Goal: Task Accomplishment & Management: Manage account settings

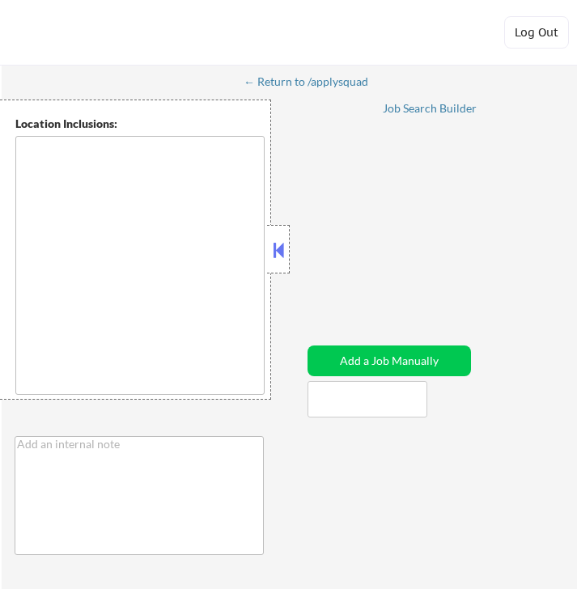
type textarea "[GEOGRAPHIC_DATA], [GEOGRAPHIC_DATA] [GEOGRAPHIC_DATA], [GEOGRAPHIC_DATA] [GEOG…"
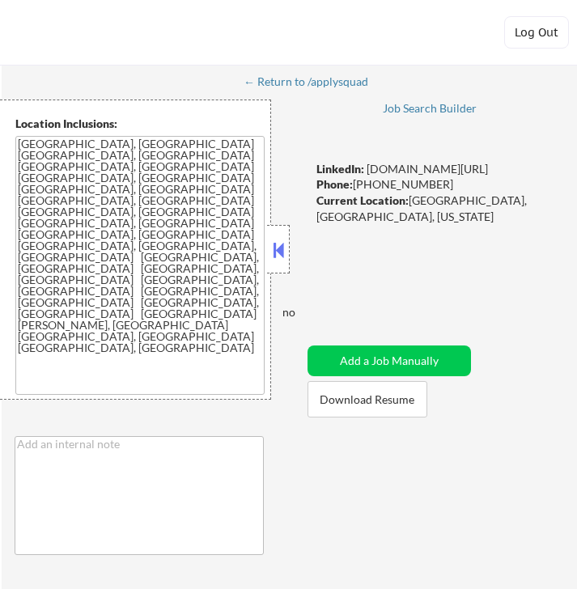
select select ""pending""
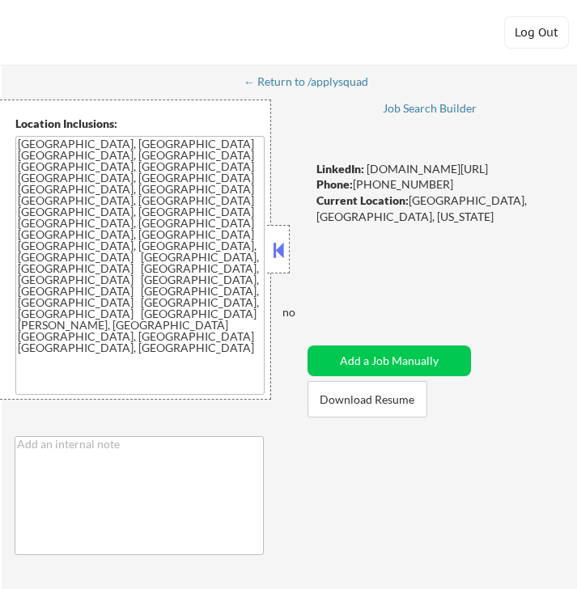
select select ""pending""
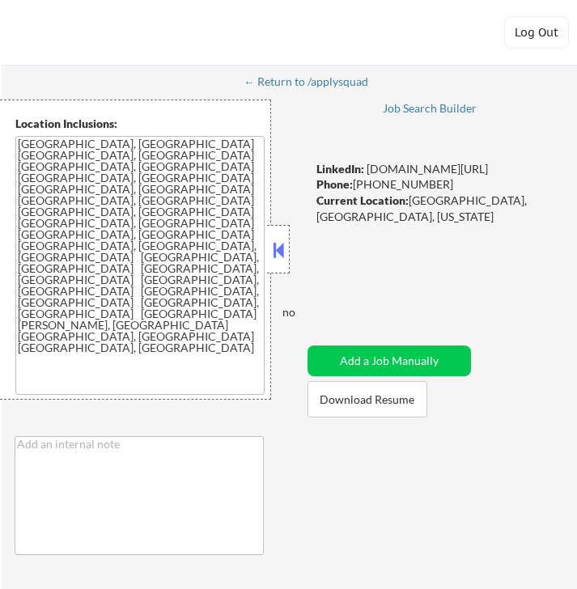
select select ""pending""
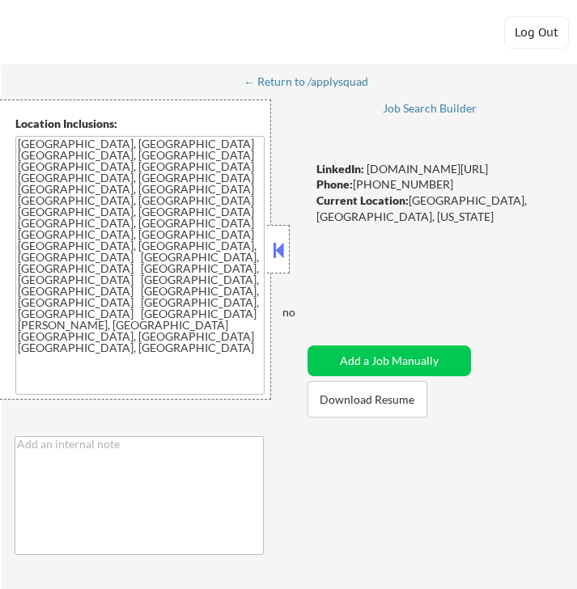
select select ""pending""
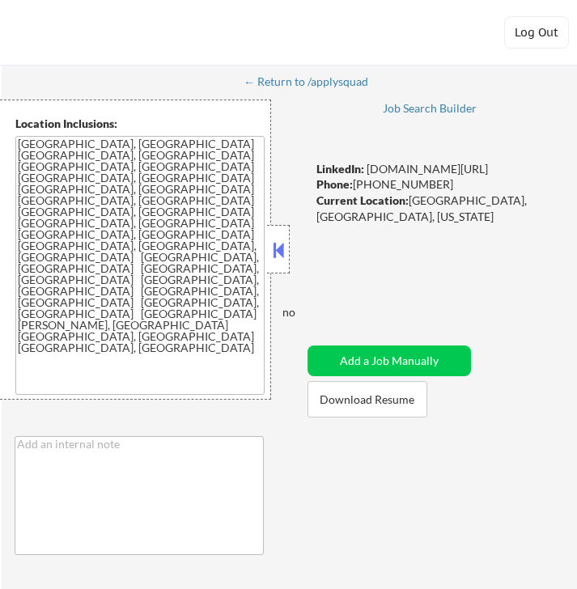
select select ""pending""
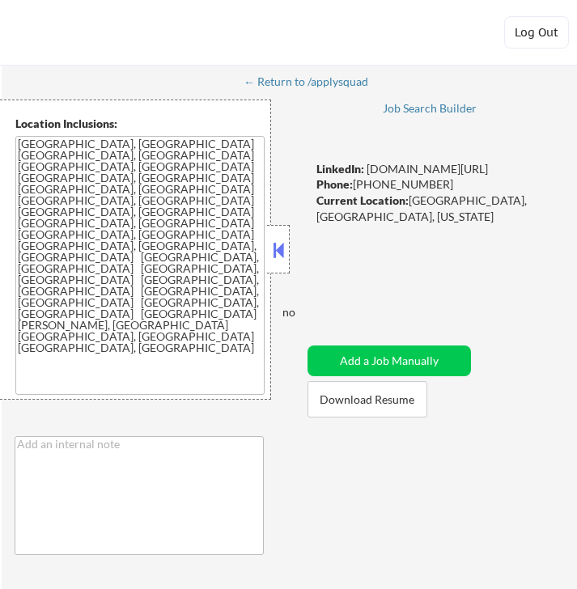
select select ""pending""
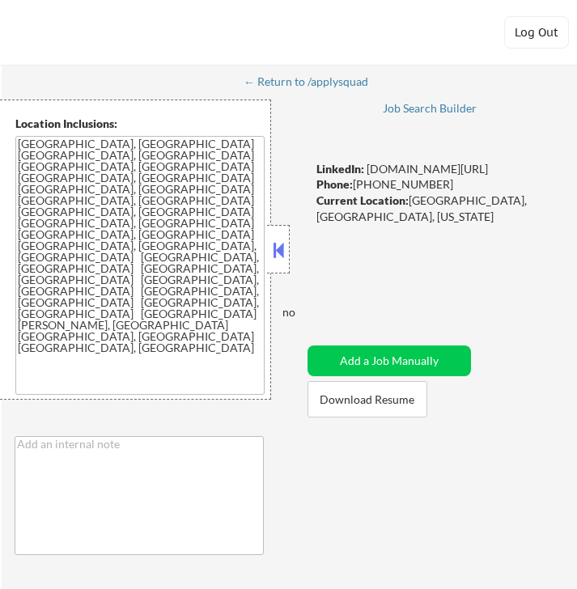
select select ""pending""
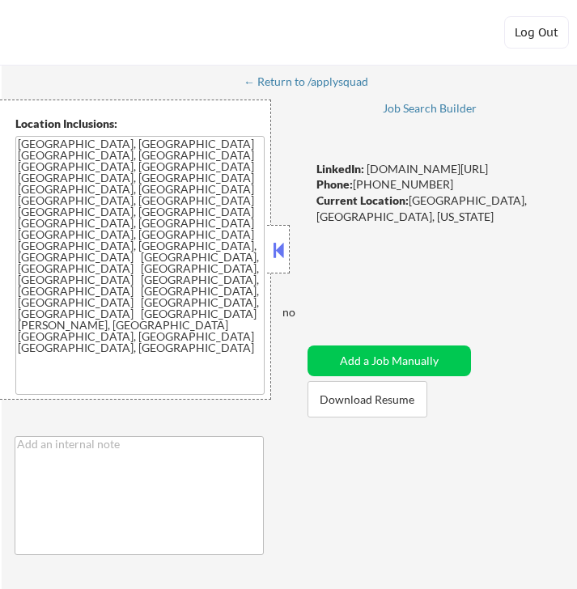
select select ""pending""
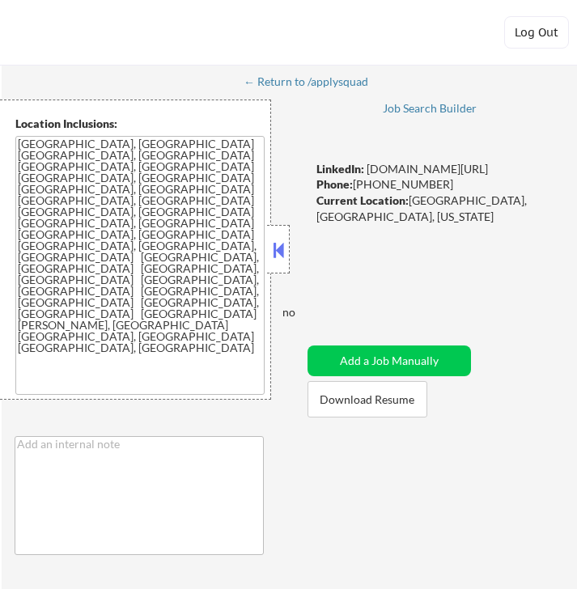
select select ""pending""
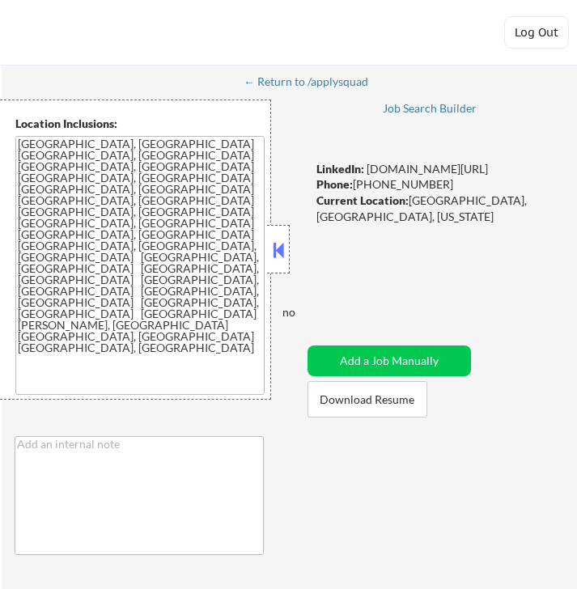
select select ""pending""
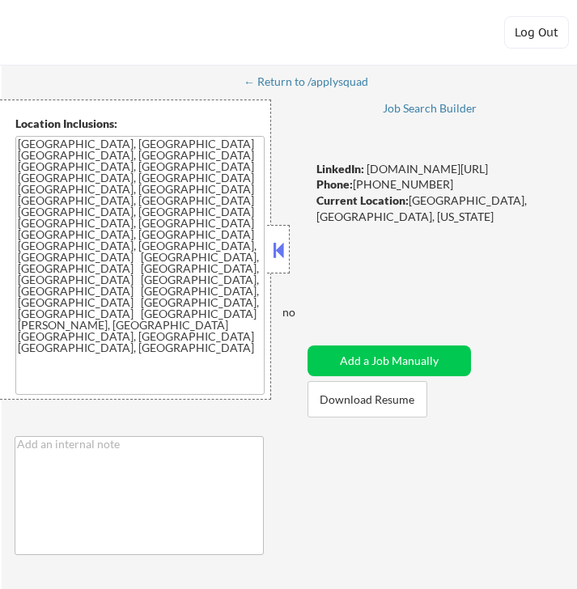
select select ""pending""
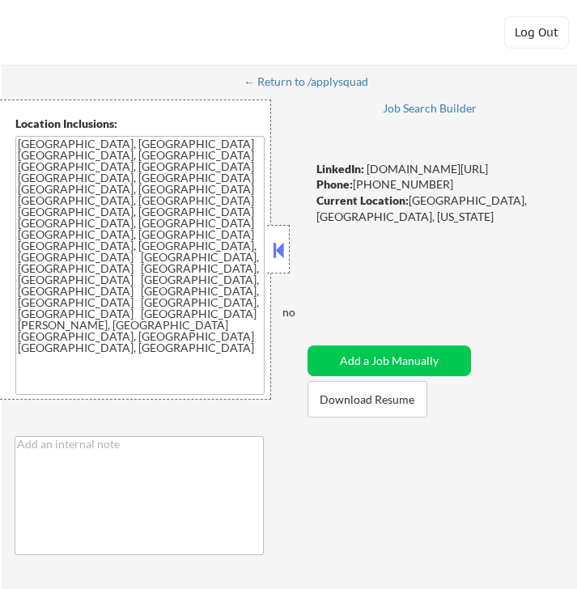
select select ""pending""
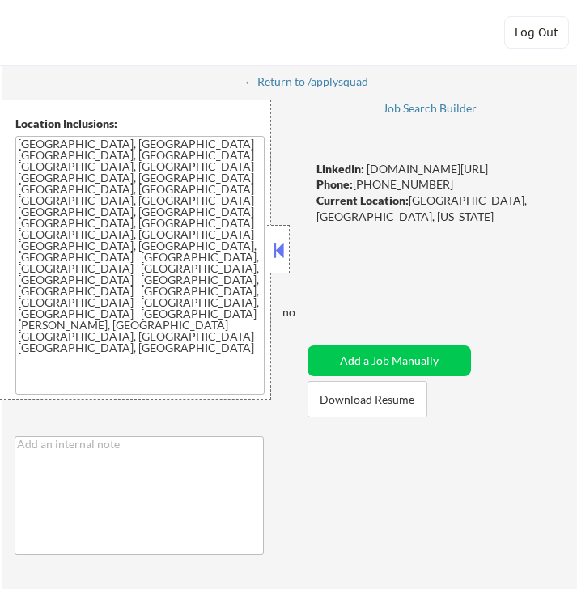
select select ""pending""
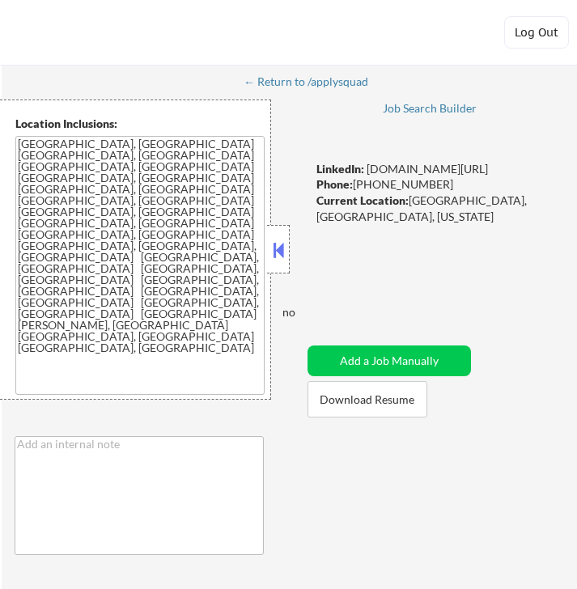
select select ""pending""
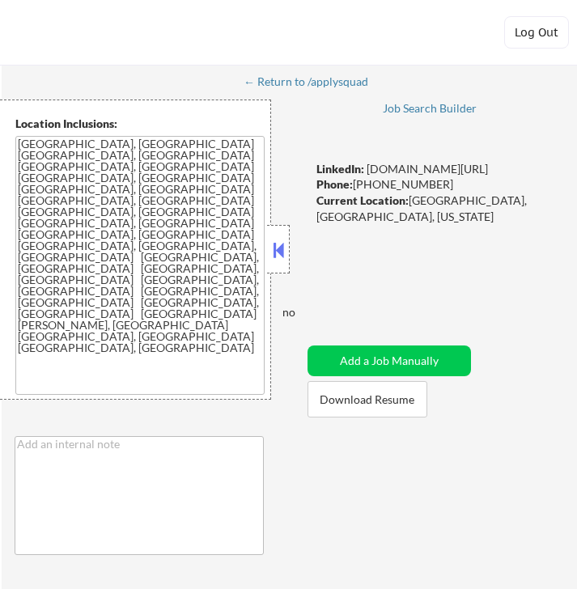
select select ""pending""
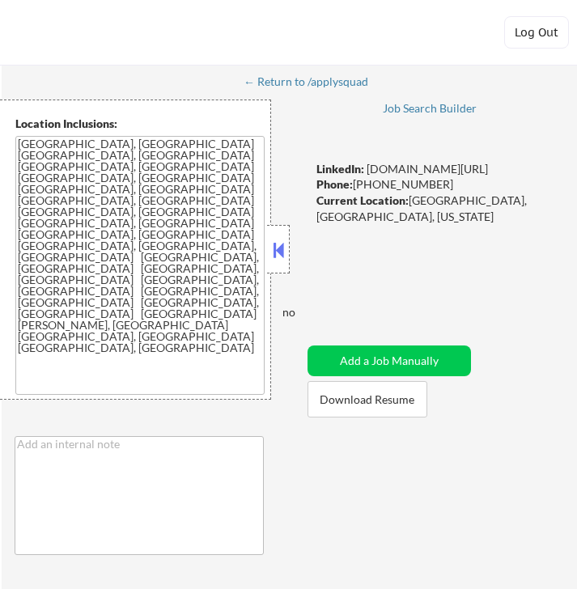
select select ""pending""
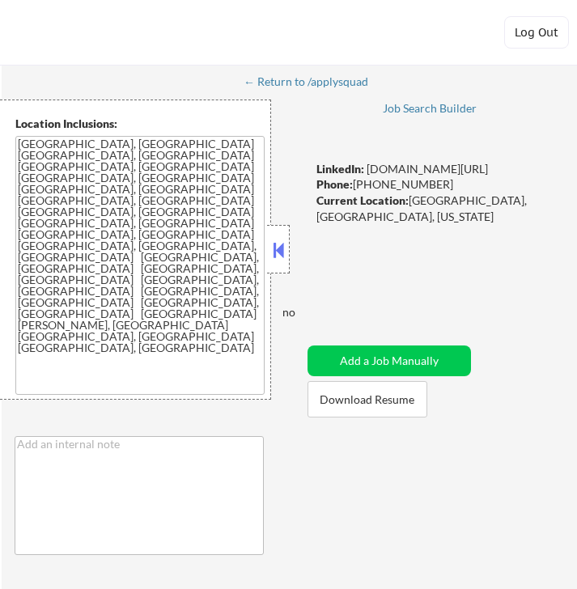
select select ""pending""
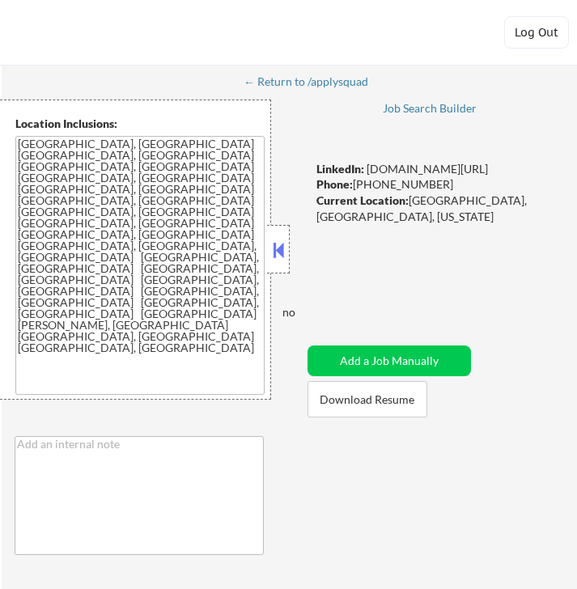
select select ""pending""
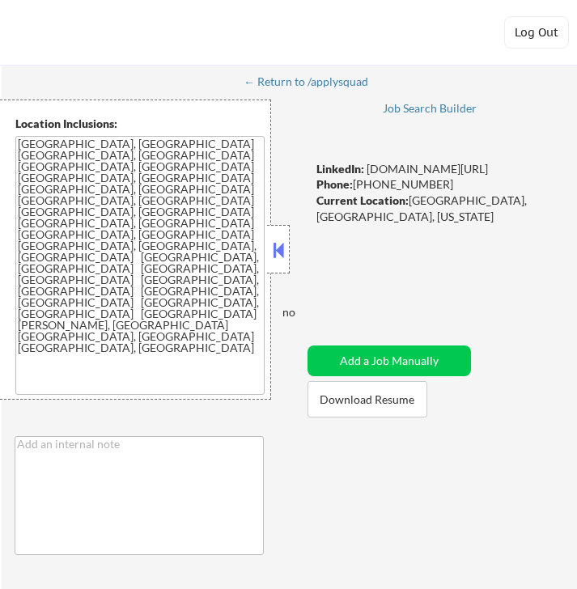
select select ""pending""
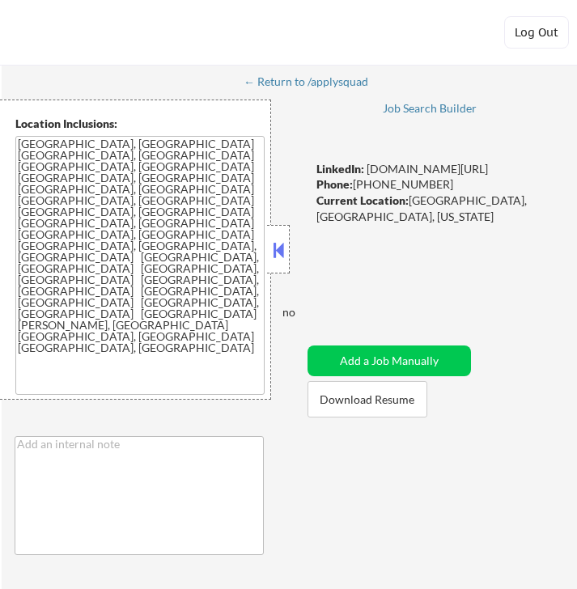
select select ""pending""
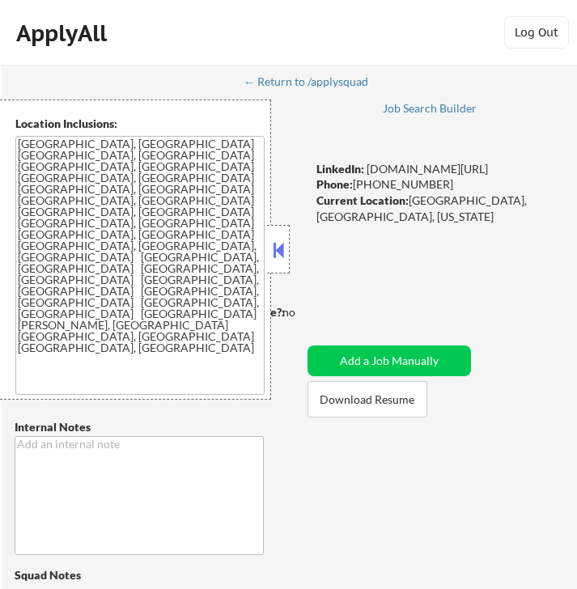
select select ""pending""
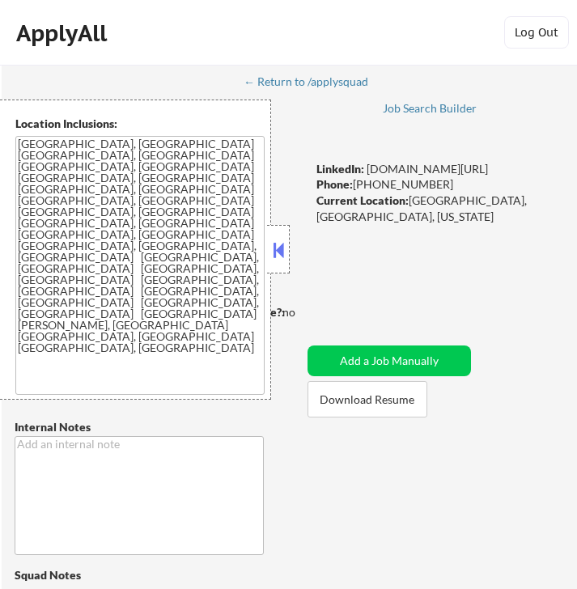
select select ""pending""
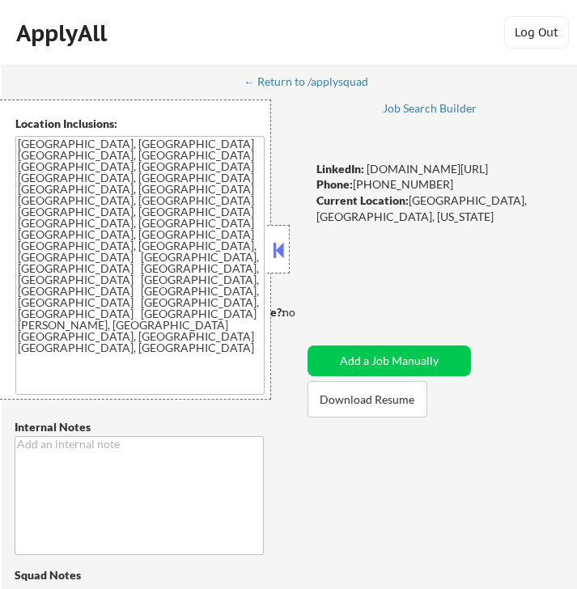
select select ""pending""
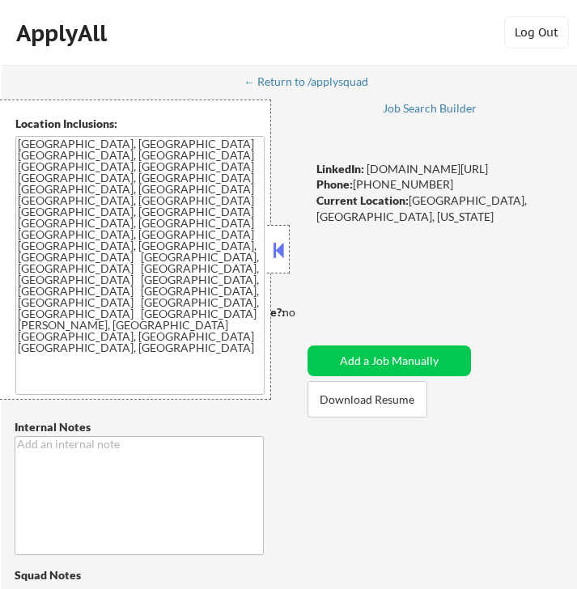
select select ""pending""
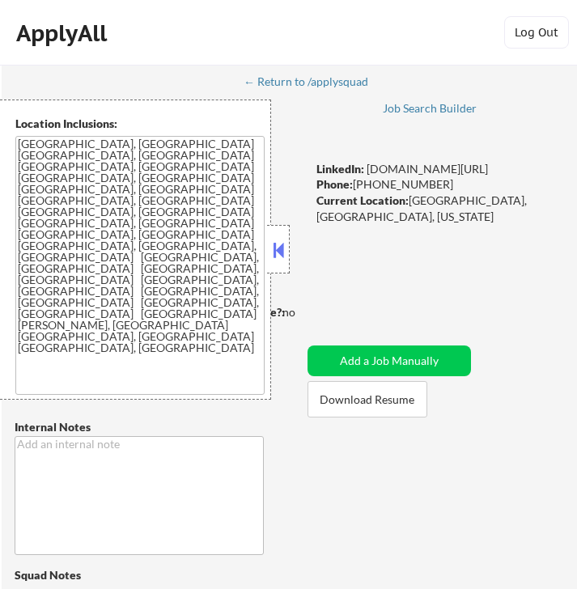
select select ""pending""
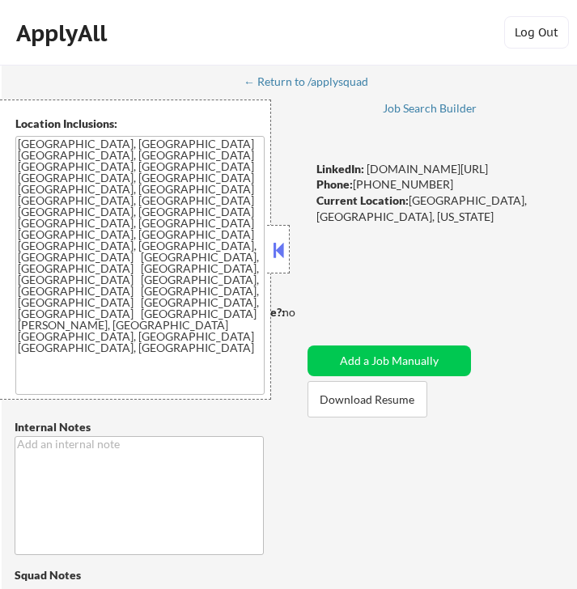
select select ""pending""
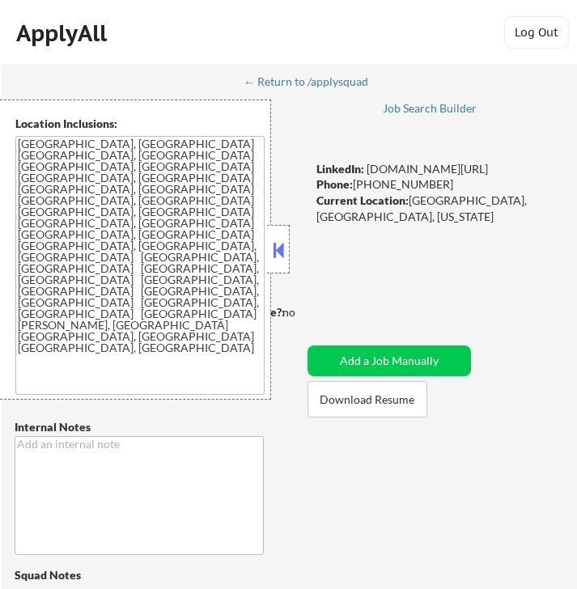
select select ""pending""
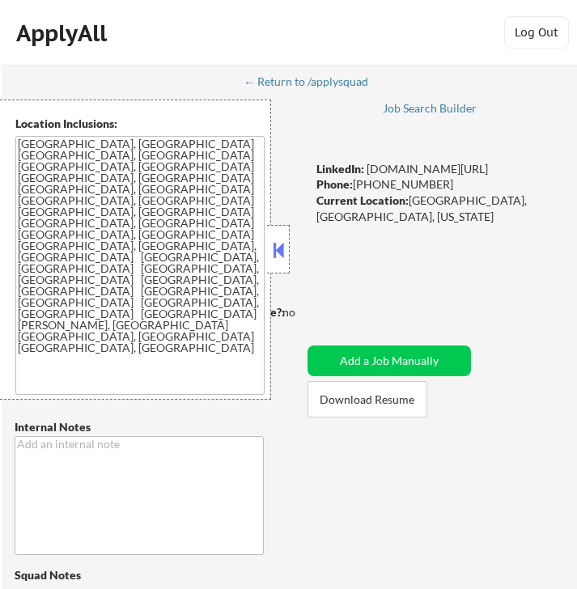
select select ""pending""
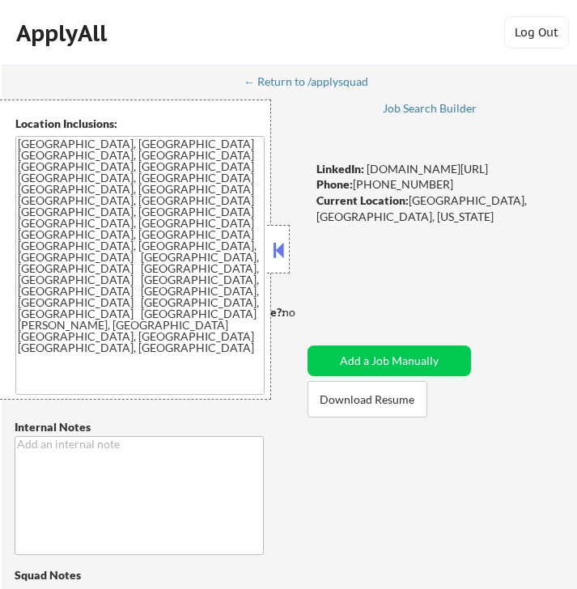
select select ""pending""
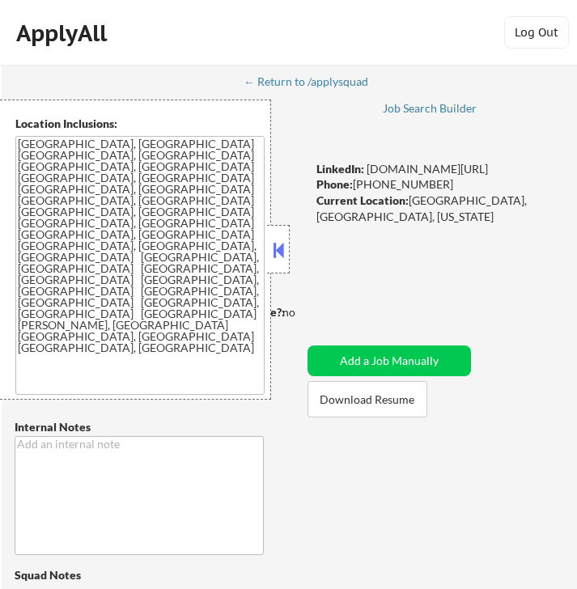
select select ""pending""
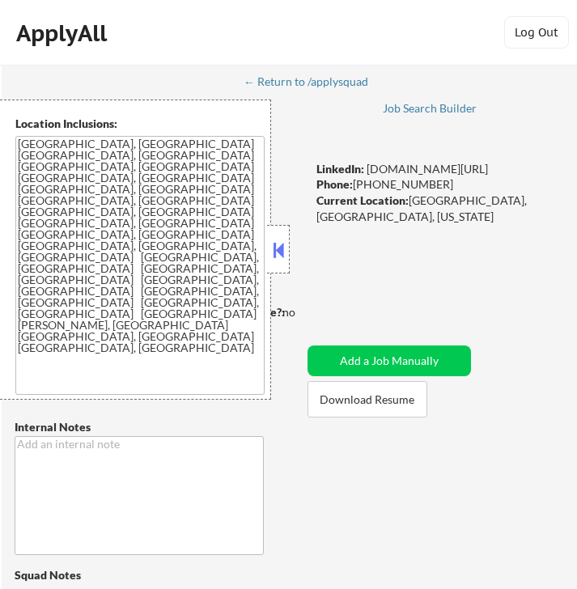
select select ""pending""
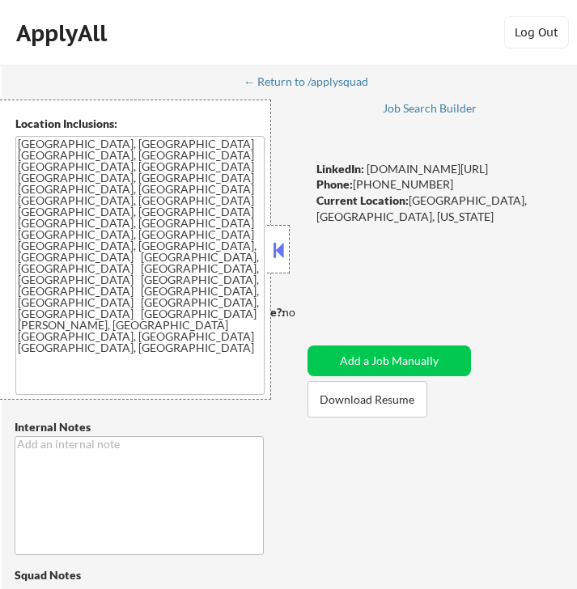
select select ""pending""
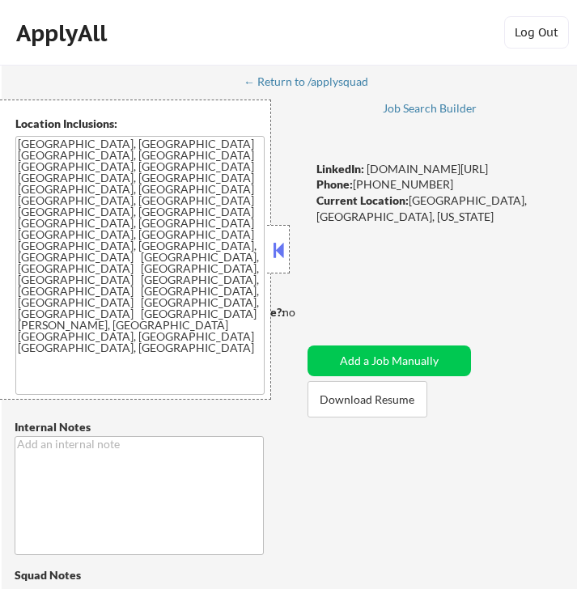
select select ""pending""
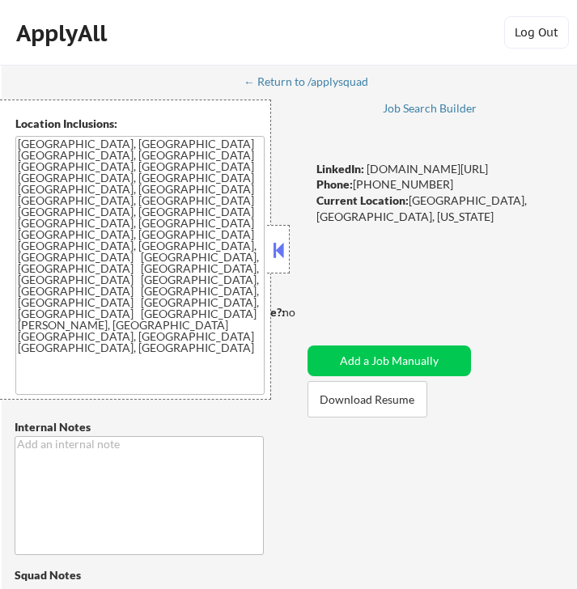
select select ""pending""
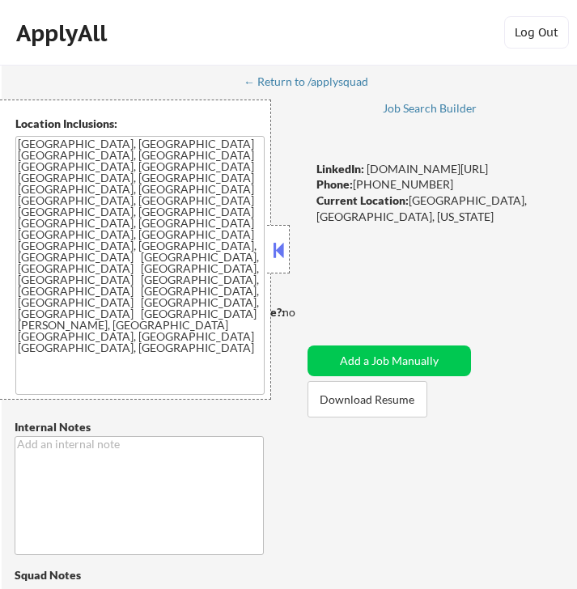
select select ""pending""
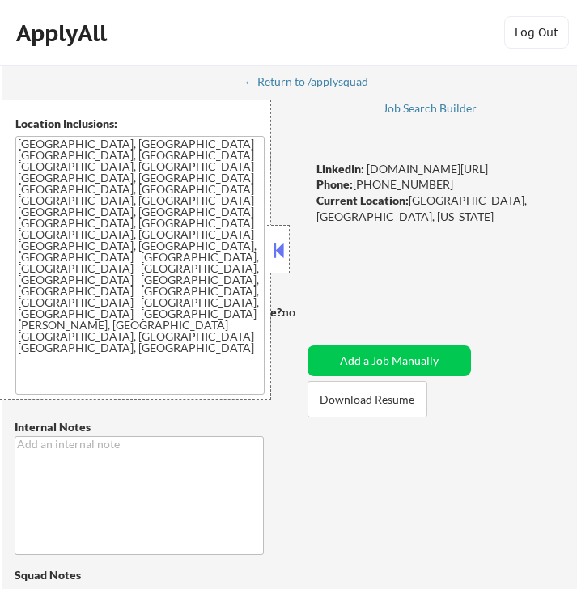
select select ""pending""
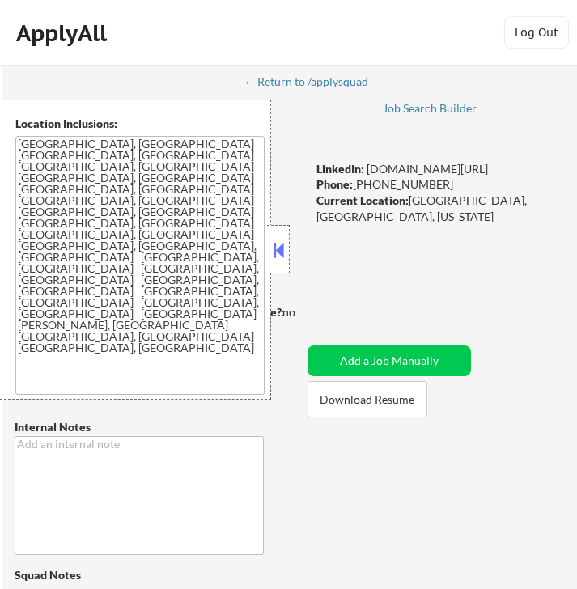
select select ""pending""
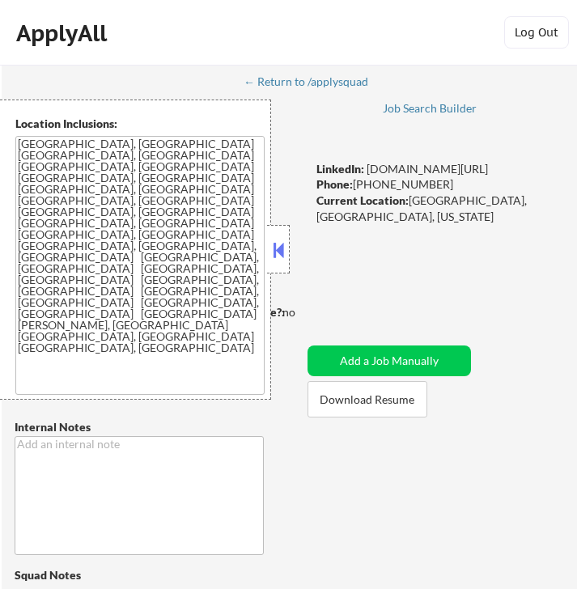
select select ""pending""
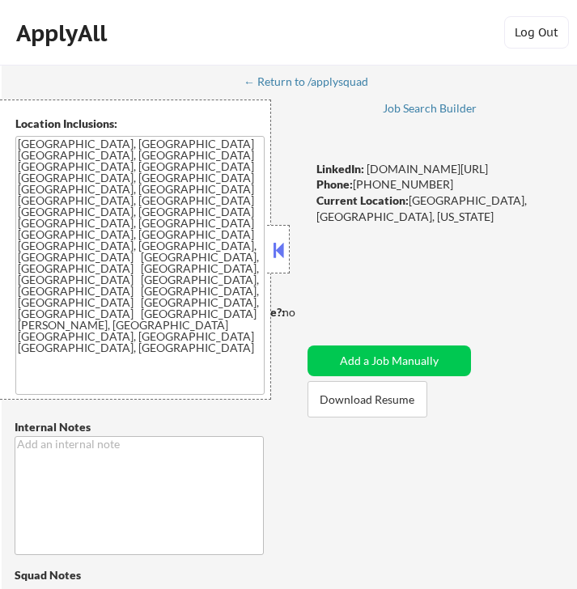
select select ""pending""
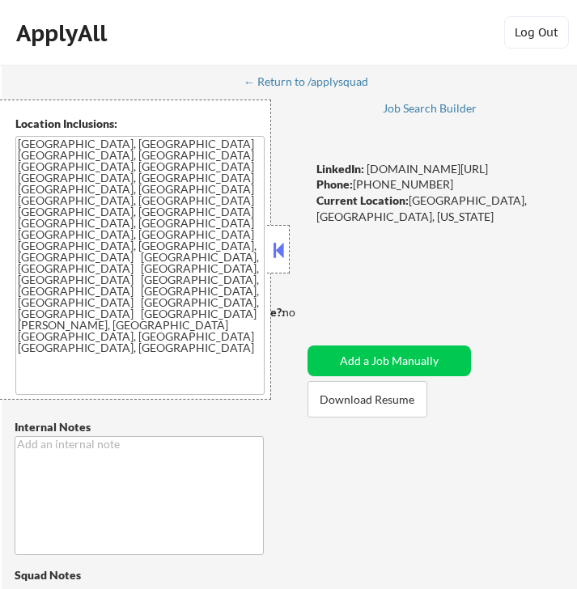
select select ""pending""
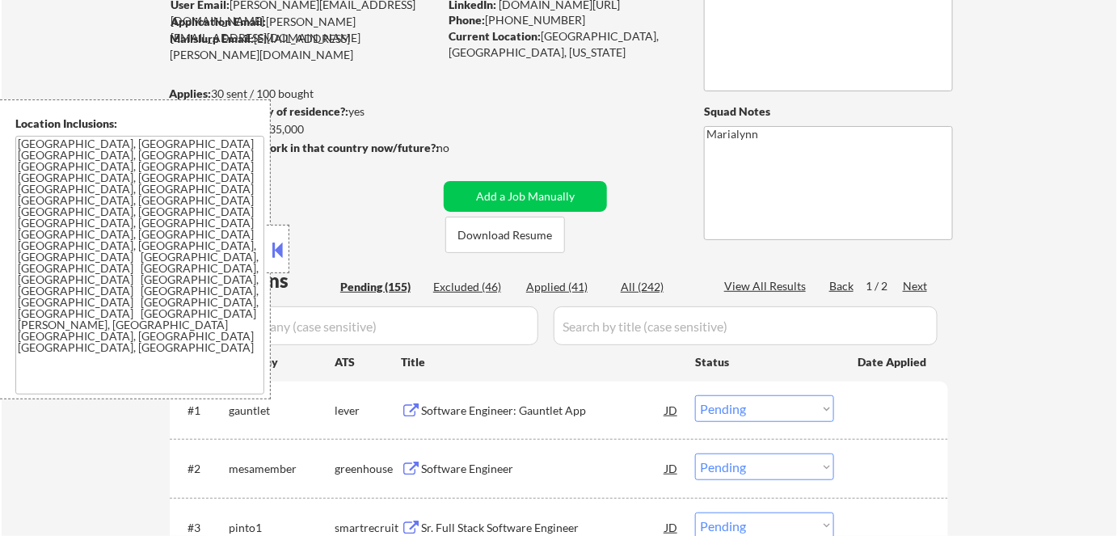
scroll to position [137, 0]
click at [276, 234] on div at bounding box center [278, 249] width 23 height 49
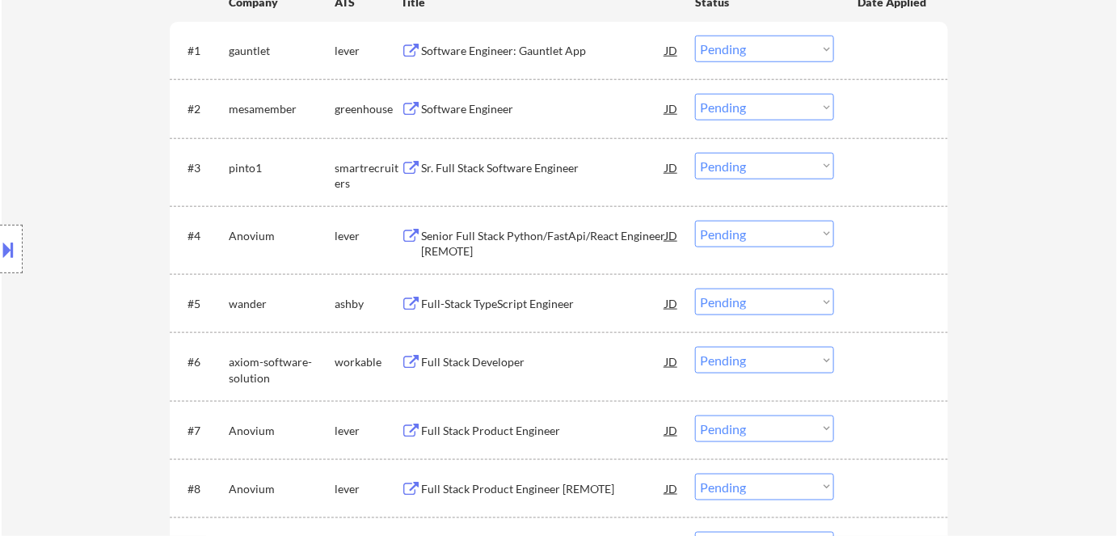
scroll to position [357, 0]
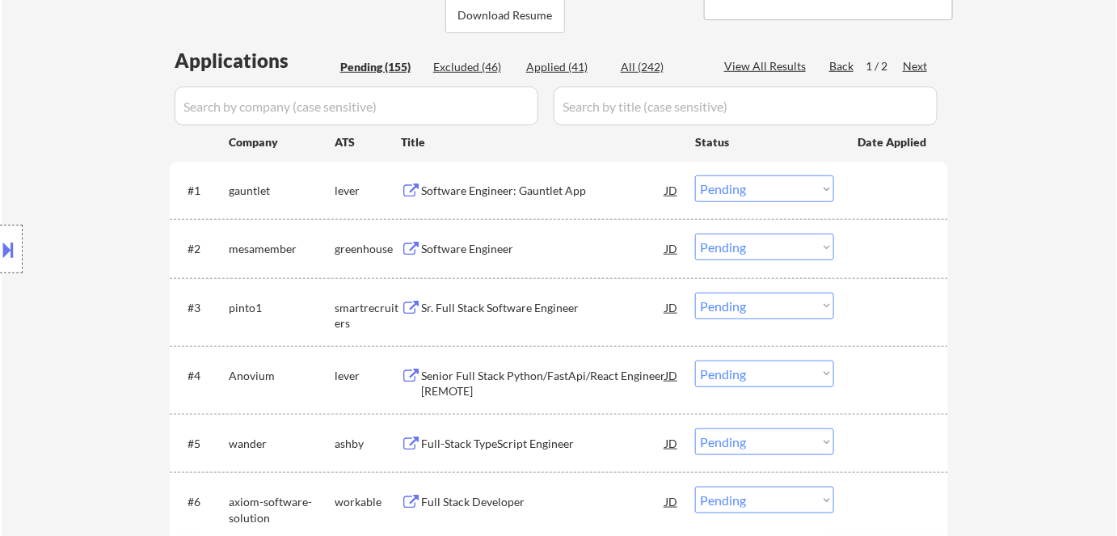
click at [576, 65] on div "Next" at bounding box center [916, 66] width 26 height 16
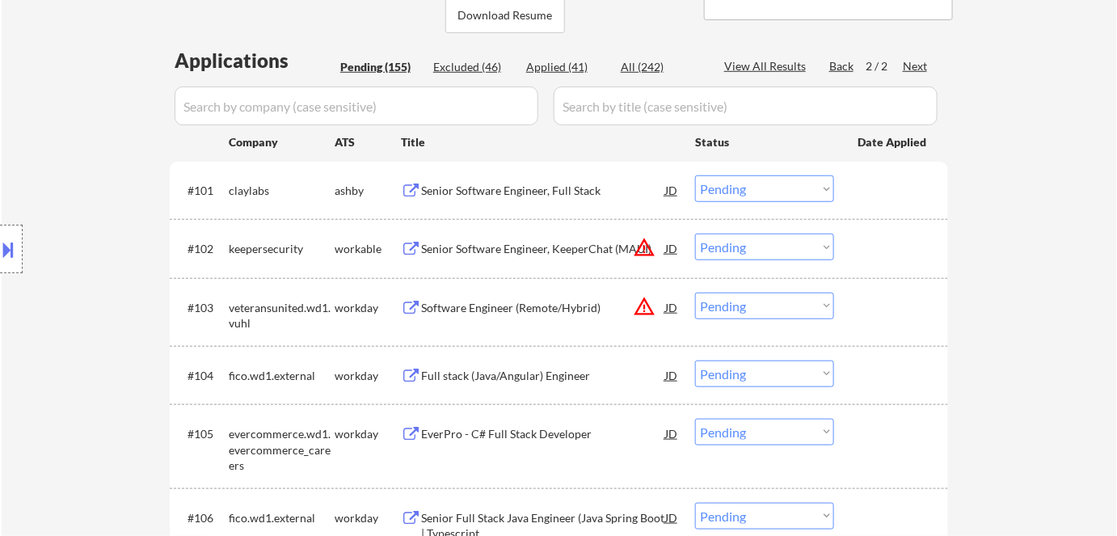
click at [513, 191] on div "Senior Software Engineer, Full Stack" at bounding box center [543, 191] width 244 height 16
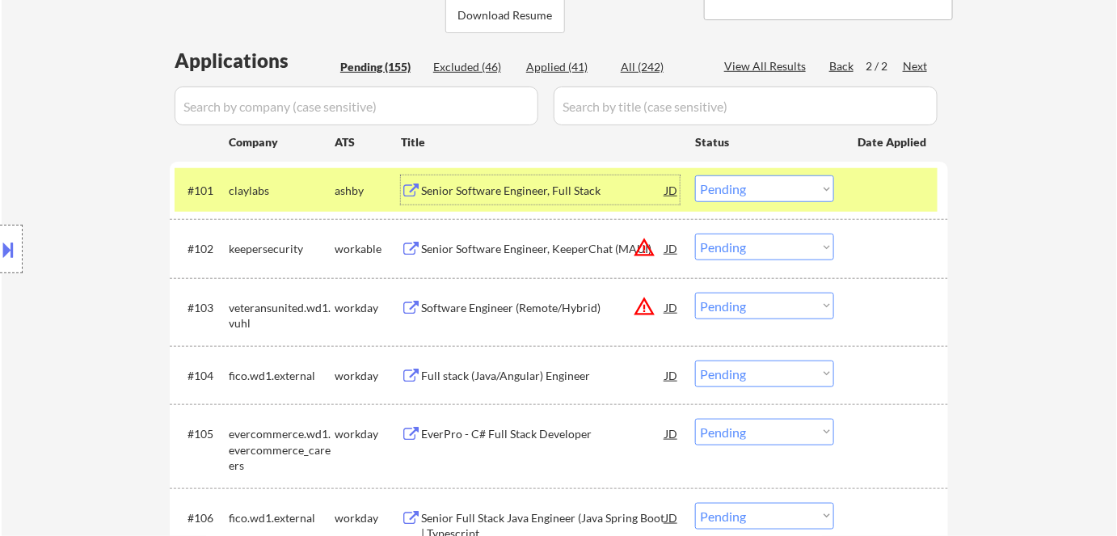
click at [524, 184] on div "Senior Software Engineer, Full Stack" at bounding box center [543, 191] width 244 height 16
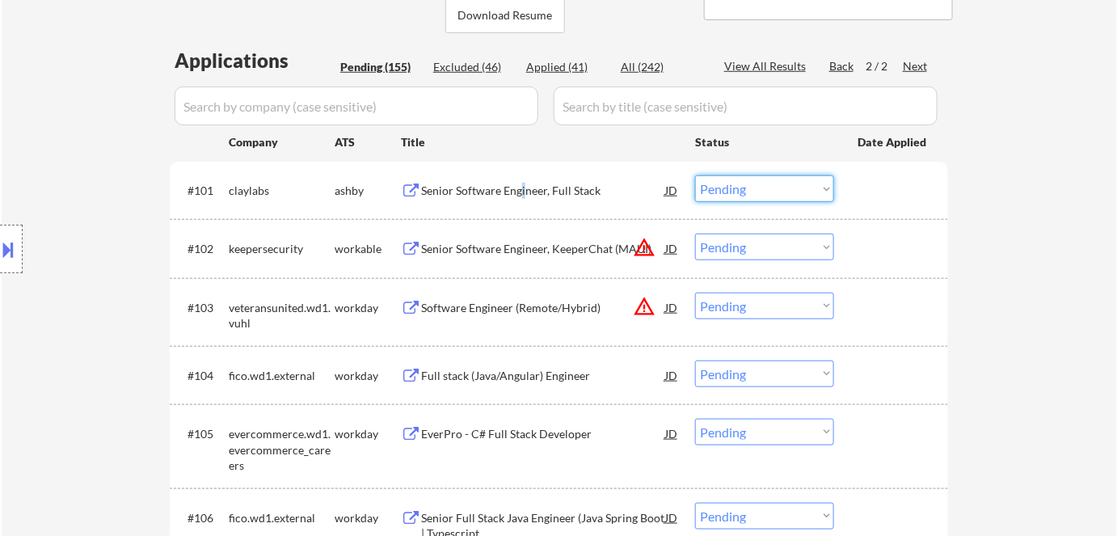
drag, startPoint x: 768, startPoint y: 182, endPoint x: 768, endPoint y: 192, distance: 9.7
click at [576, 182] on select "Choose an option... Pending Applied Excluded (Questions) Excluded (Expired) Exc…" at bounding box center [764, 188] width 139 height 27
click at [576, 175] on select "Choose an option... Pending Applied Excluded (Questions) Excluded (Expired) Exc…" at bounding box center [764, 188] width 139 height 27
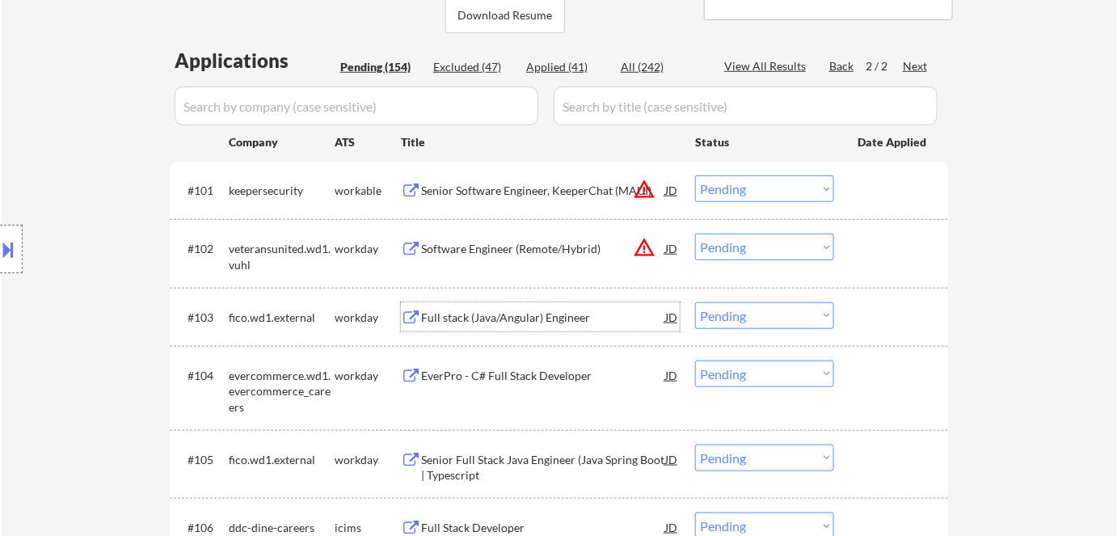
click at [512, 317] on div "Full stack (Java/Angular) Engineer" at bounding box center [543, 318] width 244 height 16
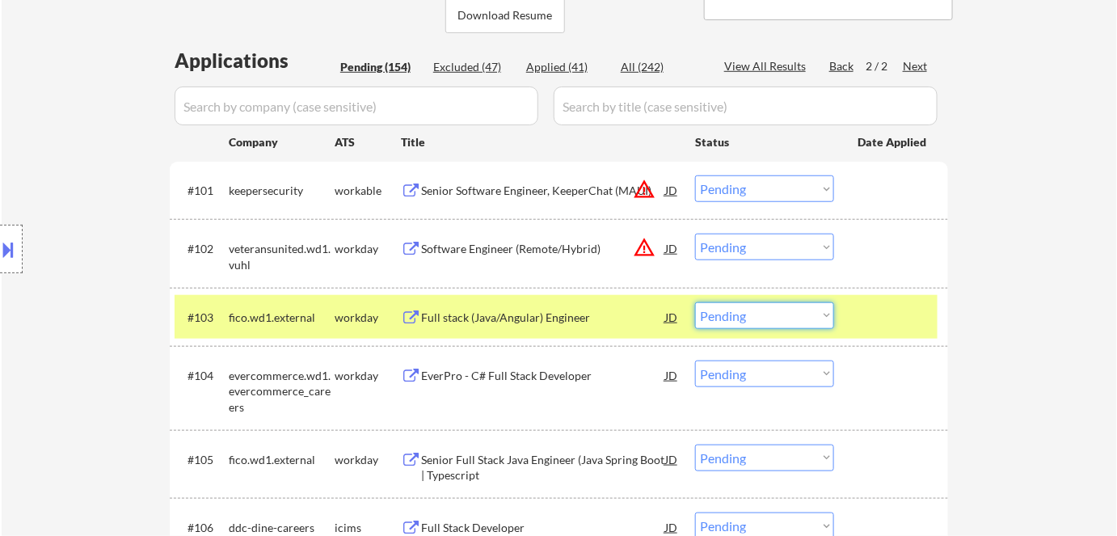
click at [576, 306] on select "Choose an option... Pending Applied Excluded (Questions) Excluded (Expired) Exc…" at bounding box center [764, 315] width 139 height 27
click at [576, 302] on select "Choose an option... Pending Applied Excluded (Questions) Excluded (Expired) Exc…" at bounding box center [764, 315] width 139 height 27
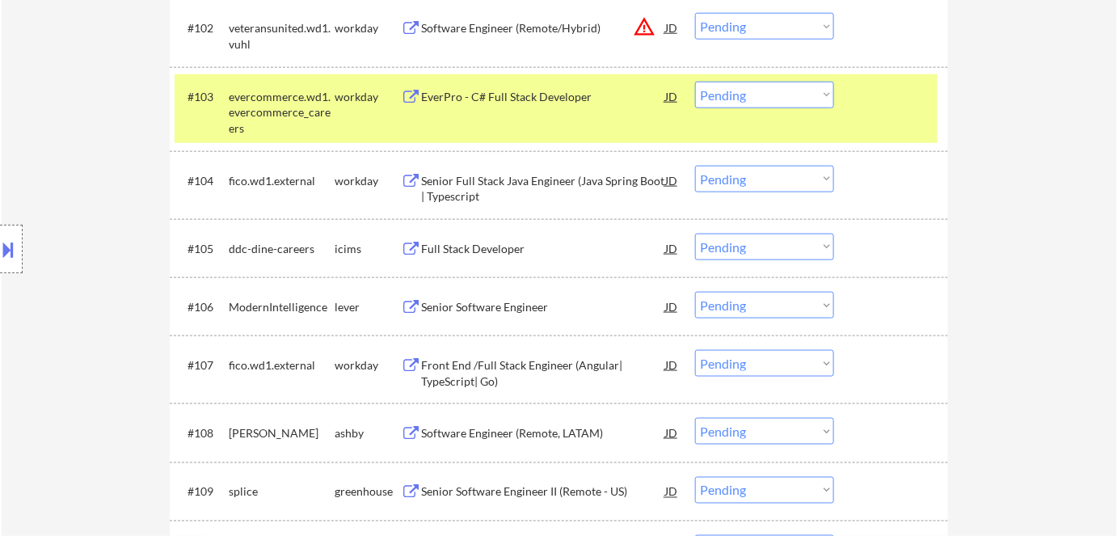
scroll to position [652, 0]
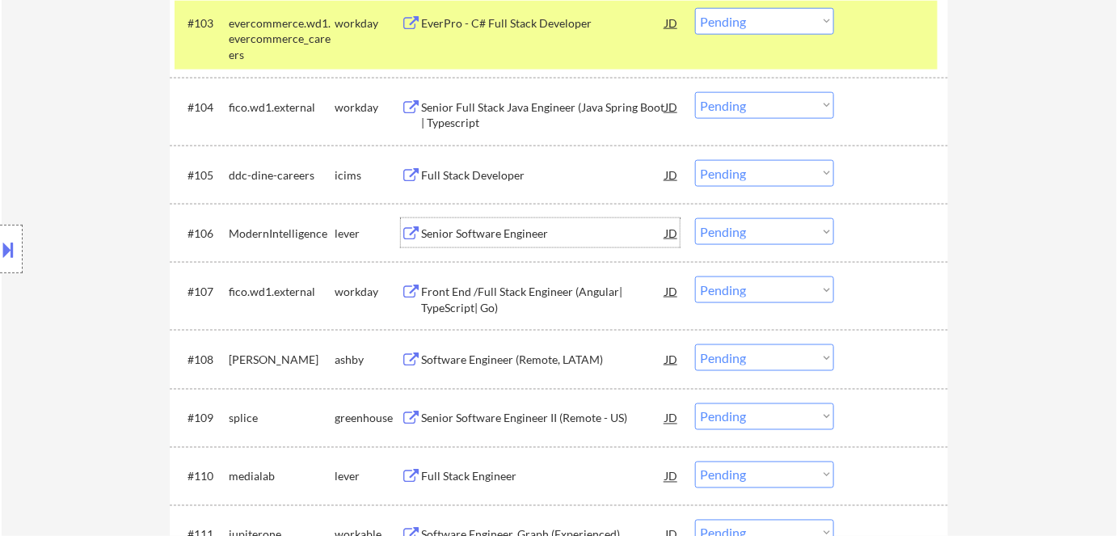
click at [495, 234] on div "Senior Software Engineer" at bounding box center [543, 234] width 244 height 16
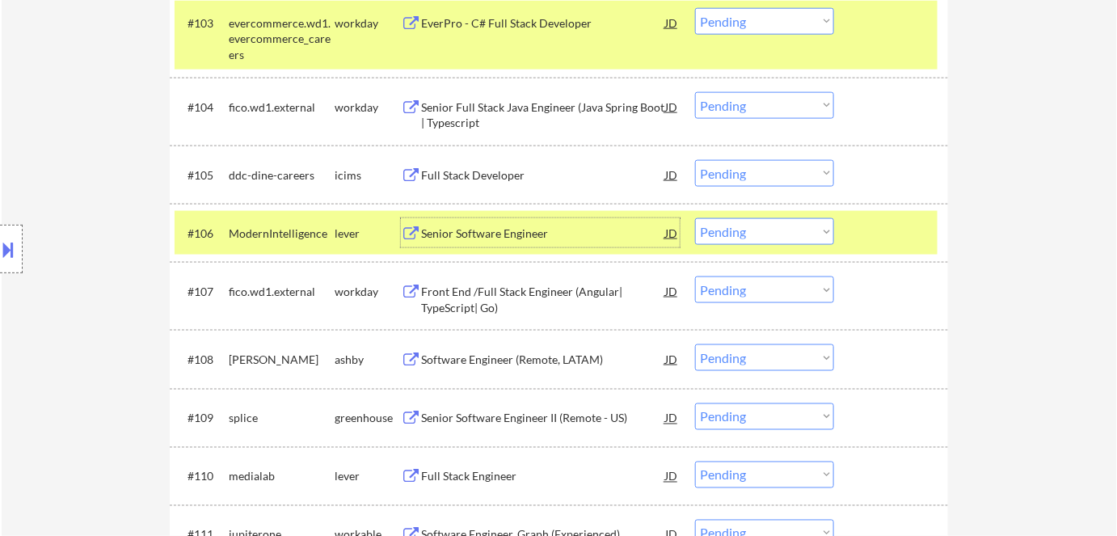
click at [576, 226] on select "Choose an option... Pending Applied Excluded (Questions) Excluded (Expired) Exc…" at bounding box center [764, 231] width 139 height 27
click at [576, 218] on select "Choose an option... Pending Applied Excluded (Questions) Excluded (Expired) Exc…" at bounding box center [764, 231] width 139 height 27
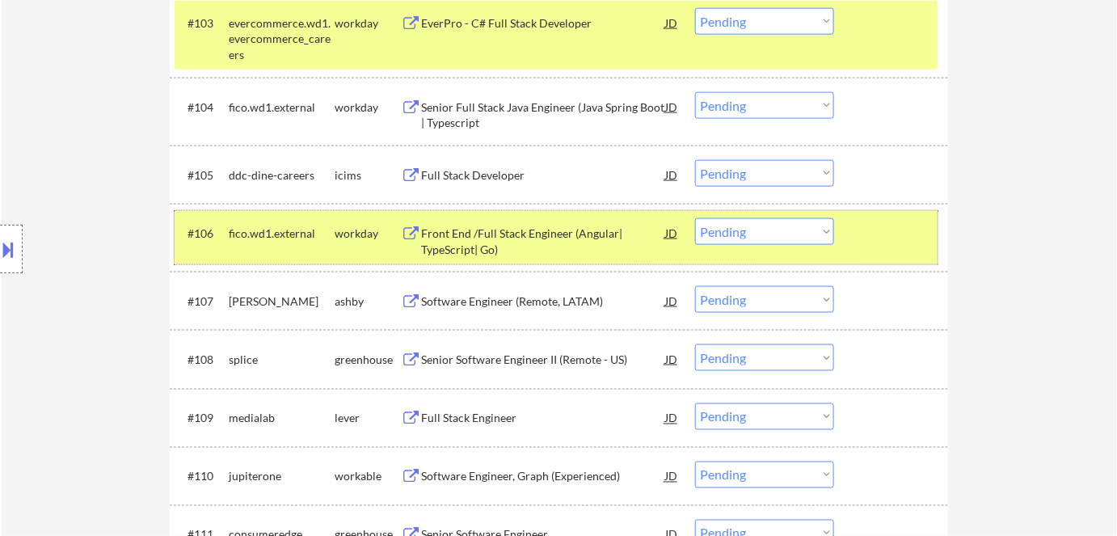
click at [361, 239] on div "workday" at bounding box center [368, 234] width 66 height 16
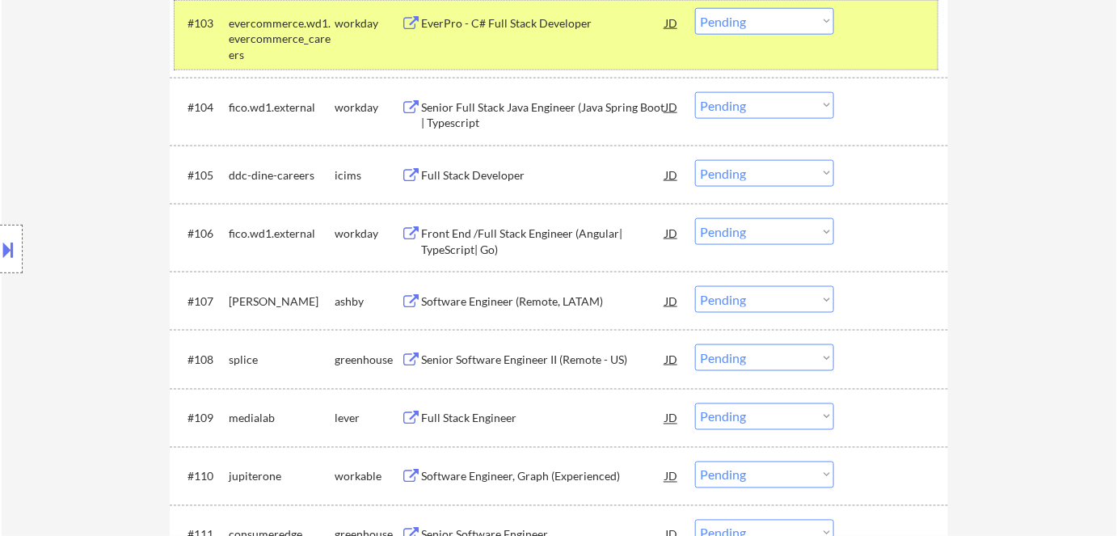
click at [369, 34] on div "workday" at bounding box center [368, 22] width 66 height 29
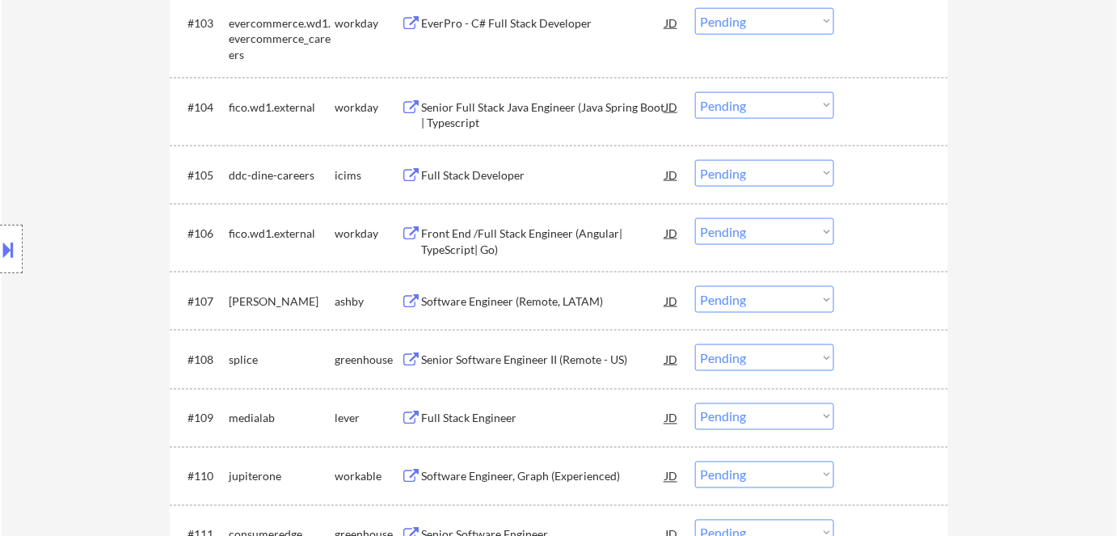
scroll to position [799, 0]
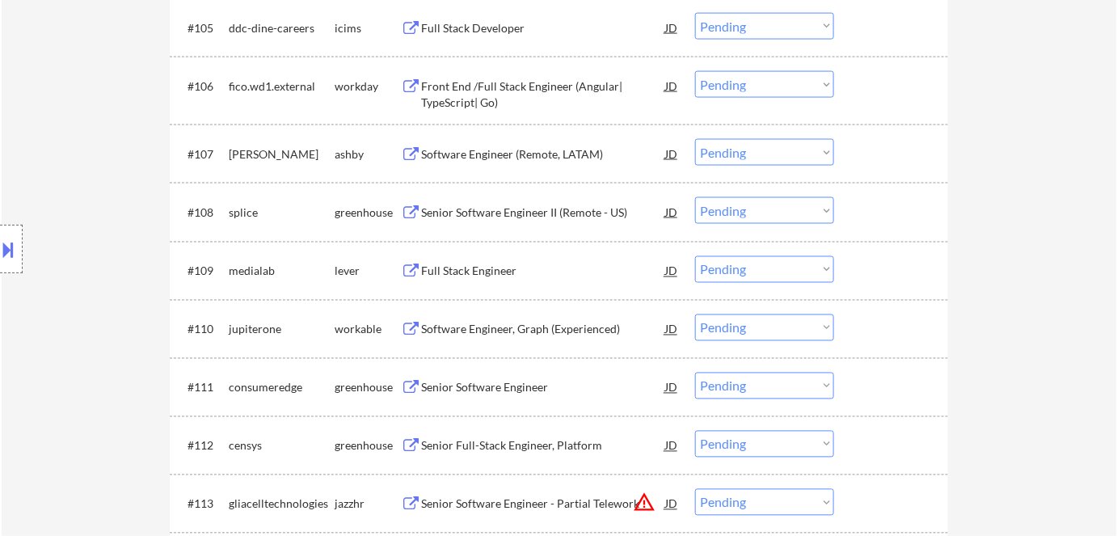
click at [505, 154] on div "Software Engineer (Remote, LATAM)" at bounding box center [543, 154] width 244 height 16
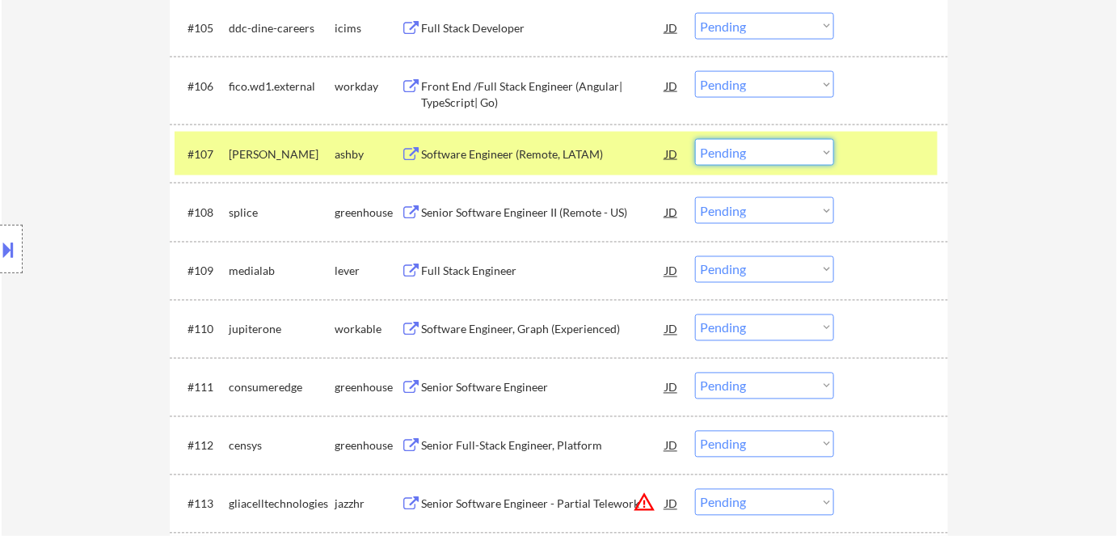
click at [576, 149] on select "Choose an option... Pending Applied Excluded (Questions) Excluded (Expired) Exc…" at bounding box center [764, 152] width 139 height 27
click at [576, 139] on select "Choose an option... Pending Applied Excluded (Questions) Excluded (Expired) Exc…" at bounding box center [764, 152] width 139 height 27
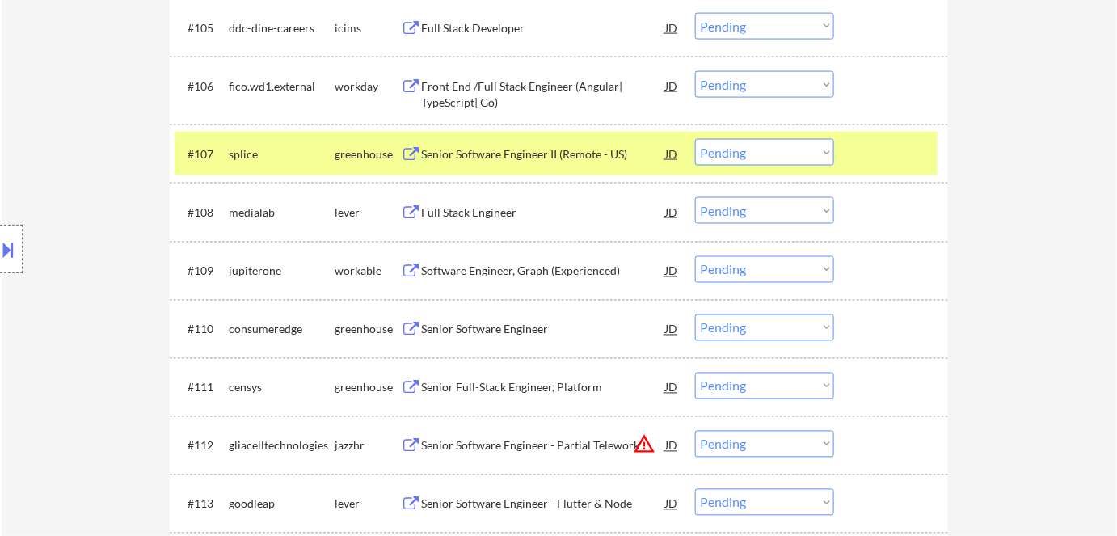
click at [374, 160] on div "greenhouse" at bounding box center [368, 154] width 66 height 16
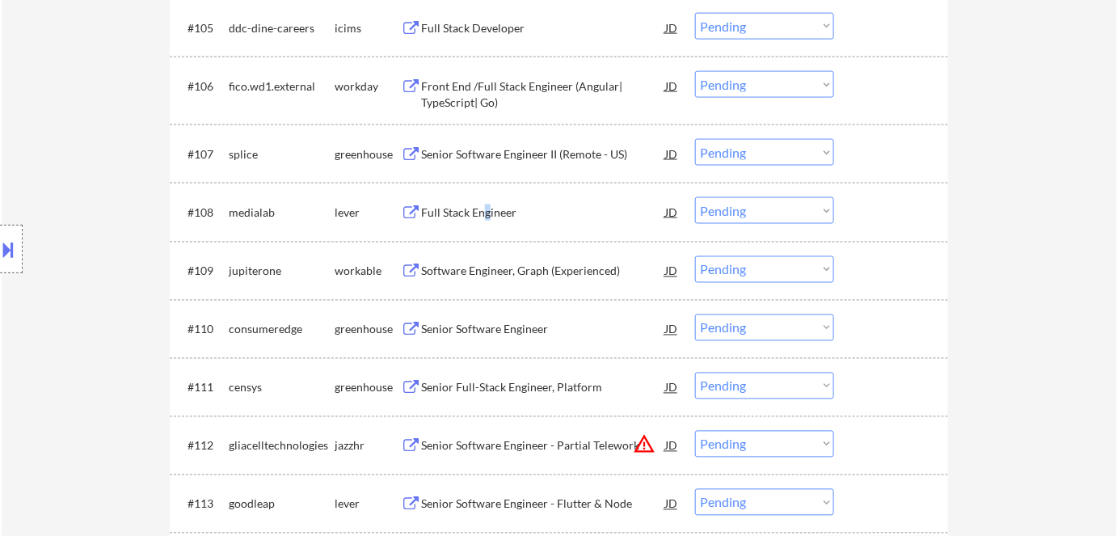
click at [488, 213] on div "Full Stack Engineer" at bounding box center [543, 213] width 244 height 16
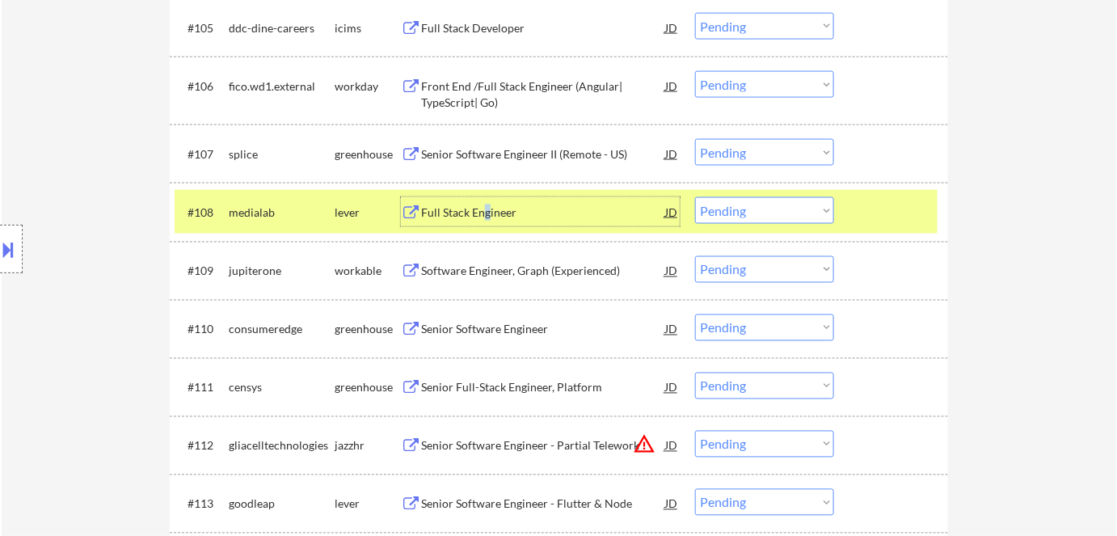
click at [576, 207] on select "Choose an option... Pending Applied Excluded (Questions) Excluded (Expired) Exc…" at bounding box center [764, 210] width 139 height 27
click at [576, 197] on select "Choose an option... Pending Applied Excluded (Questions) Excluded (Expired) Exc…" at bounding box center [764, 210] width 139 height 27
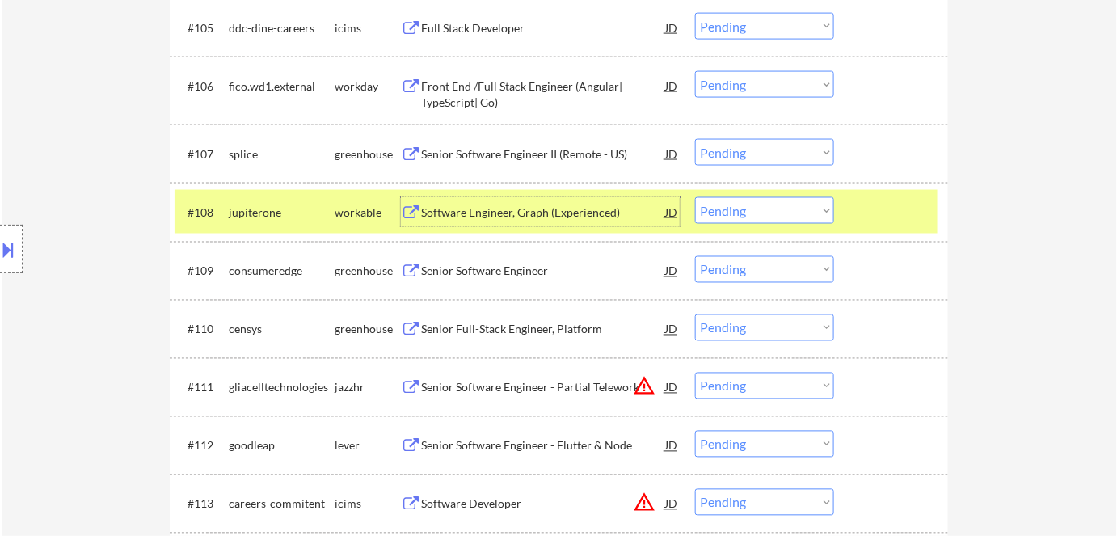
click at [519, 208] on div "Software Engineer, Graph (Experienced)" at bounding box center [543, 213] width 244 height 16
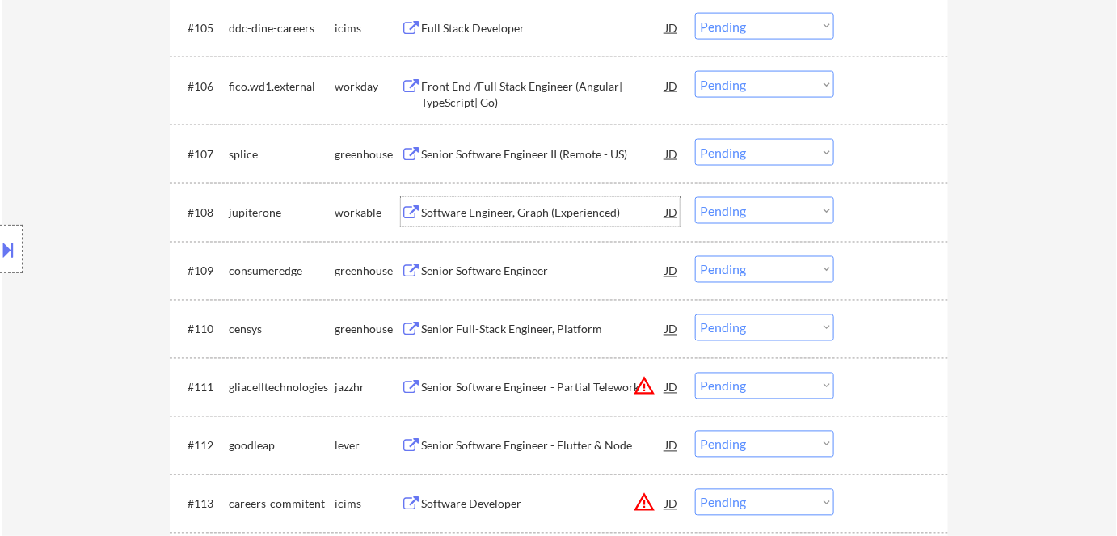
click at [576, 212] on select "Choose an option... Pending Applied Excluded (Questions) Excluded (Expired) Exc…" at bounding box center [764, 210] width 139 height 27
click at [576, 197] on select "Choose an option... Pending Applied Excluded (Questions) Excluded (Expired) Exc…" at bounding box center [764, 210] width 139 height 27
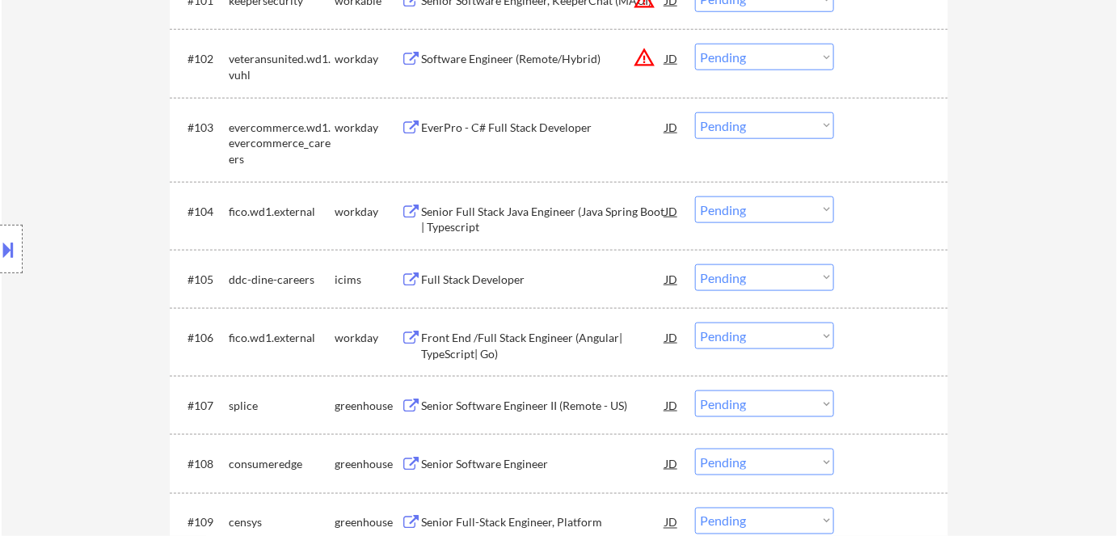
scroll to position [652, 0]
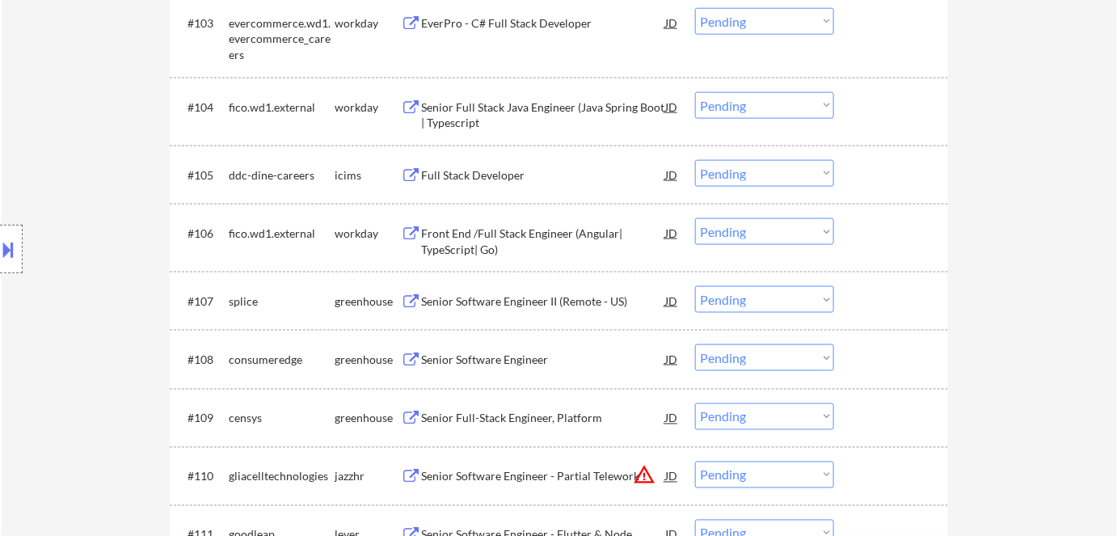
click at [533, 306] on div "Senior Software Engineer II (Remote - US)" at bounding box center [543, 302] width 244 height 16
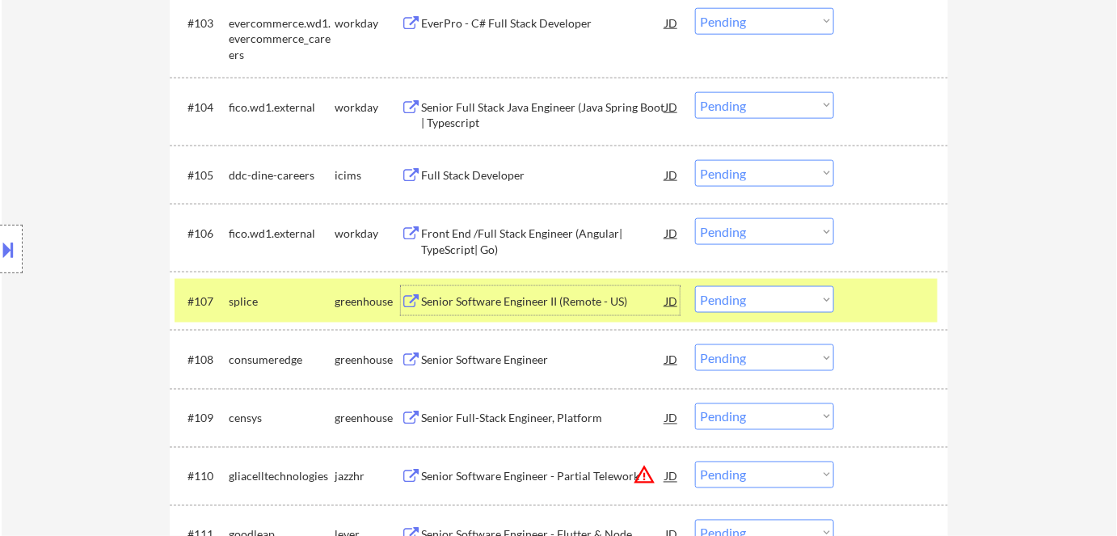
drag, startPoint x: 776, startPoint y: 300, endPoint x: 792, endPoint y: 311, distance: 19.7
click at [576, 307] on select "Choose an option... Pending Applied Excluded (Questions) Excluded (Expired) Exc…" at bounding box center [764, 299] width 139 height 27
click at [576, 286] on select "Choose an option... Pending Applied Excluded (Questions) Excluded (Expired) Exc…" at bounding box center [764, 299] width 139 height 27
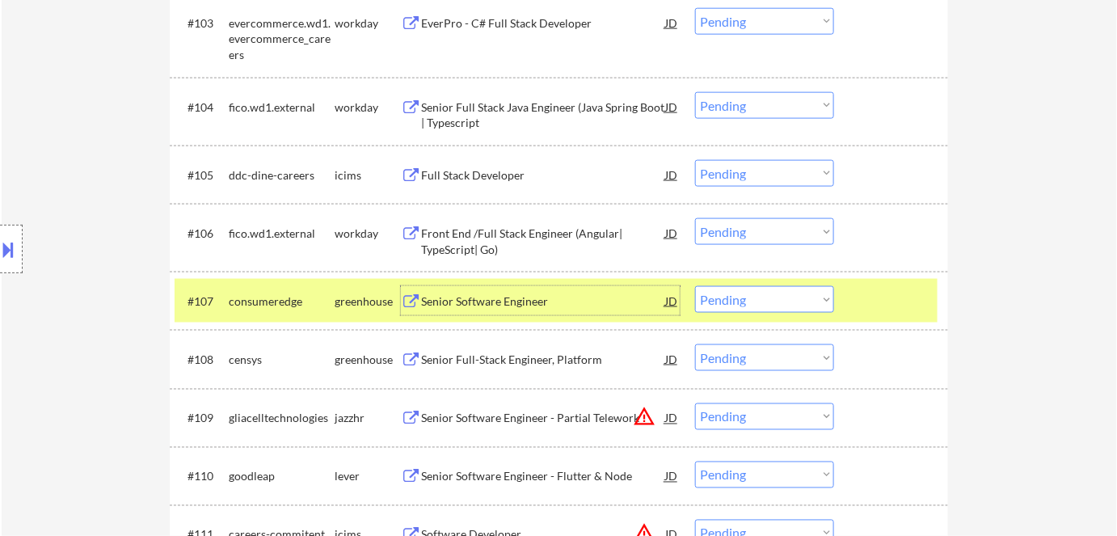
click at [522, 287] on div "Senior Software Engineer" at bounding box center [543, 300] width 244 height 29
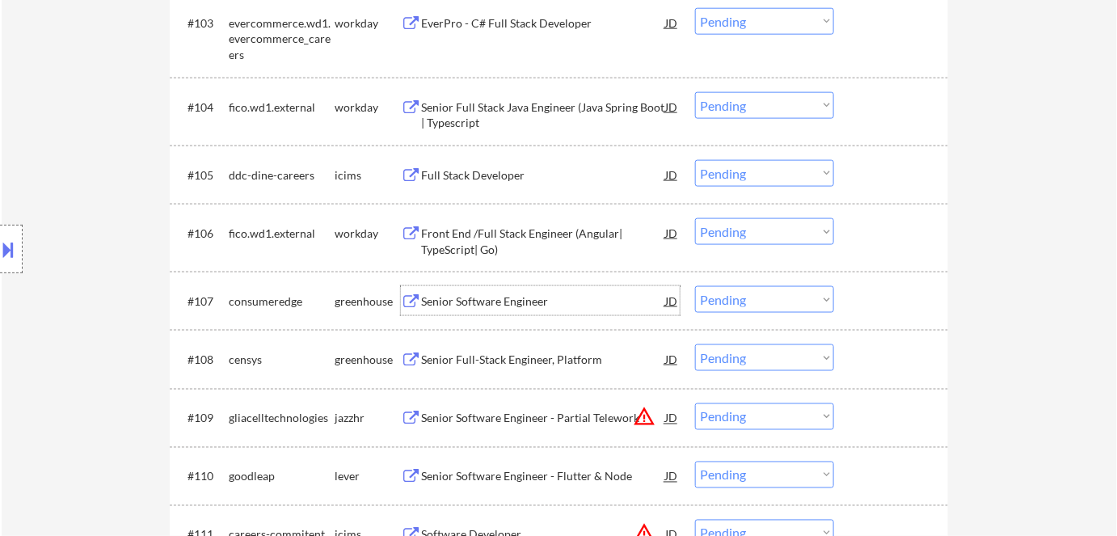
click at [515, 307] on div "Senior Software Engineer" at bounding box center [543, 302] width 244 height 16
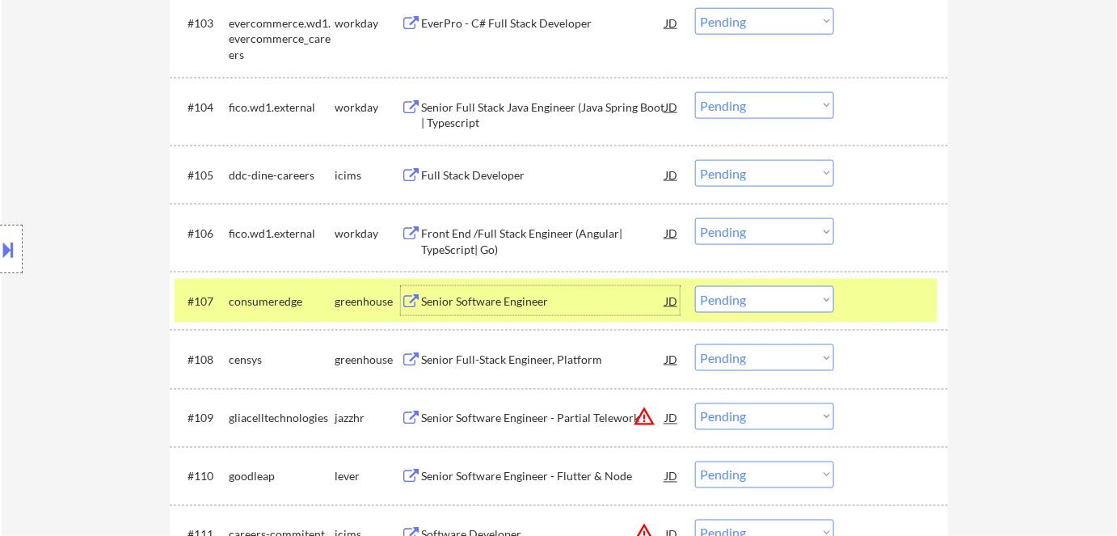
click at [576, 302] on select "Choose an option... Pending Applied Excluded (Questions) Excluded (Expired) Exc…" at bounding box center [764, 299] width 139 height 27
click at [576, 286] on select "Choose an option... Pending Applied Excluded (Questions) Excluded (Expired) Exc…" at bounding box center [764, 299] width 139 height 27
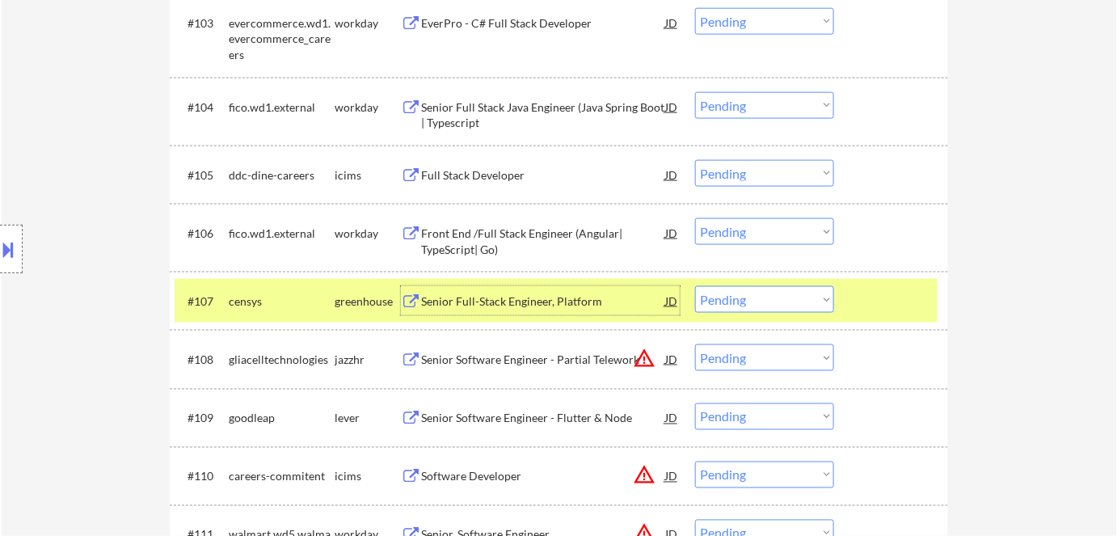
click at [537, 305] on div "Senior Full-Stack Engineer, Platform" at bounding box center [543, 302] width 244 height 16
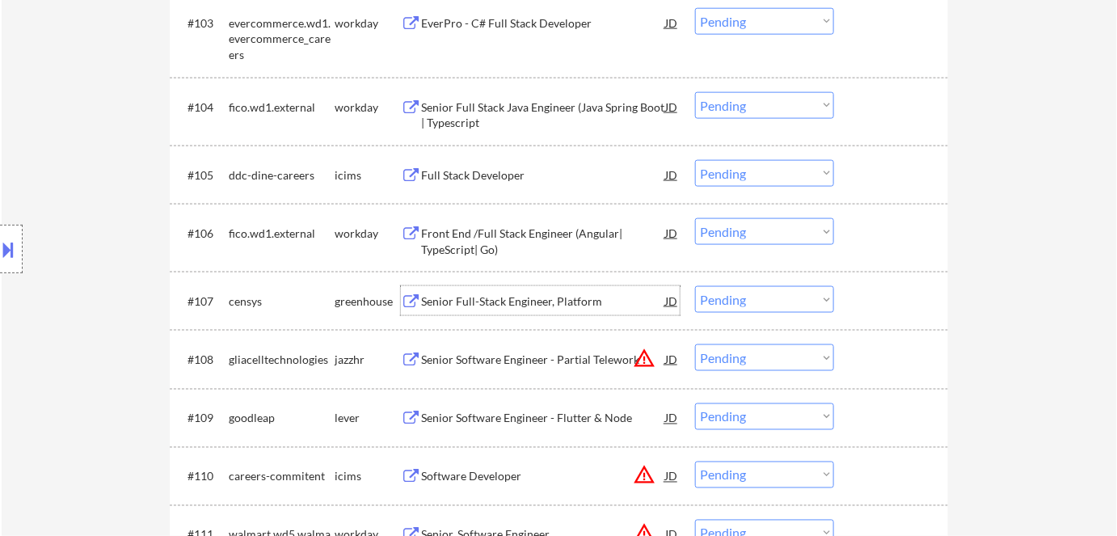
click at [576, 300] on select "Choose an option... Pending Applied Excluded (Questions) Excluded (Expired) Exc…" at bounding box center [764, 299] width 139 height 27
click at [576, 286] on select "Choose an option... Pending Applied Excluded (Questions) Excluded (Expired) Exc…" at bounding box center [764, 299] width 139 height 27
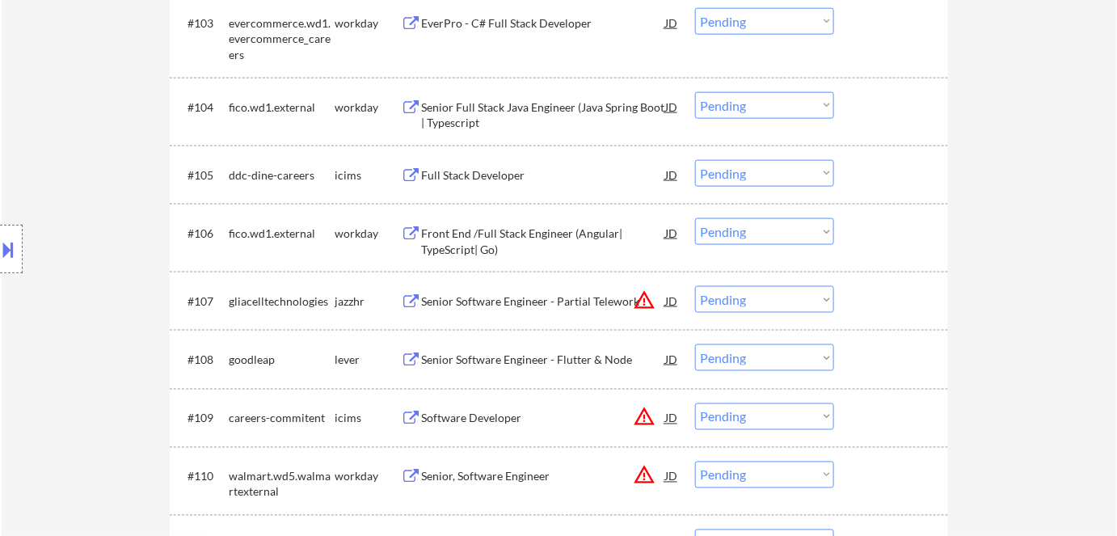
click at [519, 349] on div "Senior Software Engineer - Flutter & Node" at bounding box center [543, 358] width 244 height 29
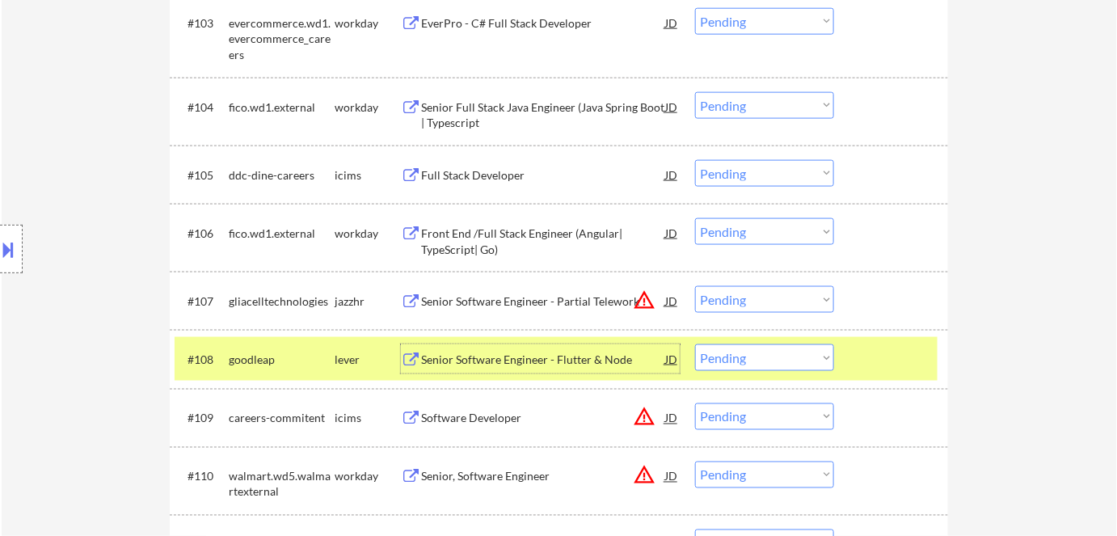
click at [576, 353] on select "Choose an option... Pending Applied Excluded (Questions) Excluded (Expired) Exc…" at bounding box center [764, 357] width 139 height 27
click at [576, 344] on select "Choose an option... Pending Applied Excluded (Questions) Excluded (Expired) Exc…" at bounding box center [764, 357] width 139 height 27
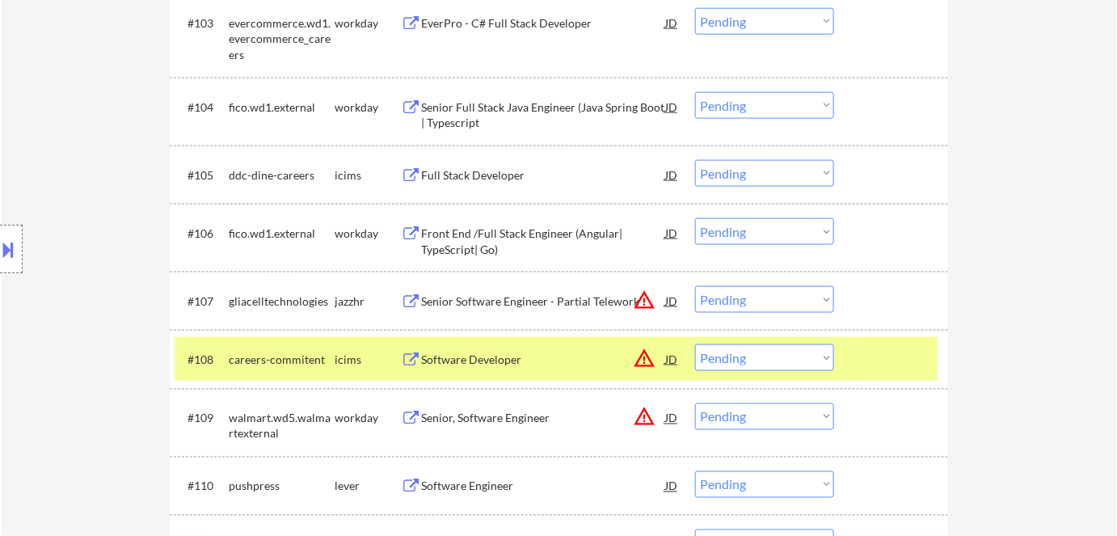
click at [350, 353] on div "icims" at bounding box center [368, 360] width 66 height 16
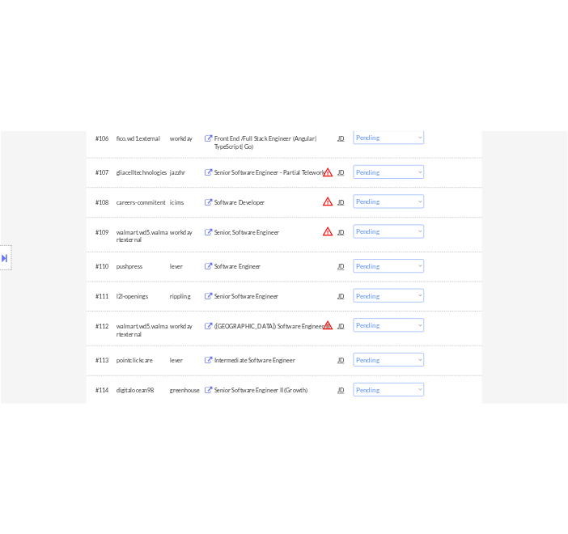
scroll to position [872, 0]
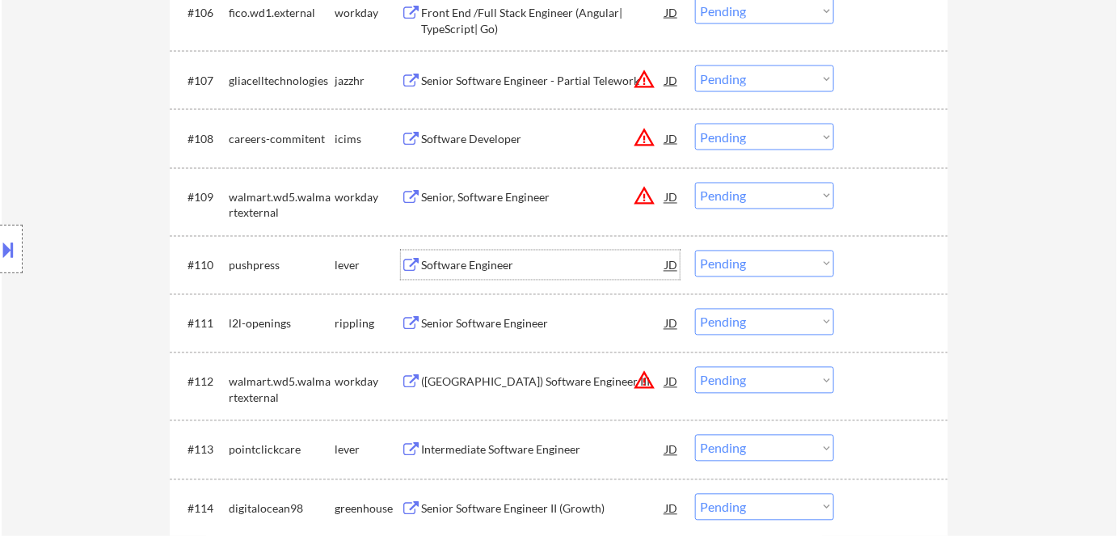
click at [485, 267] on div "Software Engineer" at bounding box center [543, 266] width 244 height 16
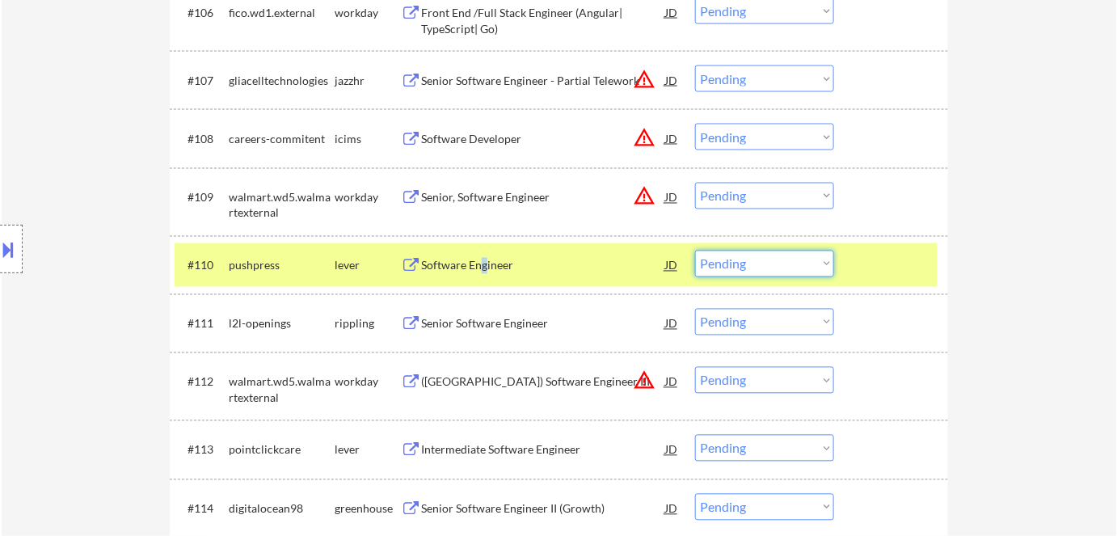
click at [576, 269] on select "Choose an option... Pending Applied Excluded (Questions) Excluded (Expired) Exc…" at bounding box center [764, 264] width 139 height 27
click at [576, 251] on select "Choose an option... Pending Applied Excluded (Questions) Excluded (Expired) Exc…" at bounding box center [764, 264] width 139 height 27
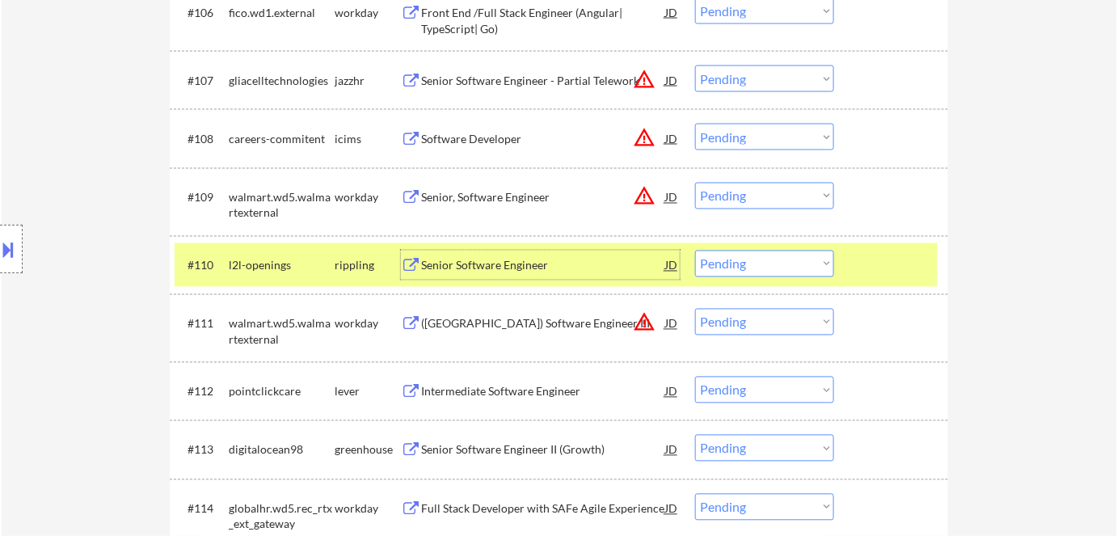
click at [467, 277] on div "Senior Software Engineer" at bounding box center [543, 265] width 244 height 29
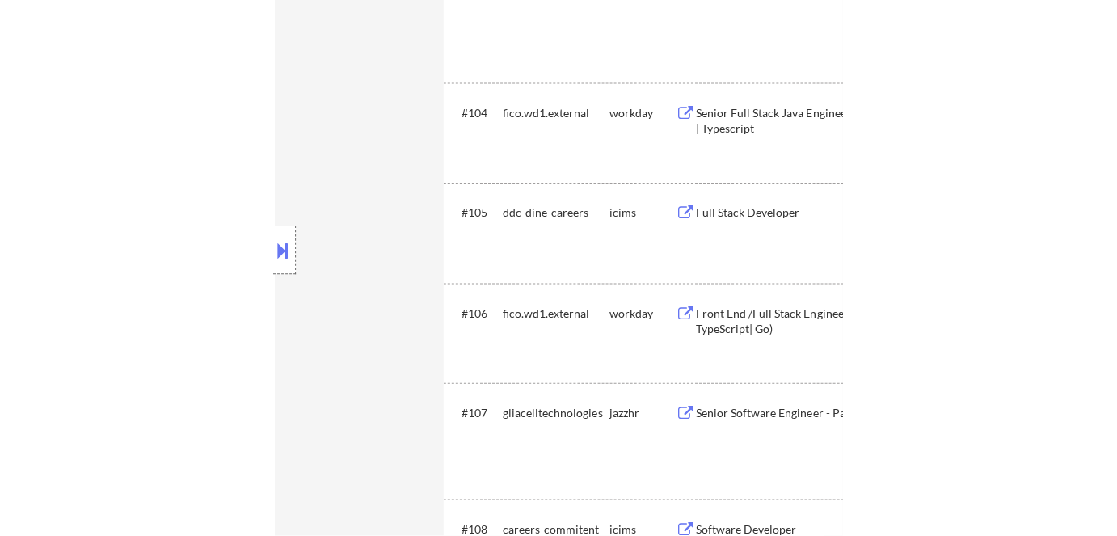
scroll to position [858, 0]
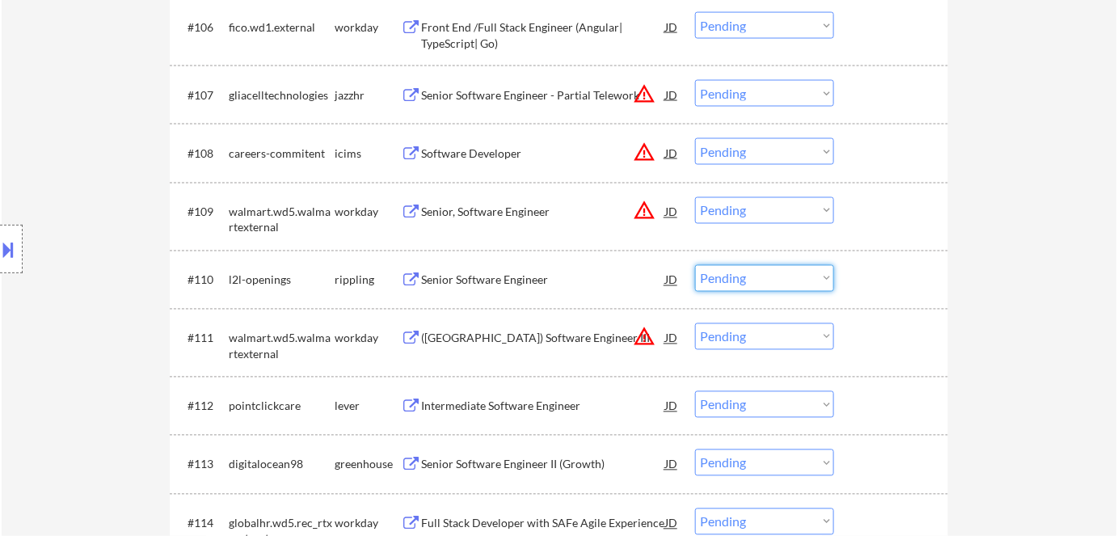
drag, startPoint x: 752, startPoint y: 281, endPoint x: 757, endPoint y: 289, distance: 10.1
click at [576, 281] on select "Choose an option... Pending Applied Excluded (Questions) Excluded (Expired) Exc…" at bounding box center [764, 278] width 139 height 27
click at [576, 265] on select "Choose an option... Pending Applied Excluded (Questions) Excluded (Expired) Exc…" at bounding box center [764, 278] width 139 height 27
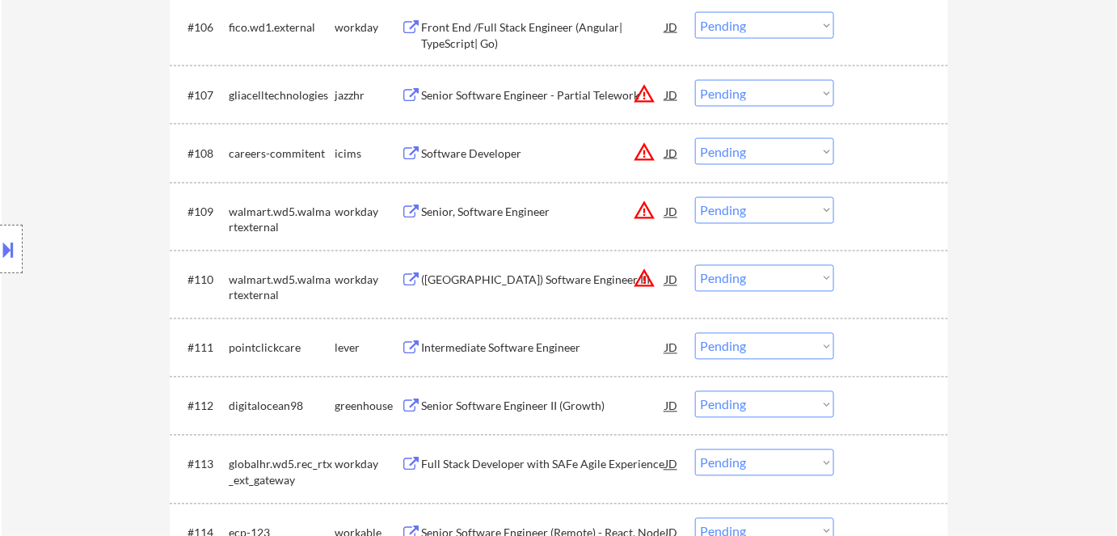
click at [532, 344] on div "Intermediate Software Engineer" at bounding box center [543, 348] width 244 height 16
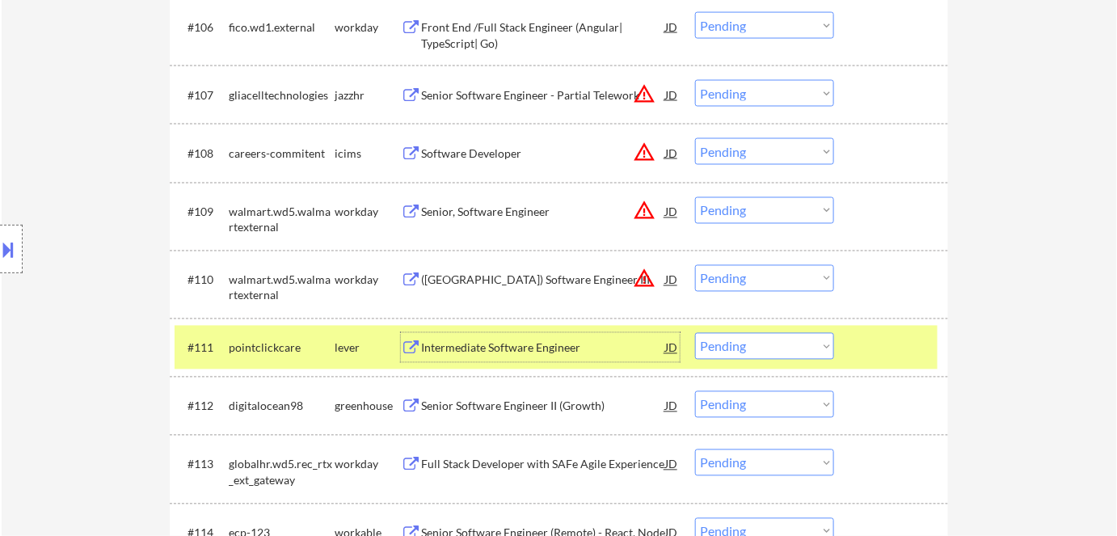
click at [576, 344] on select "Choose an option... Pending Applied Excluded (Questions) Excluded (Expired) Exc…" at bounding box center [764, 346] width 139 height 27
click at [576, 333] on select "Choose an option... Pending Applied Excluded (Questions) Excluded (Expired) Exc…" at bounding box center [764, 346] width 139 height 27
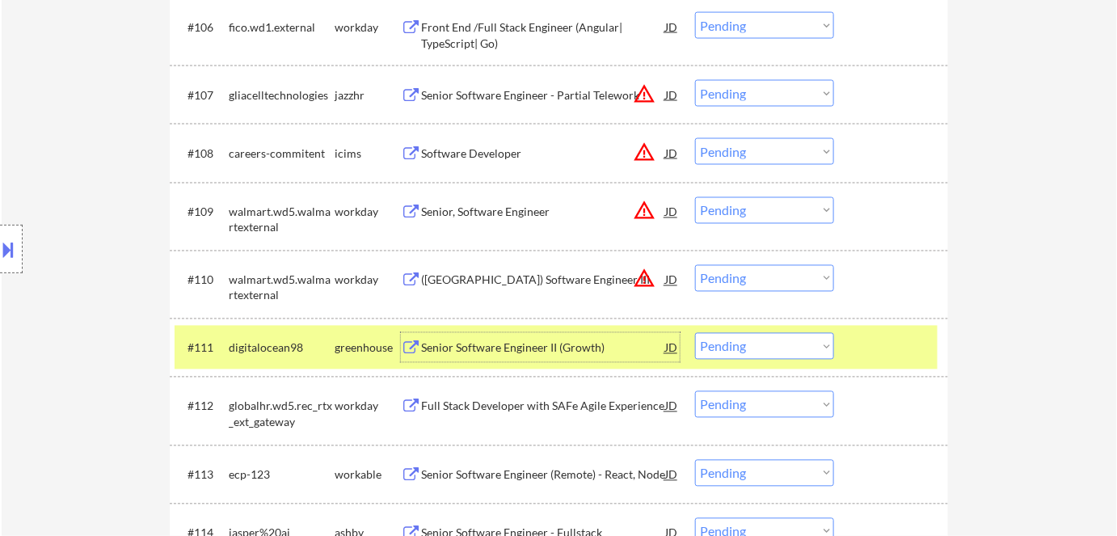
click at [502, 351] on div "Senior Software Engineer II (Growth)" at bounding box center [543, 348] width 244 height 16
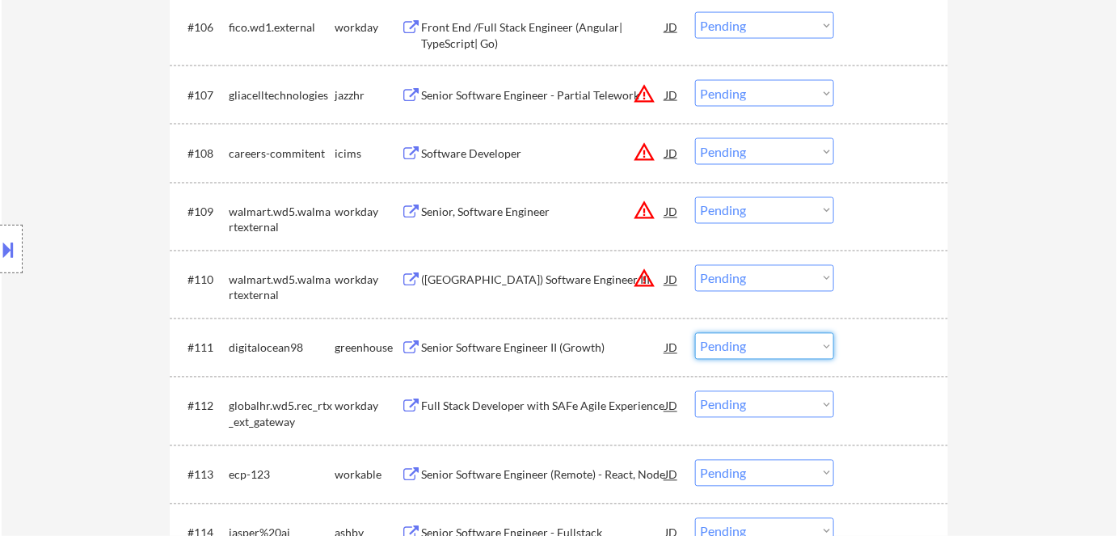
drag, startPoint x: 756, startPoint y: 344, endPoint x: 757, endPoint y: 353, distance: 9.7
click at [576, 344] on select "Choose an option... Pending Applied Excluded (Questions) Excluded (Expired) Exc…" at bounding box center [764, 346] width 139 height 27
click at [576, 333] on select "Choose an option... Pending Applied Excluded (Questions) Excluded (Expired) Exc…" at bounding box center [764, 346] width 139 height 27
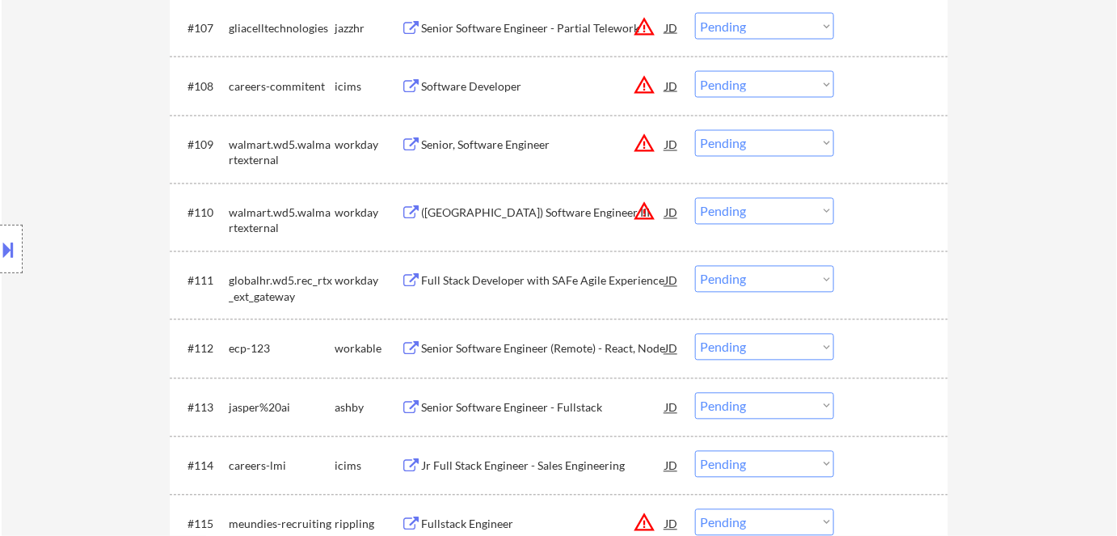
scroll to position [1004, 0]
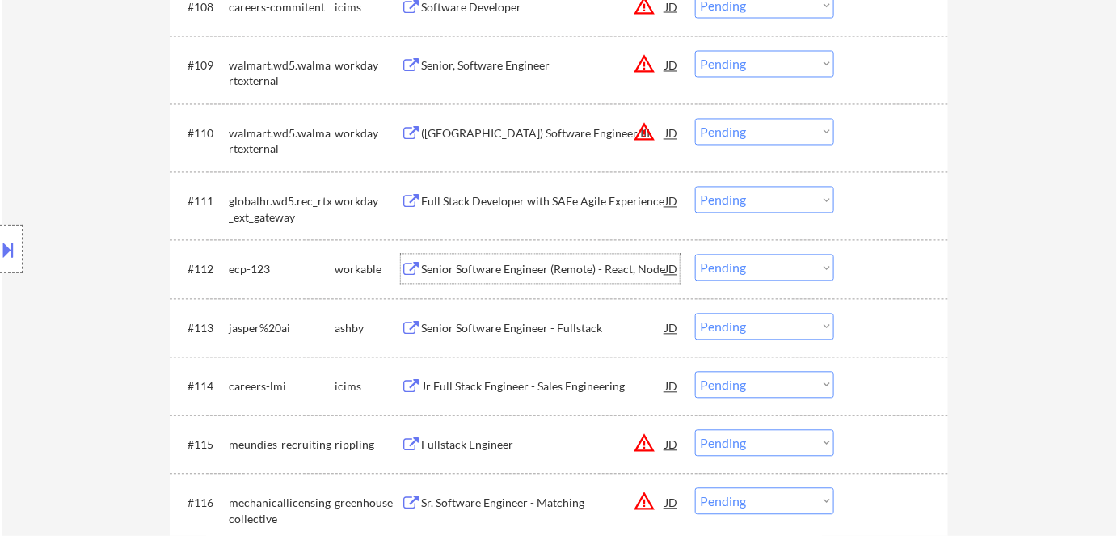
click at [534, 265] on div "Senior Software Engineer (Remote) - React, Node" at bounding box center [543, 270] width 244 height 16
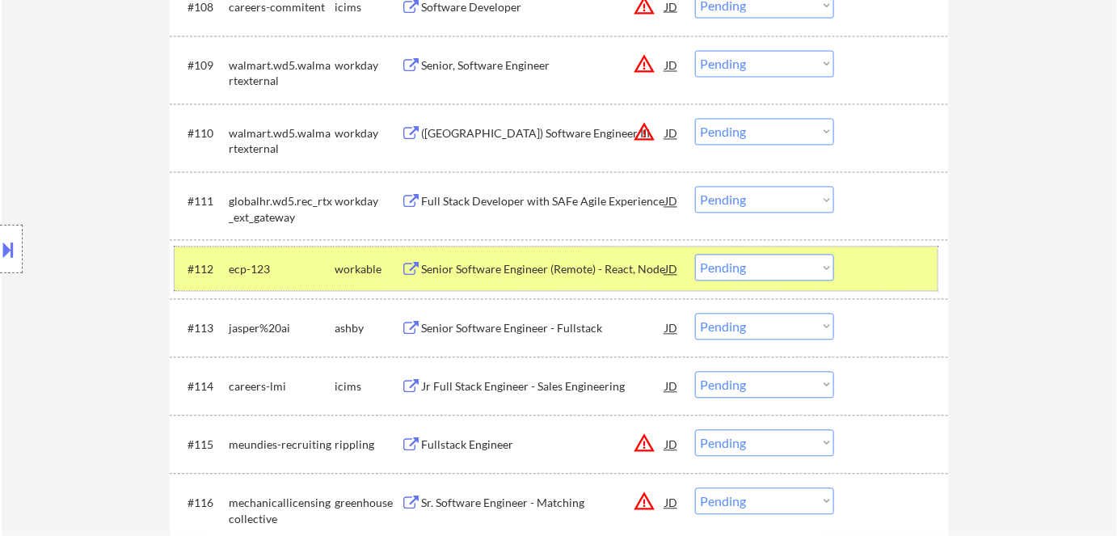
click at [361, 260] on div "workable" at bounding box center [368, 269] width 66 height 29
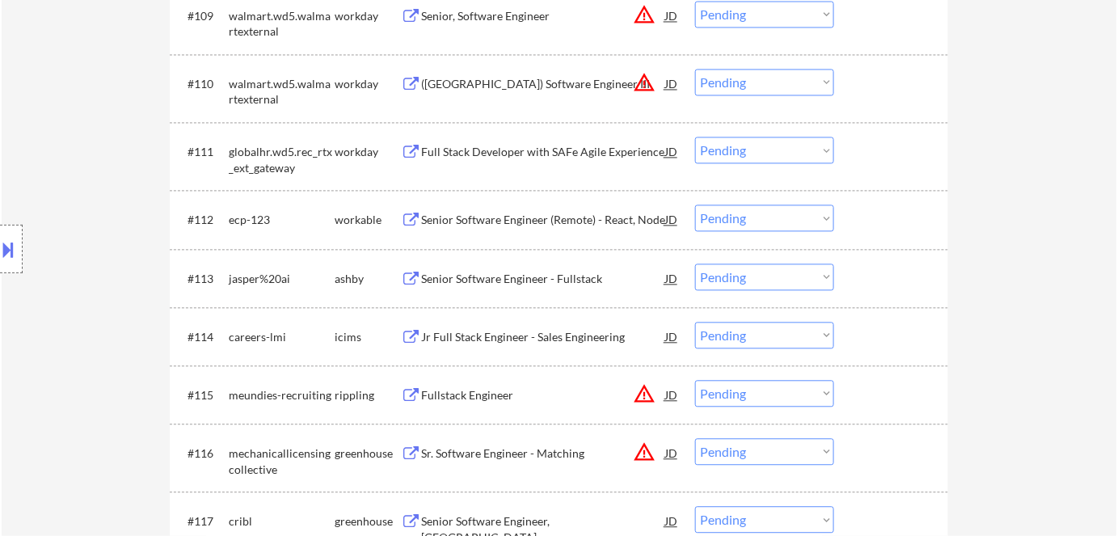
scroll to position [1078, 0]
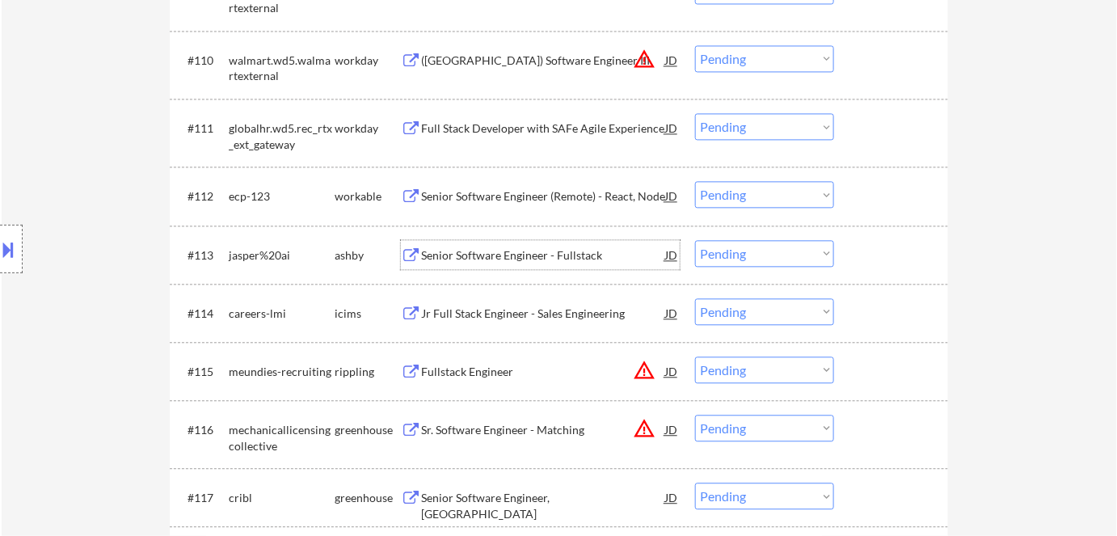
click at [505, 254] on div "Senior Software Engineer - Fullstack" at bounding box center [543, 255] width 244 height 16
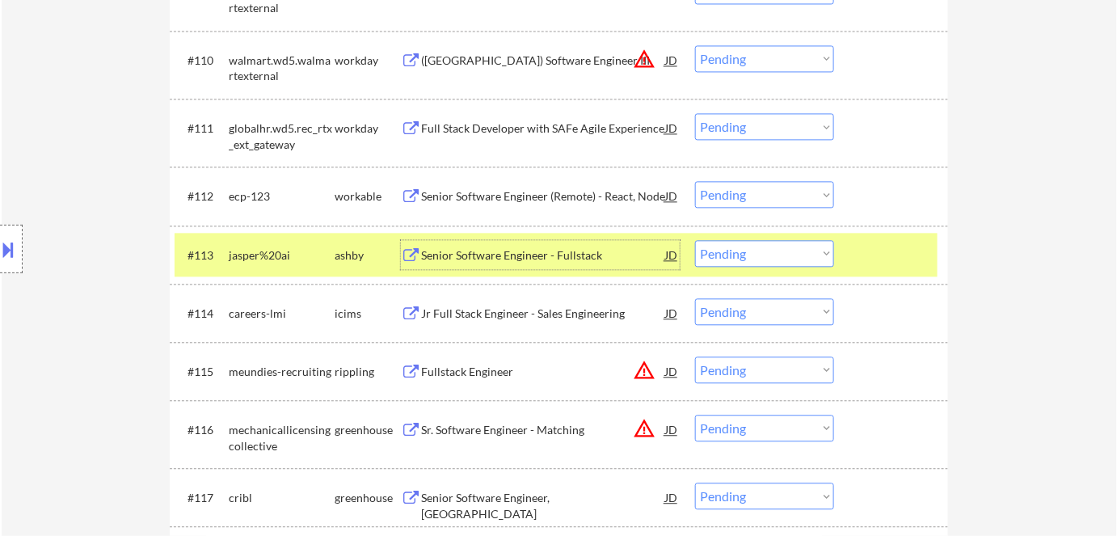
drag, startPoint x: 356, startPoint y: 256, endPoint x: 365, endPoint y: 265, distance: 13.2
click at [357, 257] on div "ashby" at bounding box center [368, 255] width 66 height 16
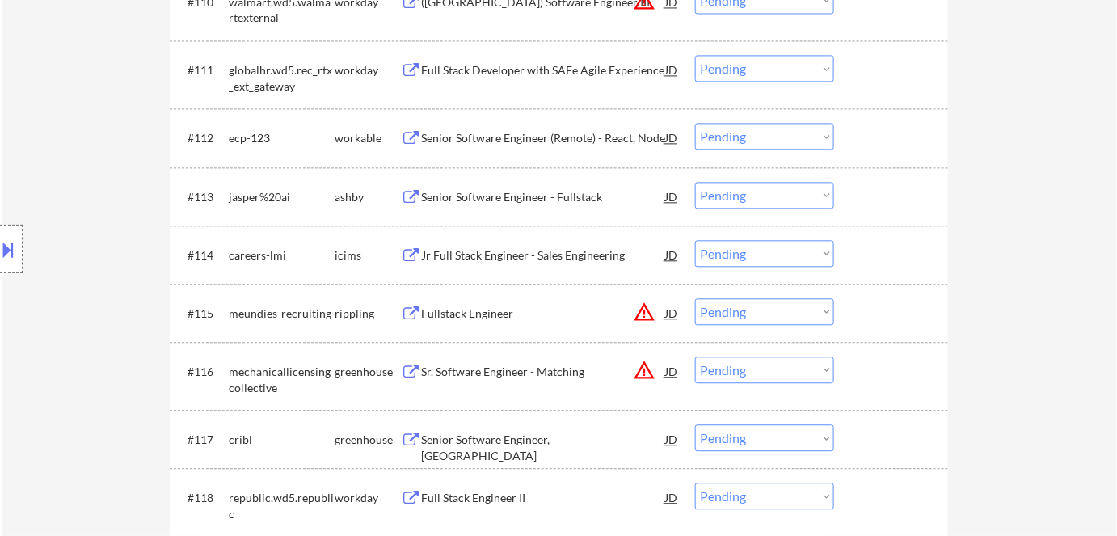
scroll to position [1225, 0]
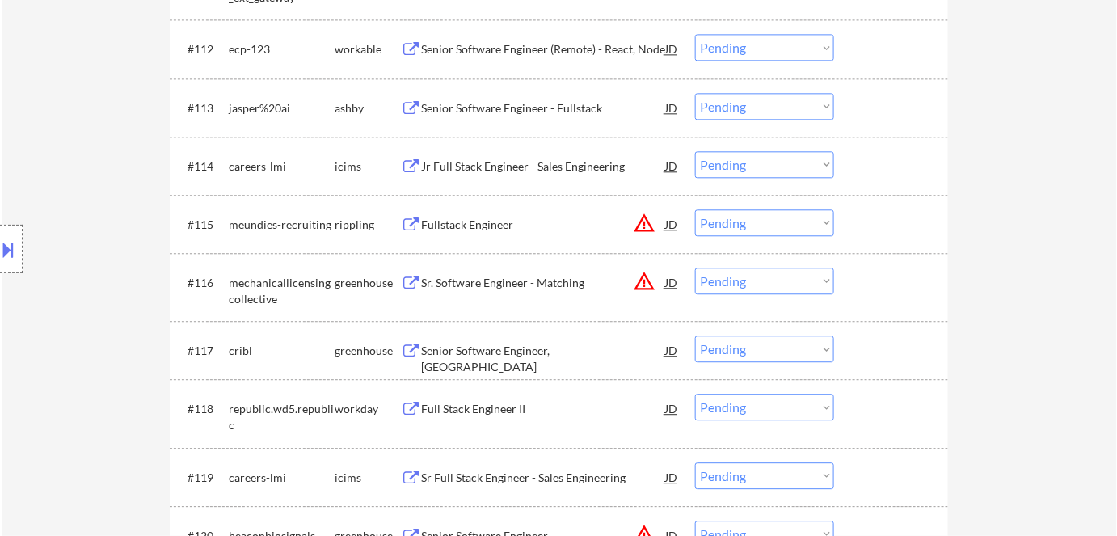
click at [508, 350] on div "Senior Software Engineer, [GEOGRAPHIC_DATA]" at bounding box center [543, 359] width 244 height 32
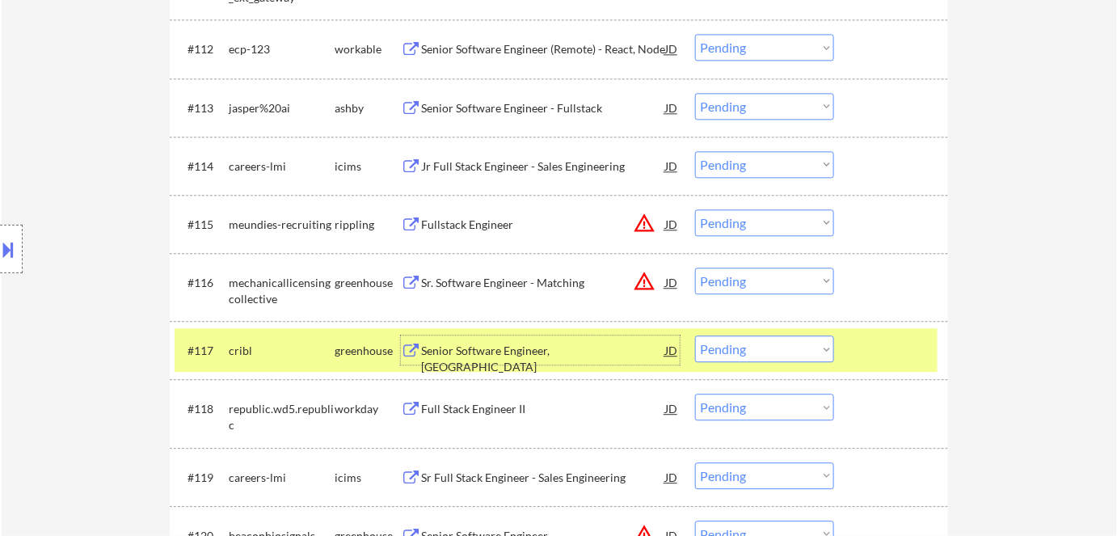
click at [576, 345] on select "Choose an option... Pending Applied Excluded (Questions) Excluded (Expired) Exc…" at bounding box center [764, 349] width 139 height 27
click at [576, 336] on select "Choose an option... Pending Applied Excluded (Questions) Excluded (Expired) Exc…" at bounding box center [764, 349] width 139 height 27
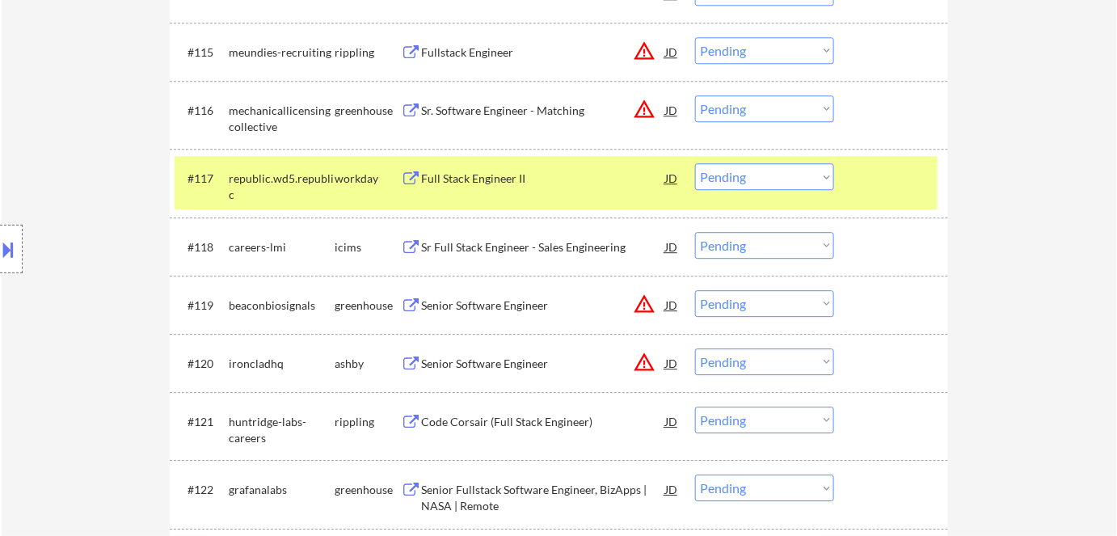
scroll to position [1372, 0]
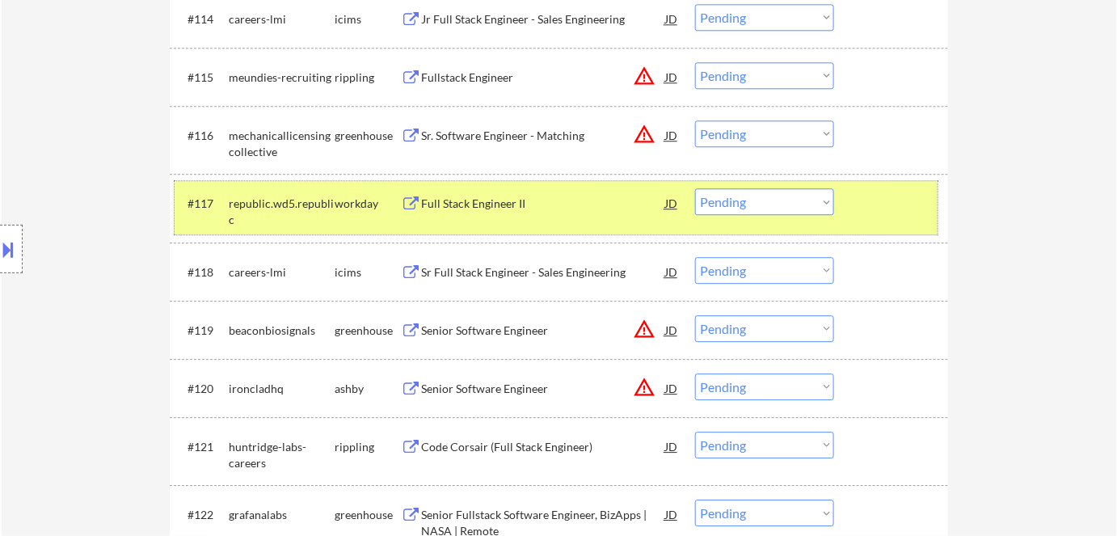
click at [332, 199] on div "republic.wd5.republic" at bounding box center [282, 212] width 106 height 32
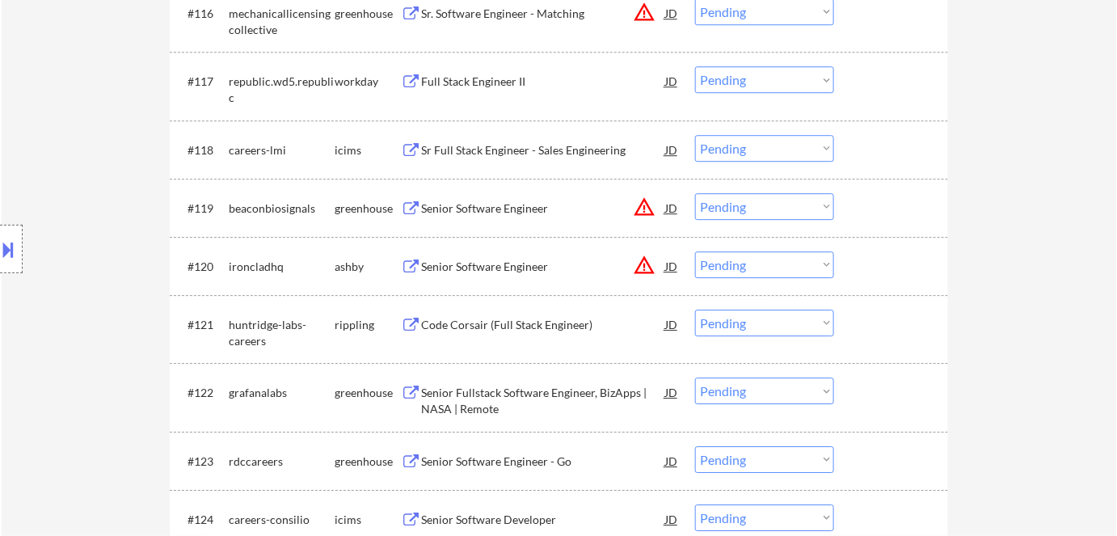
scroll to position [1593, 0]
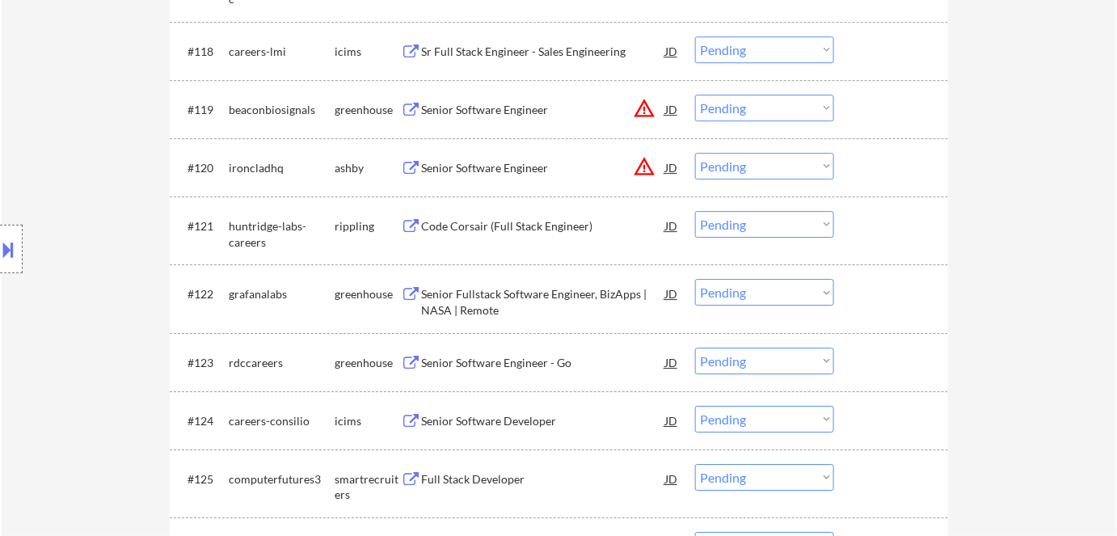
click at [500, 296] on div "Senior Fullstack Software Engineer, BizApps | NASA | Remote" at bounding box center [543, 302] width 244 height 32
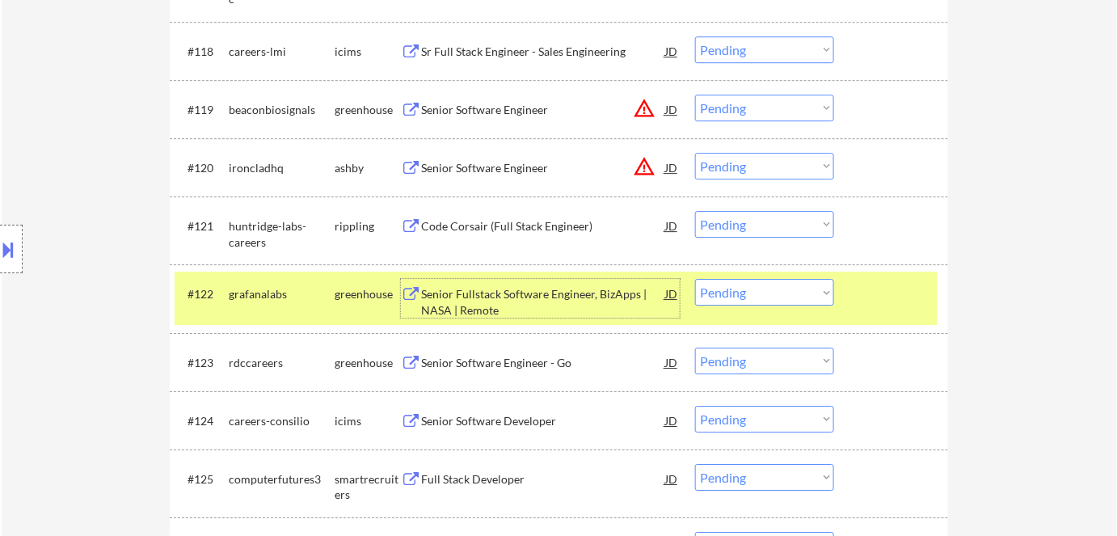
click at [576, 285] on select "Choose an option... Pending Applied Excluded (Questions) Excluded (Expired) Exc…" at bounding box center [764, 292] width 139 height 27
click at [576, 279] on select "Choose an option... Pending Applied Excluded (Questions) Excluded (Expired) Exc…" at bounding box center [764, 292] width 139 height 27
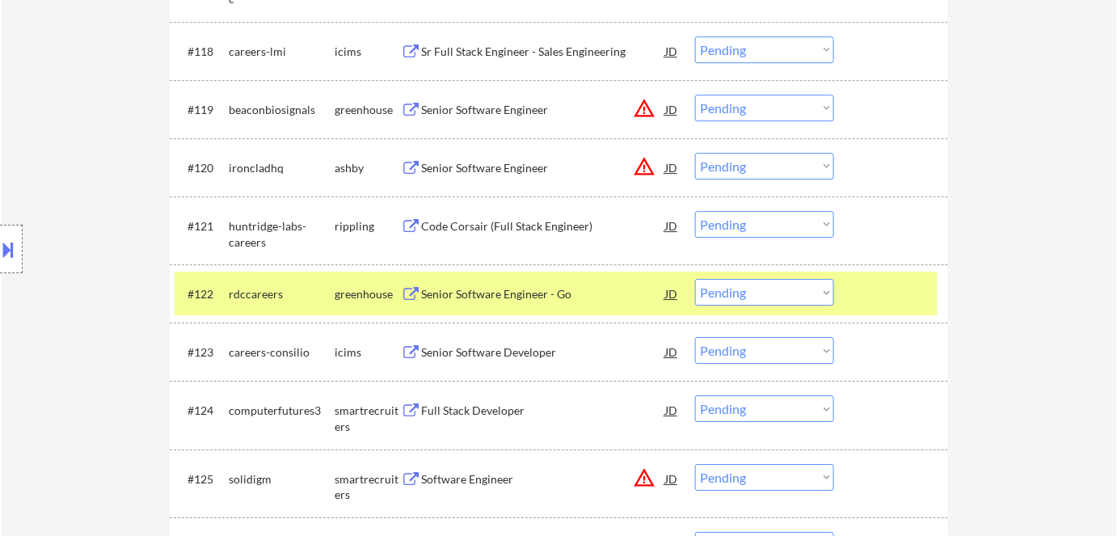
click at [536, 291] on div "Senior Software Engineer - Go" at bounding box center [543, 294] width 244 height 16
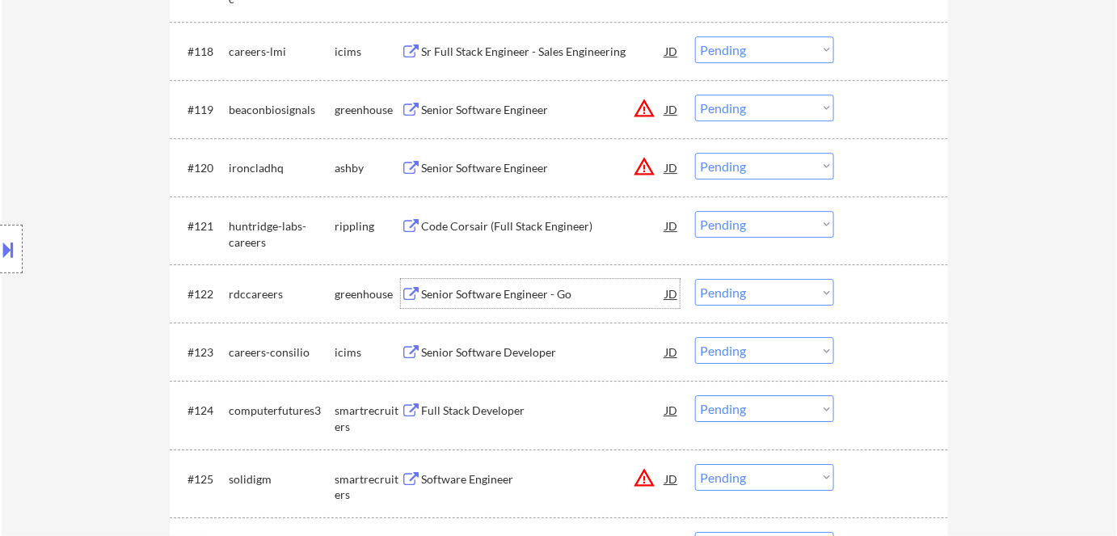
click at [539, 296] on div "Senior Software Engineer - Go" at bounding box center [543, 294] width 244 height 16
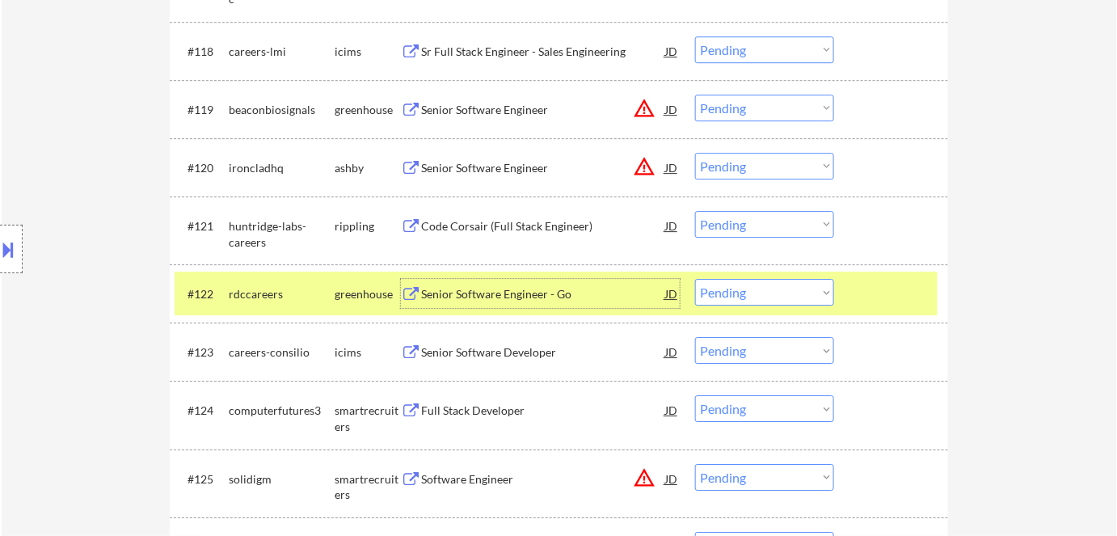
click at [576, 291] on select "Choose an option... Pending Applied Excluded (Questions) Excluded (Expired) Exc…" at bounding box center [764, 292] width 139 height 27
click at [576, 279] on select "Choose an option... Pending Applied Excluded (Questions) Excluded (Expired) Exc…" at bounding box center [764, 292] width 139 height 27
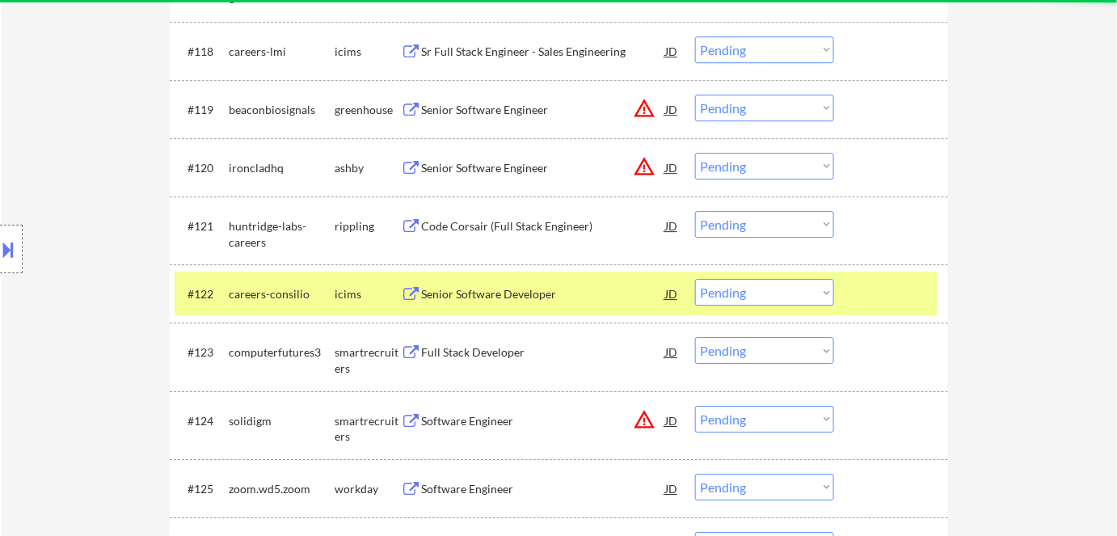
click at [347, 297] on div "icims" at bounding box center [368, 294] width 66 height 16
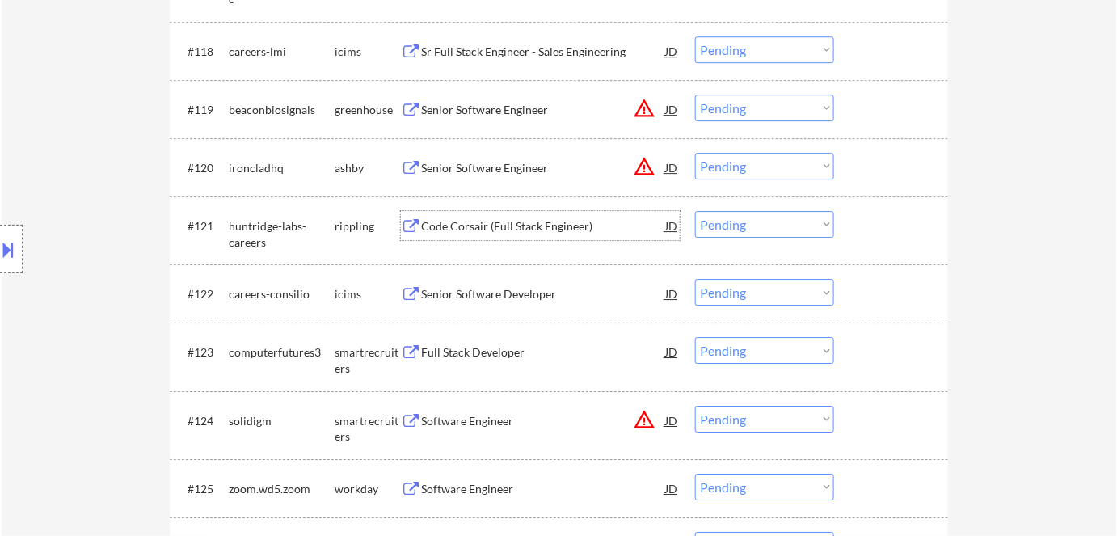
click at [450, 225] on div "Code Corsair (Full Stack Engineer)" at bounding box center [543, 226] width 244 height 16
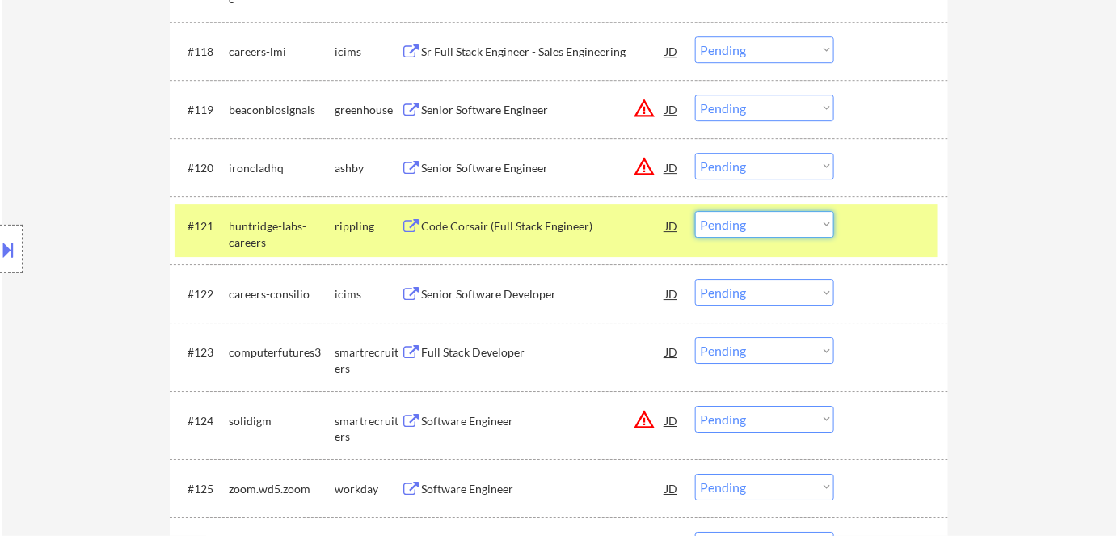
drag, startPoint x: 778, startPoint y: 225, endPoint x: 779, endPoint y: 233, distance: 8.2
click at [576, 225] on select "Choose an option... Pending Applied Excluded (Questions) Excluded (Expired) Exc…" at bounding box center [764, 224] width 139 height 27
click at [576, 211] on select "Choose an option... Pending Applied Excluded (Questions) Excluded (Expired) Exc…" at bounding box center [764, 224] width 139 height 27
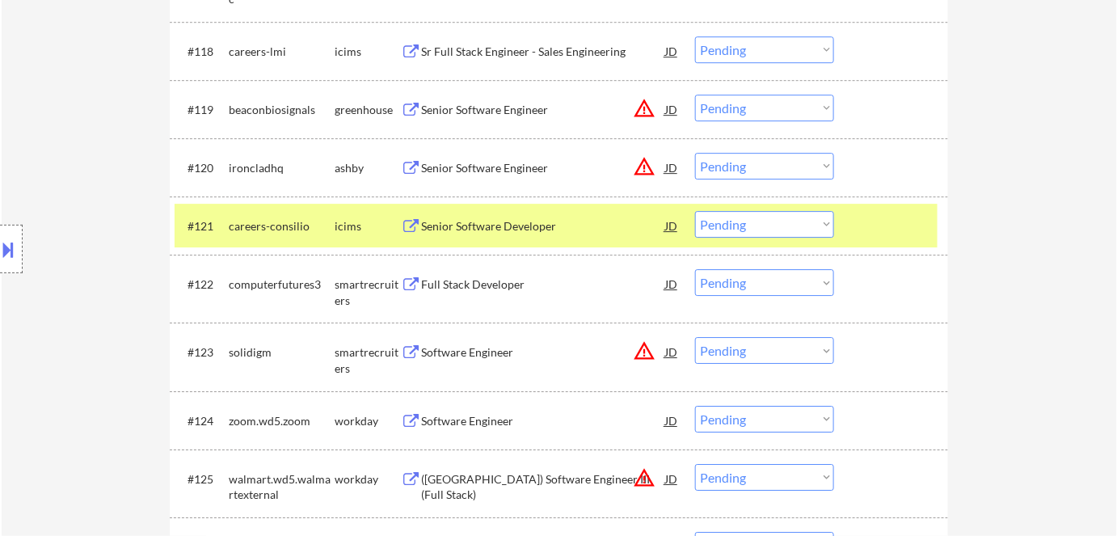
click at [357, 218] on div "icims" at bounding box center [368, 226] width 66 height 16
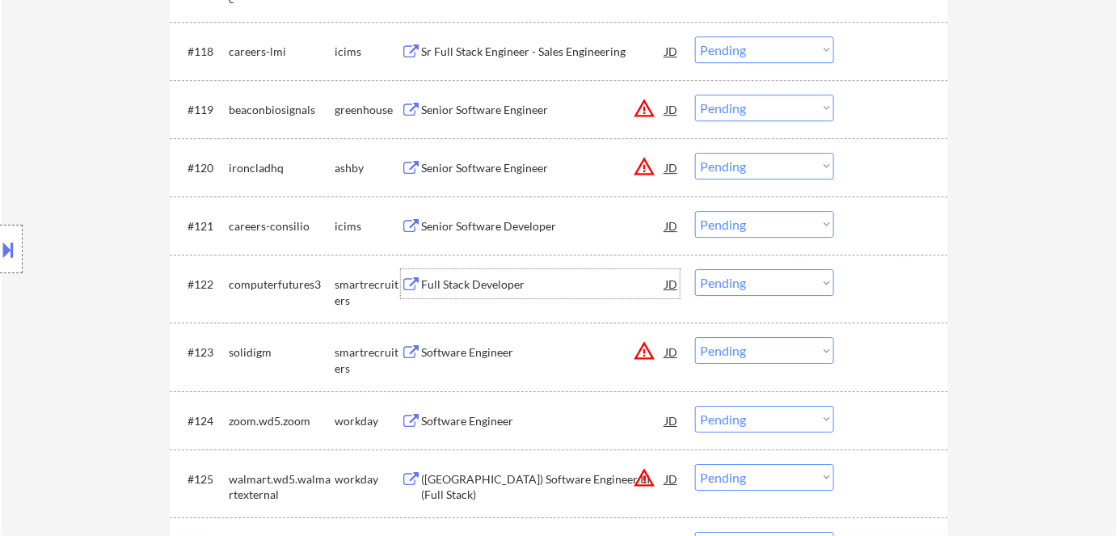
click at [467, 291] on div "Full Stack Developer" at bounding box center [543, 285] width 244 height 16
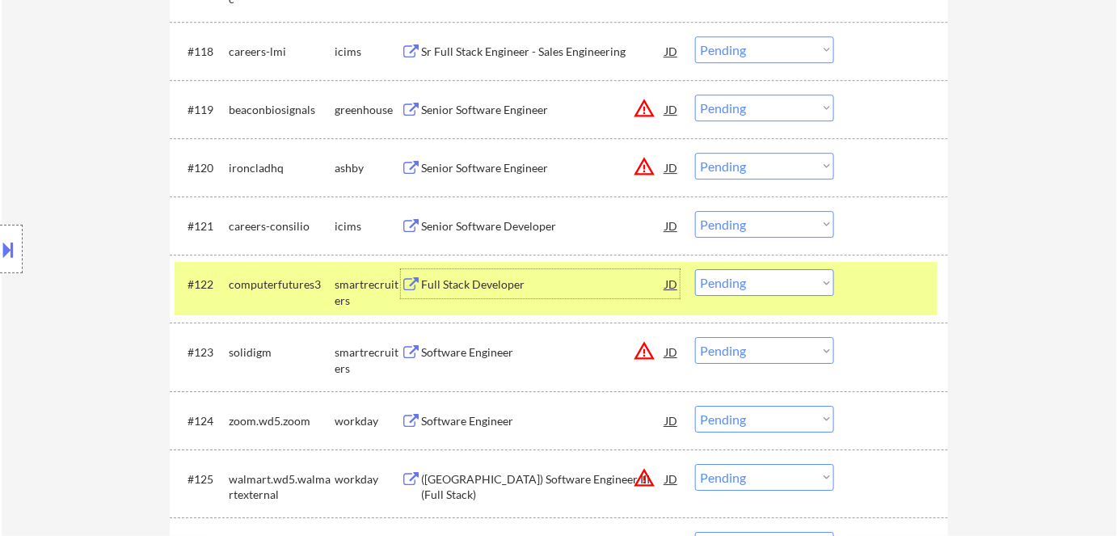
drag, startPoint x: 726, startPoint y: 281, endPoint x: 735, endPoint y: 288, distance: 11.0
click at [576, 281] on select "Choose an option... Pending Applied Excluded (Questions) Excluded (Expired) Exc…" at bounding box center [764, 282] width 139 height 27
click at [576, 269] on select "Choose an option... Pending Applied Excluded (Questions) Excluded (Expired) Exc…" at bounding box center [764, 282] width 139 height 27
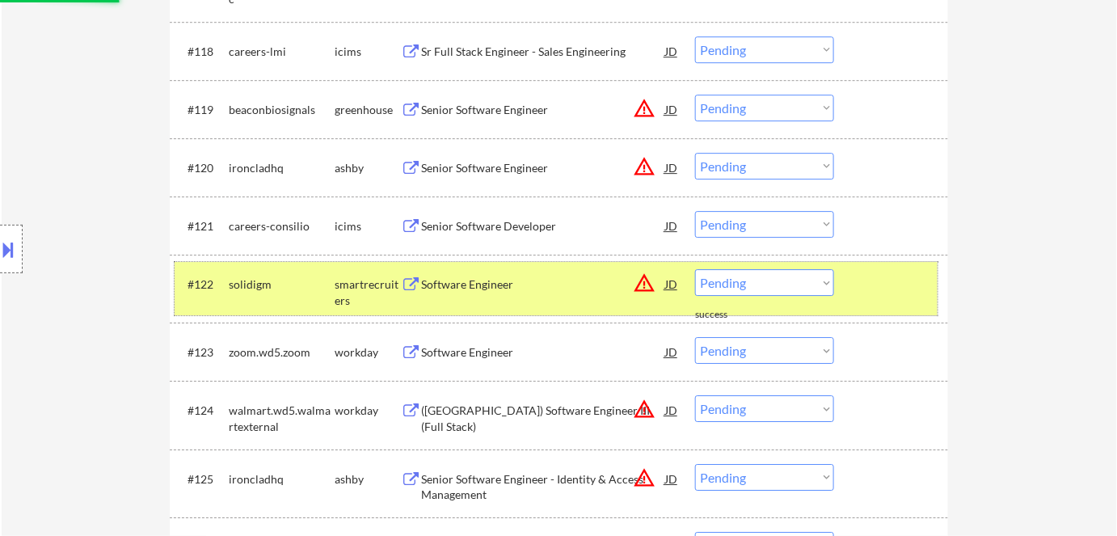
click at [376, 288] on div "smartrecruiters" at bounding box center [368, 293] width 66 height 32
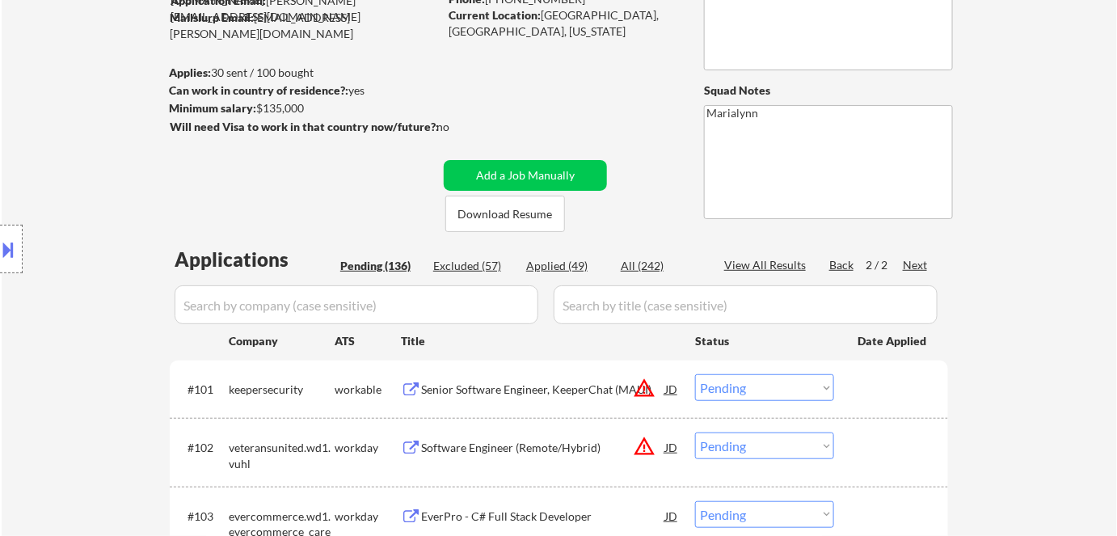
scroll to position [123, 0]
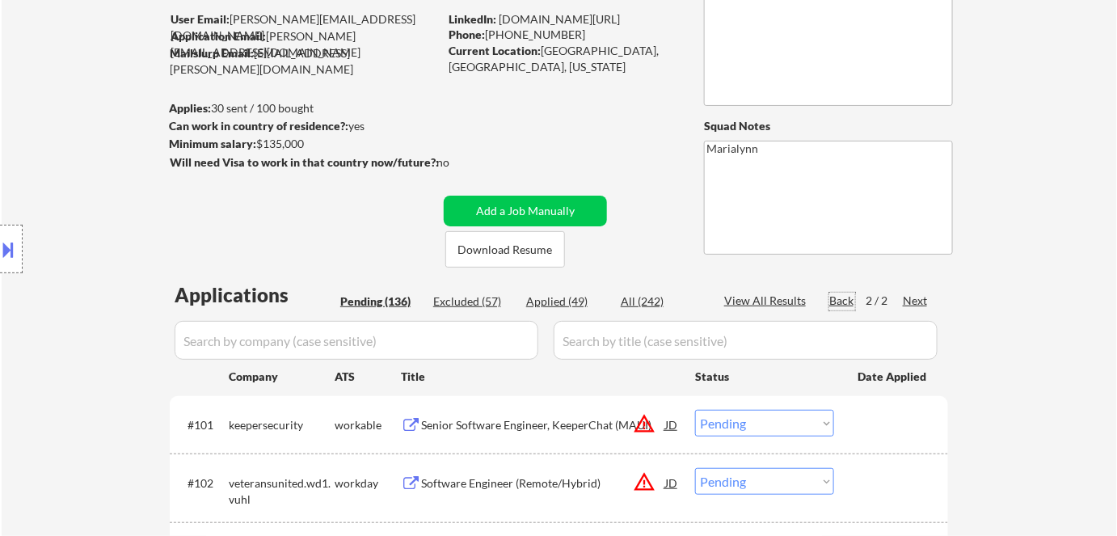
click at [576, 302] on div "Back" at bounding box center [843, 301] width 26 height 16
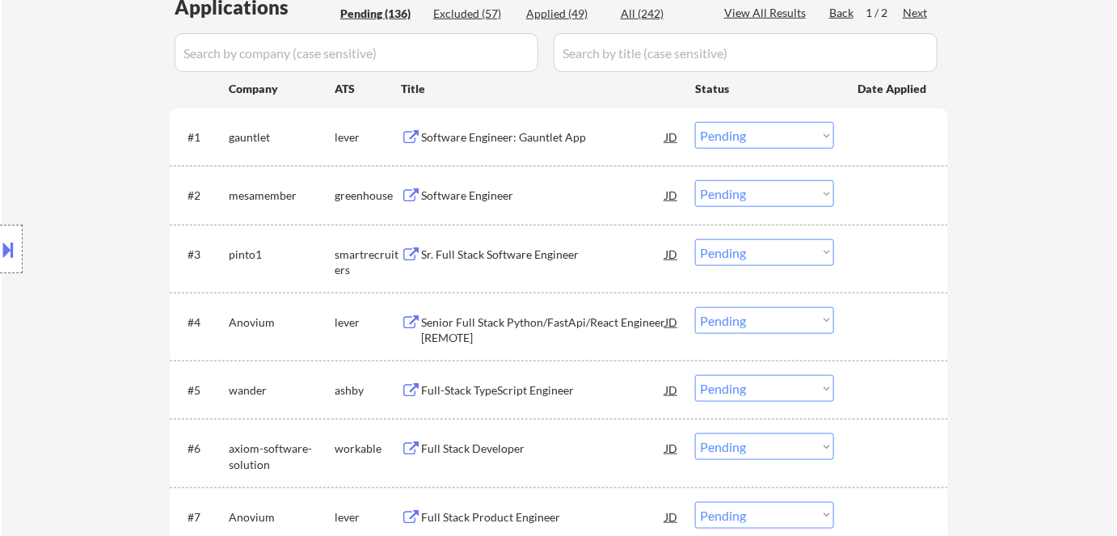
scroll to position [416, 0]
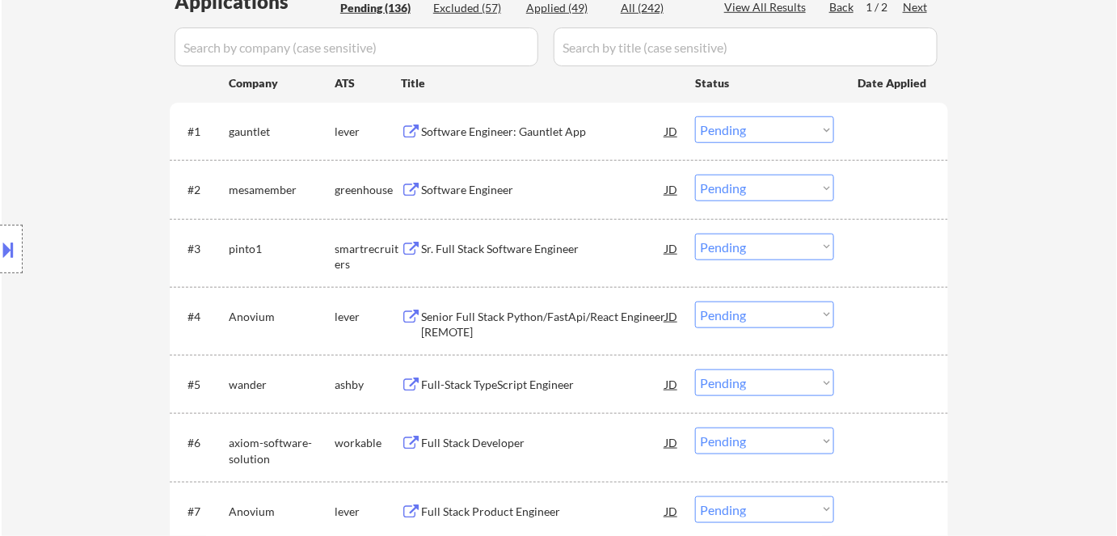
click at [530, 249] on div "Sr. Full Stack Software Engineer" at bounding box center [543, 249] width 244 height 16
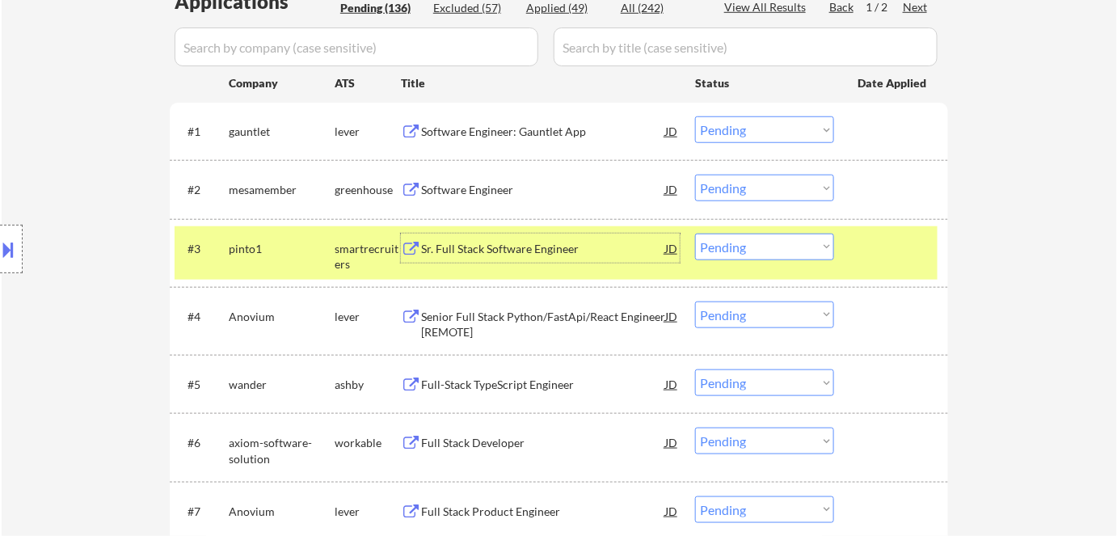
click at [576, 246] on select "Choose an option... Pending Applied Excluded (Questions) Excluded (Expired) Exc…" at bounding box center [764, 247] width 139 height 27
click at [576, 234] on select "Choose an option... Pending Applied Excluded (Questions) Excluded (Expired) Exc…" at bounding box center [764, 247] width 139 height 27
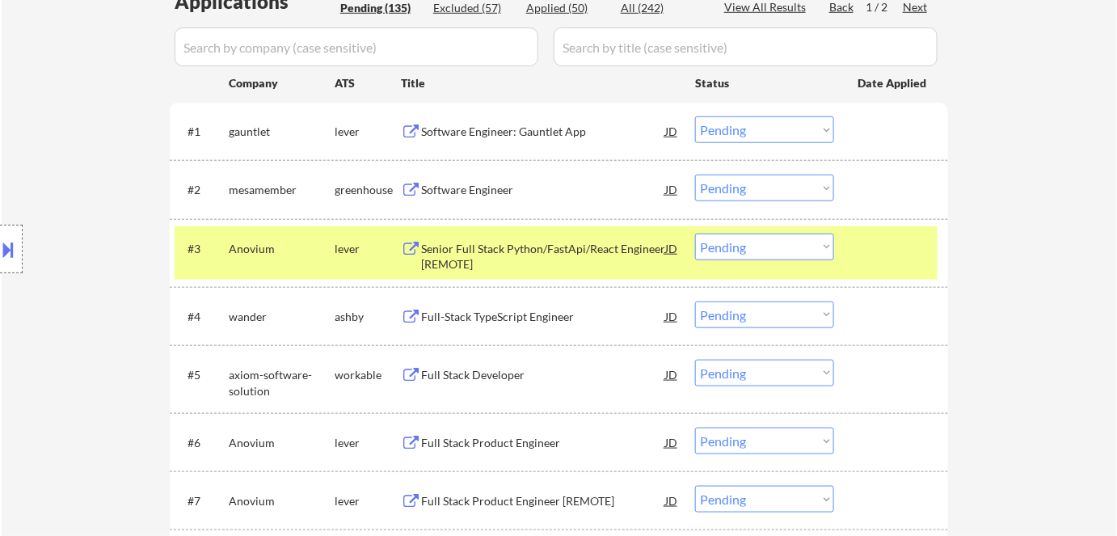
click at [480, 243] on div "Senior Full Stack Python/FastApi/React Engineer [REMOTE]" at bounding box center [543, 257] width 244 height 32
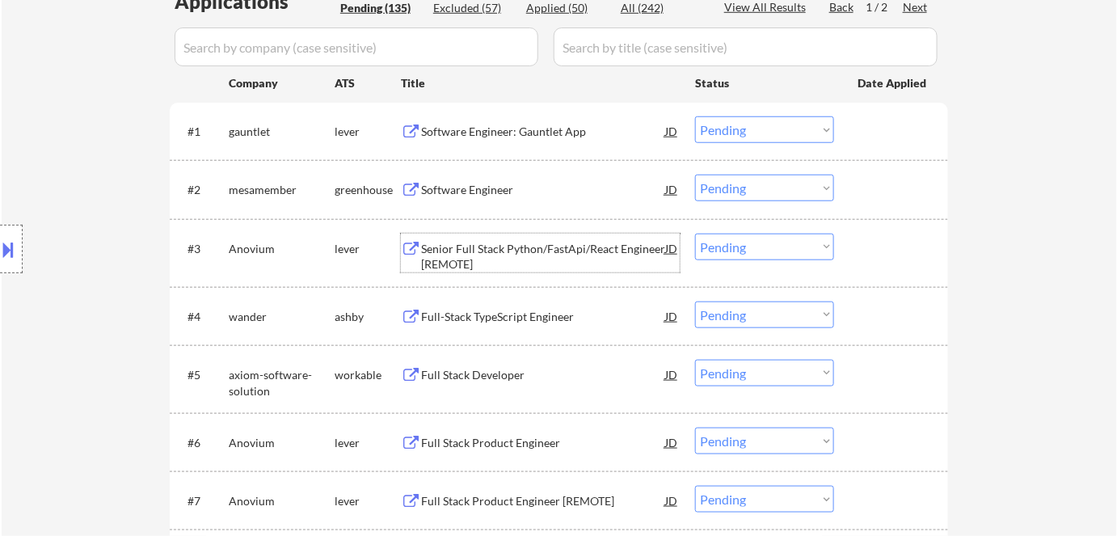
drag, startPoint x: 766, startPoint y: 242, endPoint x: 784, endPoint y: 259, distance: 25.2
click at [576, 242] on select "Choose an option... Pending Applied Excluded (Questions) Excluded (Expired) Exc…" at bounding box center [764, 247] width 139 height 27
click at [576, 234] on select "Choose an option... Pending Applied Excluded (Questions) Excluded (Expired) Exc…" at bounding box center [764, 247] width 139 height 27
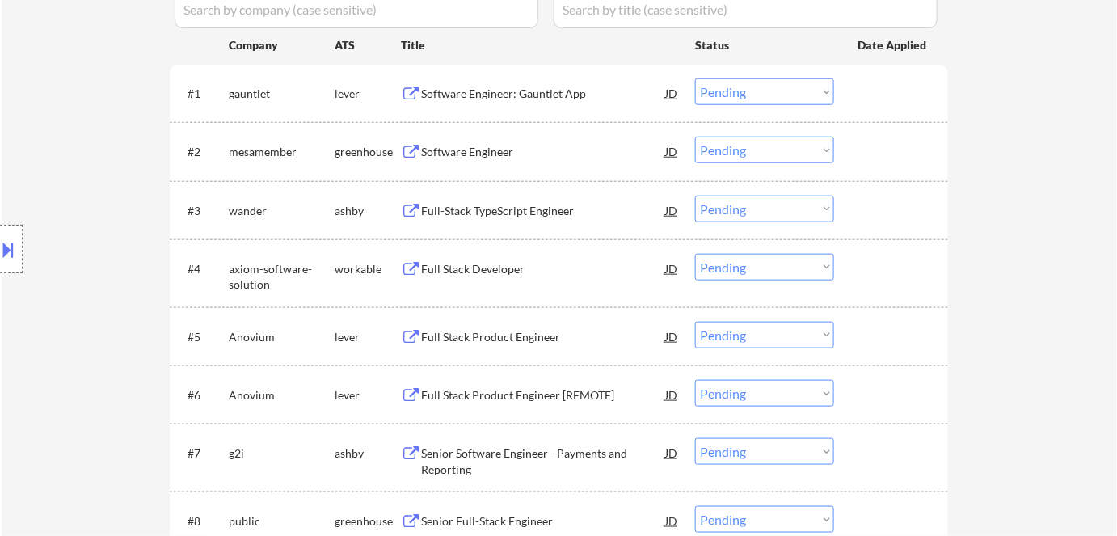
scroll to position [490, 0]
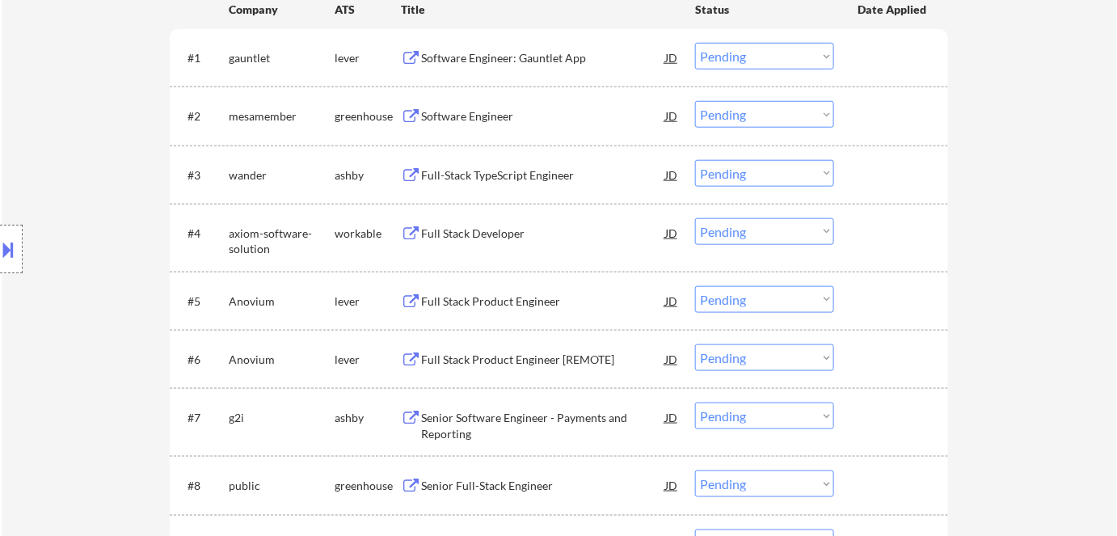
click at [487, 175] on div "Full-Stack TypeScript Engineer" at bounding box center [543, 175] width 244 height 16
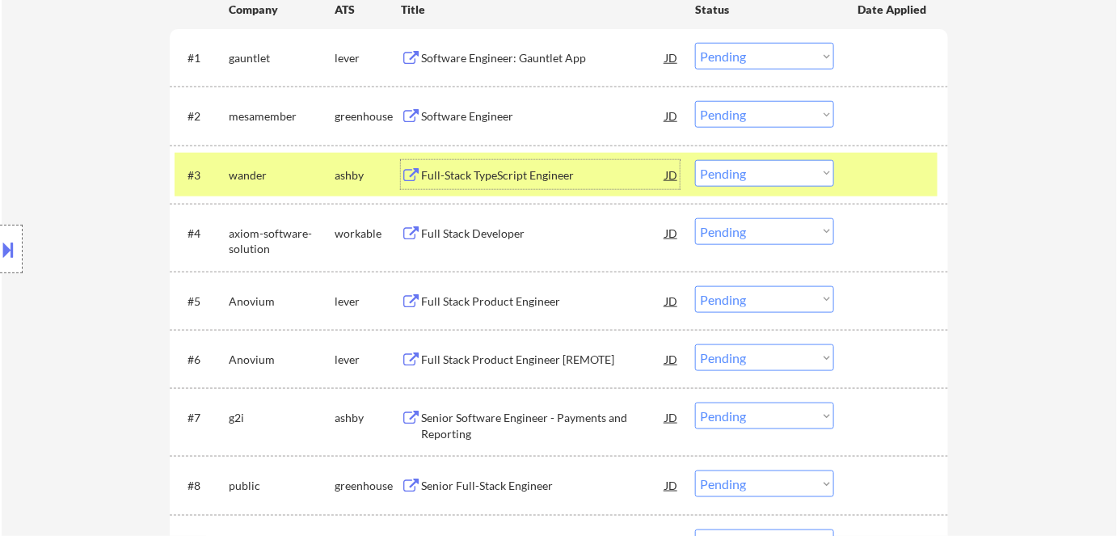
click at [576, 167] on select "Choose an option... Pending Applied Excluded (Questions) Excluded (Expired) Exc…" at bounding box center [764, 173] width 139 height 27
click at [576, 160] on select "Choose an option... Pending Applied Excluded (Questions) Excluded (Expired) Exc…" at bounding box center [764, 173] width 139 height 27
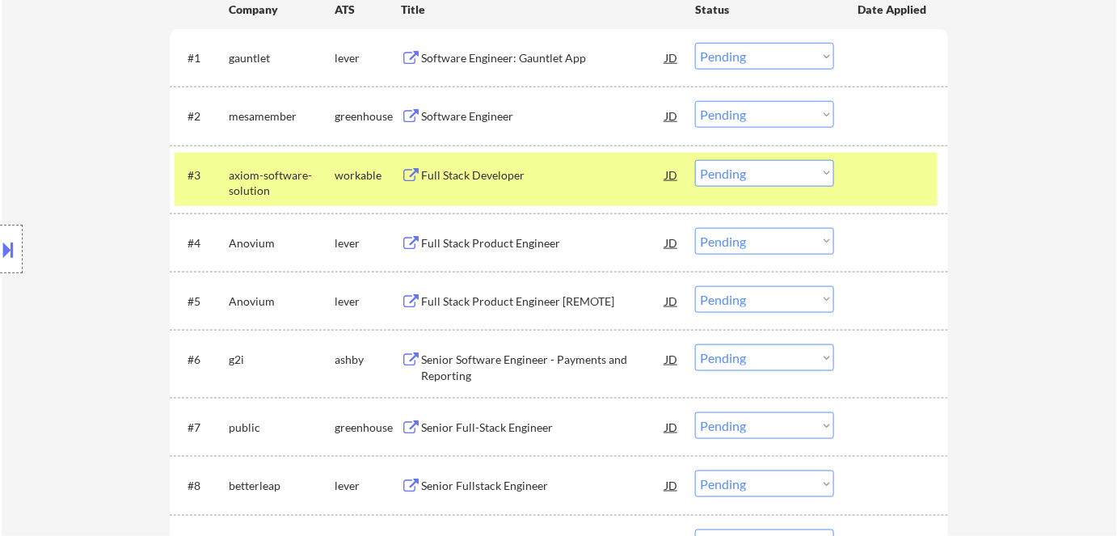
click at [479, 181] on div "Full Stack Developer" at bounding box center [543, 175] width 244 height 16
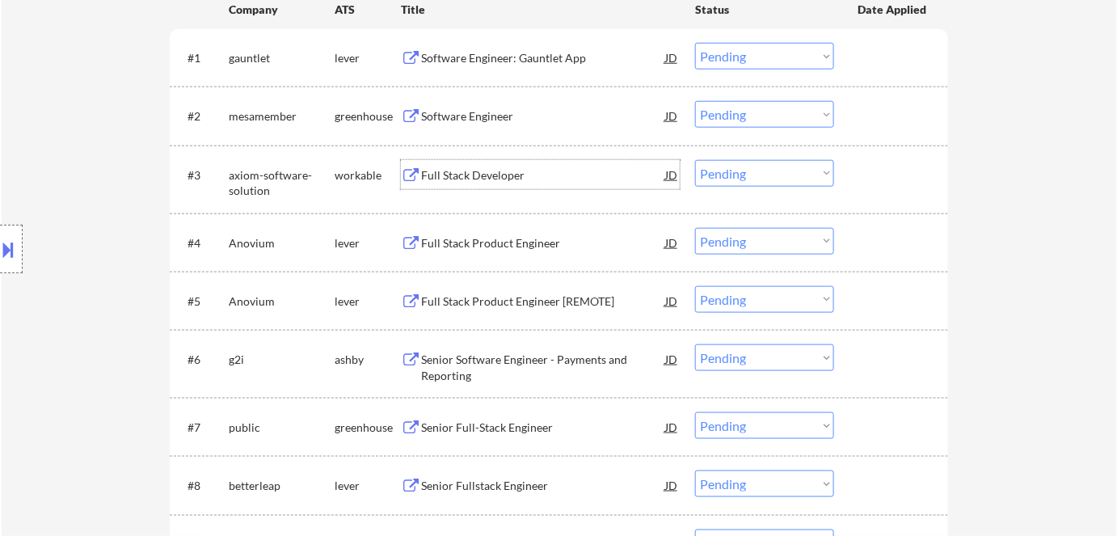
click at [576, 167] on select "Choose an option... Pending Applied Excluded (Questions) Excluded (Expired) Exc…" at bounding box center [764, 173] width 139 height 27
click at [576, 160] on select "Choose an option... Pending Applied Excluded (Questions) Excluded (Expired) Exc…" at bounding box center [764, 173] width 139 height 27
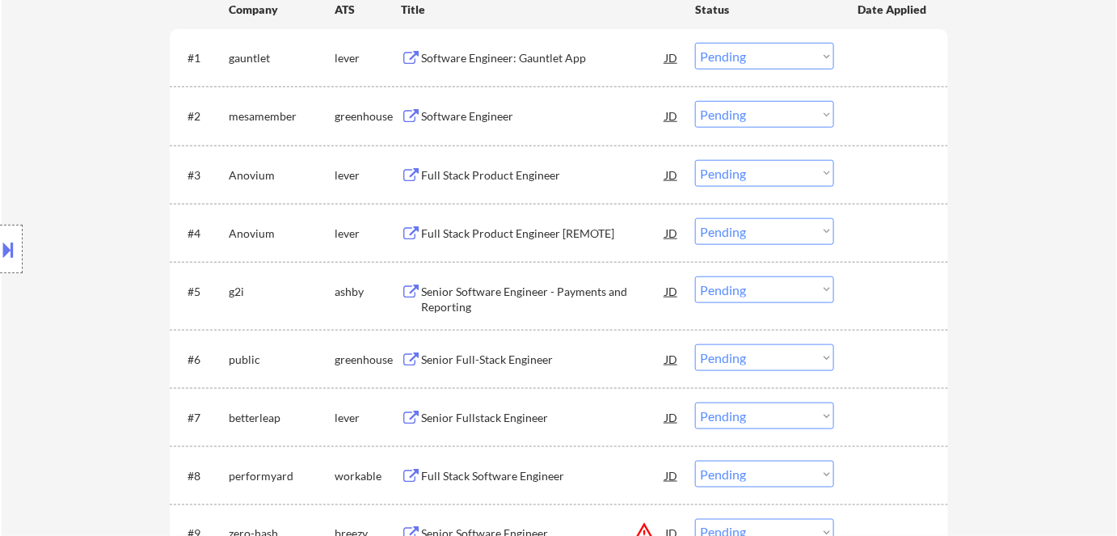
click at [571, 228] on div "Full Stack Product Engineer [REMOTE]" at bounding box center [543, 234] width 244 height 16
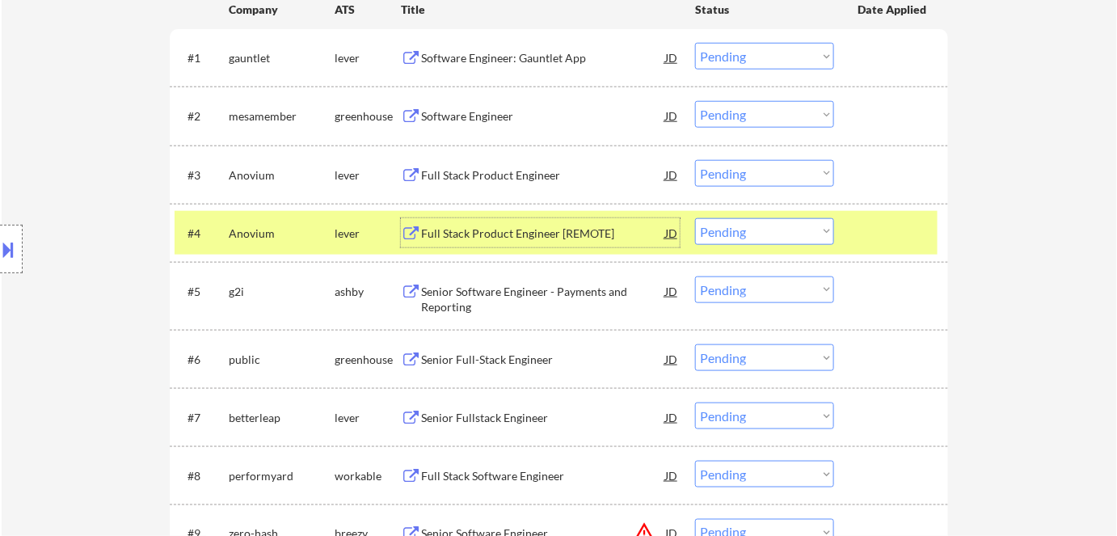
click at [576, 294] on div "Senior Software Engineer - Payments and Reporting" at bounding box center [543, 300] width 244 height 32
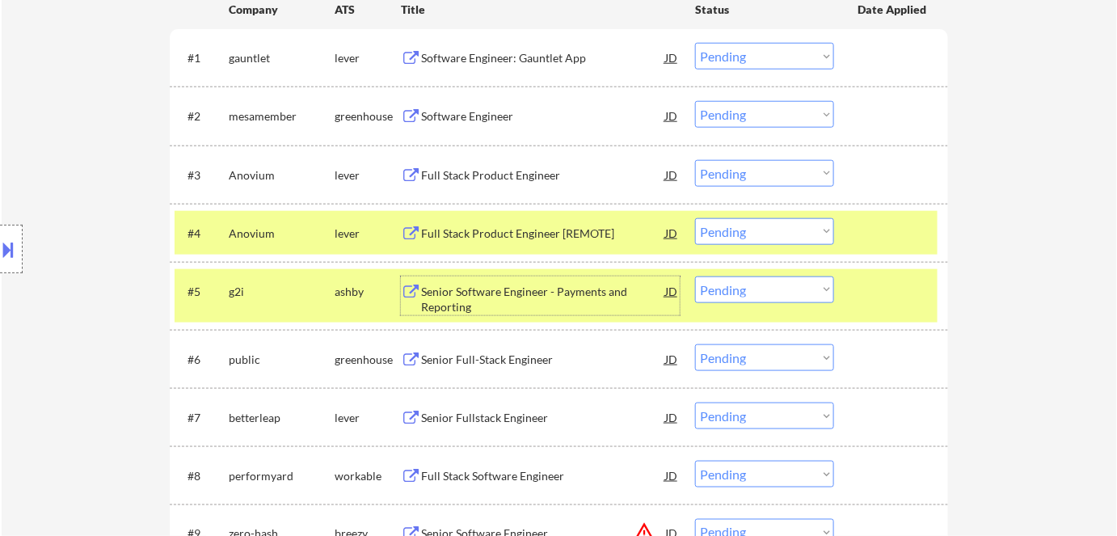
click at [576, 285] on select "Choose an option... Pending Applied Excluded (Questions) Excluded (Expired) Exc…" at bounding box center [764, 290] width 139 height 27
click at [576, 277] on select "Choose an option... Pending Applied Excluded (Questions) Excluded (Expired) Exc…" at bounding box center [764, 290] width 139 height 27
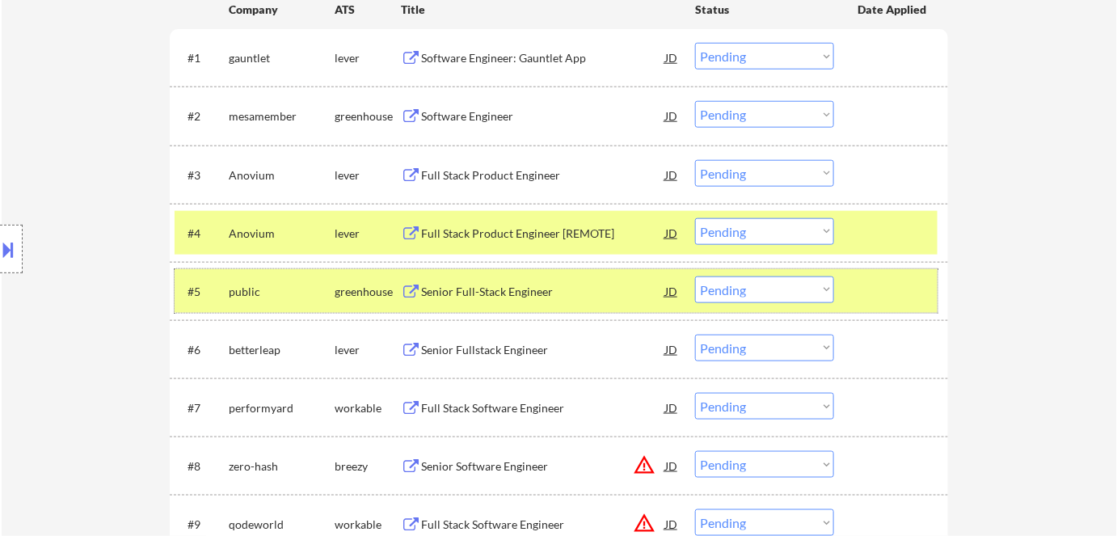
drag, startPoint x: 353, startPoint y: 289, endPoint x: 351, endPoint y: 247, distance: 42.9
click at [353, 289] on div "greenhouse" at bounding box center [368, 292] width 66 height 16
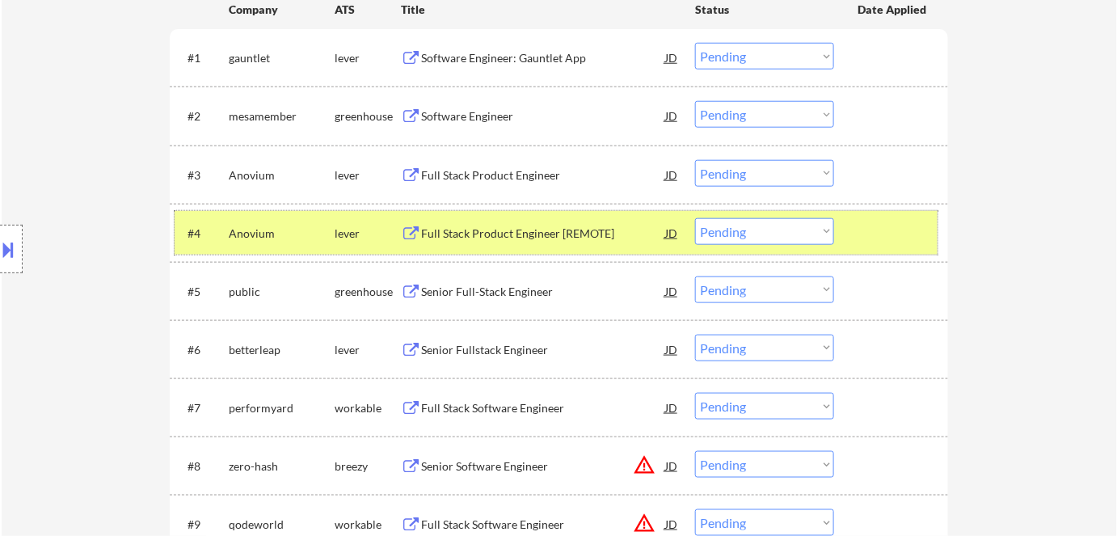
drag, startPoint x: 353, startPoint y: 218, endPoint x: 367, endPoint y: 220, distance: 14.8
click at [361, 218] on div "lever" at bounding box center [368, 232] width 66 height 29
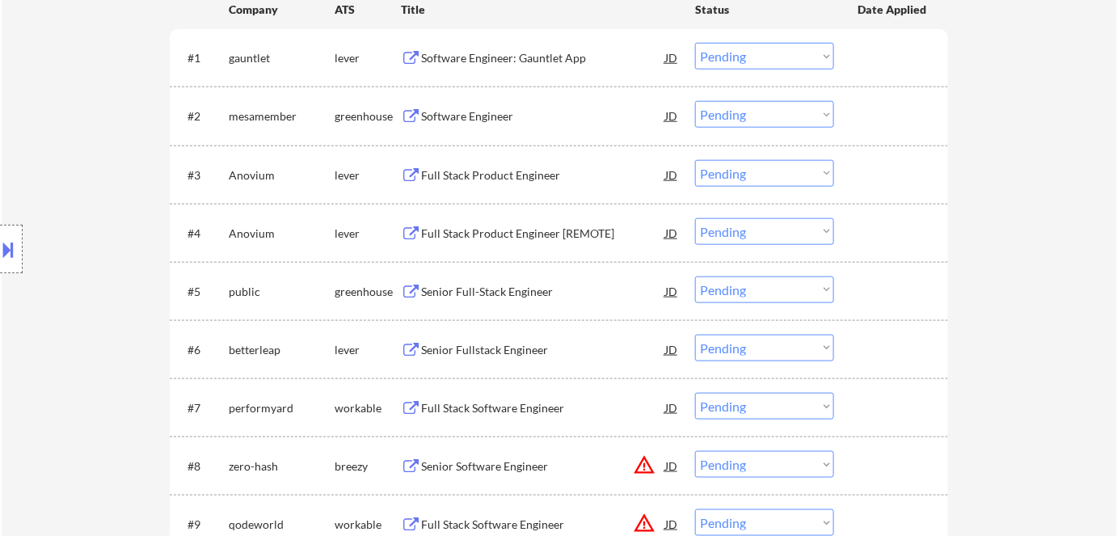
click at [488, 294] on div "Senior Full-Stack Engineer" at bounding box center [543, 292] width 244 height 16
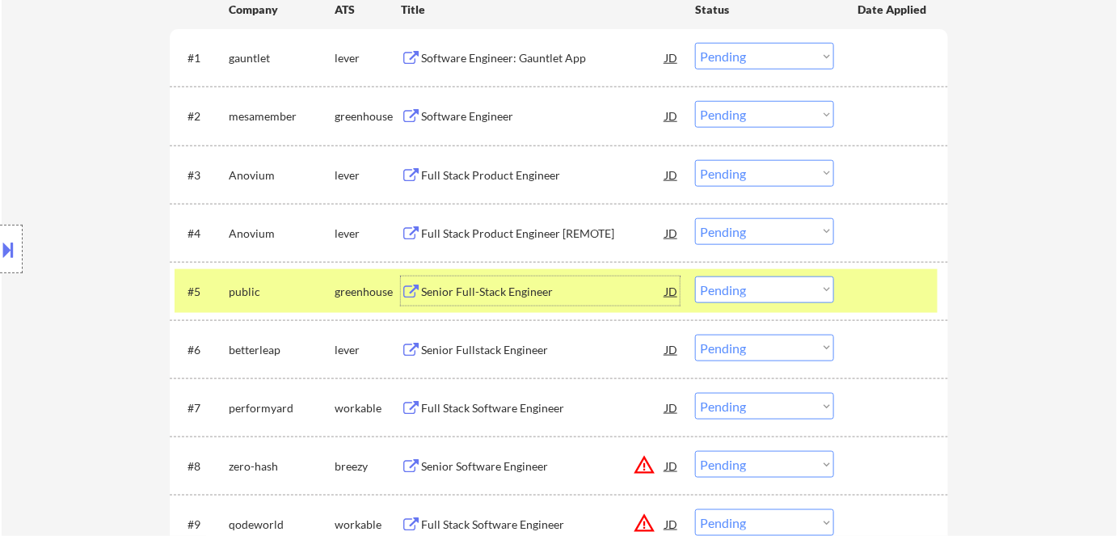
drag, startPoint x: 787, startPoint y: 289, endPoint x: 798, endPoint y: 300, distance: 15.4
click at [576, 292] on select "Choose an option... Pending Applied Excluded (Questions) Excluded (Expired) Exc…" at bounding box center [764, 290] width 139 height 27
click at [576, 277] on select "Choose an option... Pending Applied Excluded (Questions) Excluded (Expired) Exc…" at bounding box center [764, 290] width 139 height 27
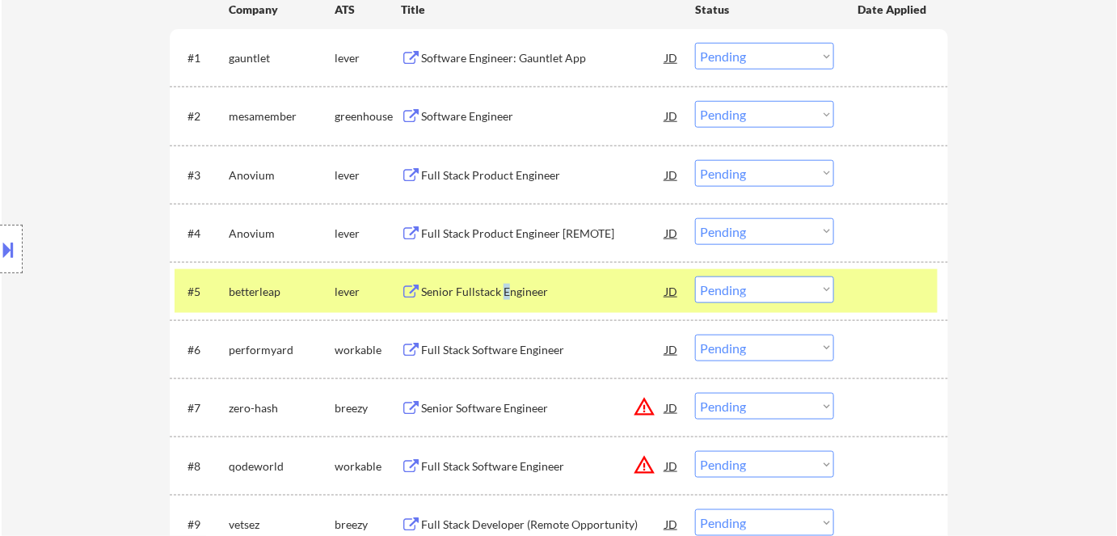
click at [506, 289] on div "Senior Fullstack Engineer" at bounding box center [543, 292] width 244 height 16
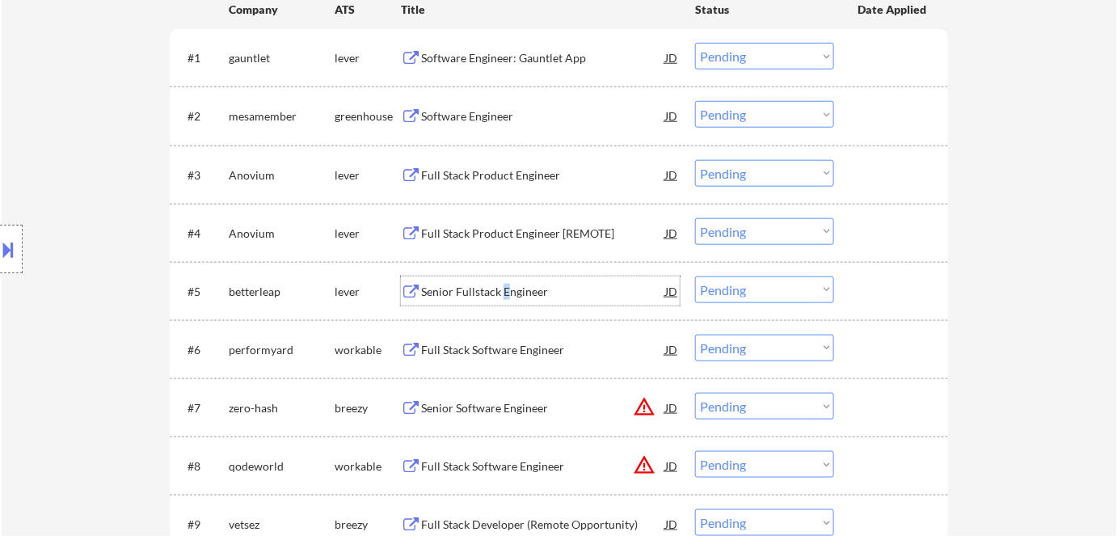
click at [576, 291] on select "Choose an option... Pending Applied Excluded (Questions) Excluded (Expired) Exc…" at bounding box center [764, 290] width 139 height 27
click at [576, 277] on select "Choose an option... Pending Applied Excluded (Questions) Excluded (Expired) Exc…" at bounding box center [764, 290] width 139 height 27
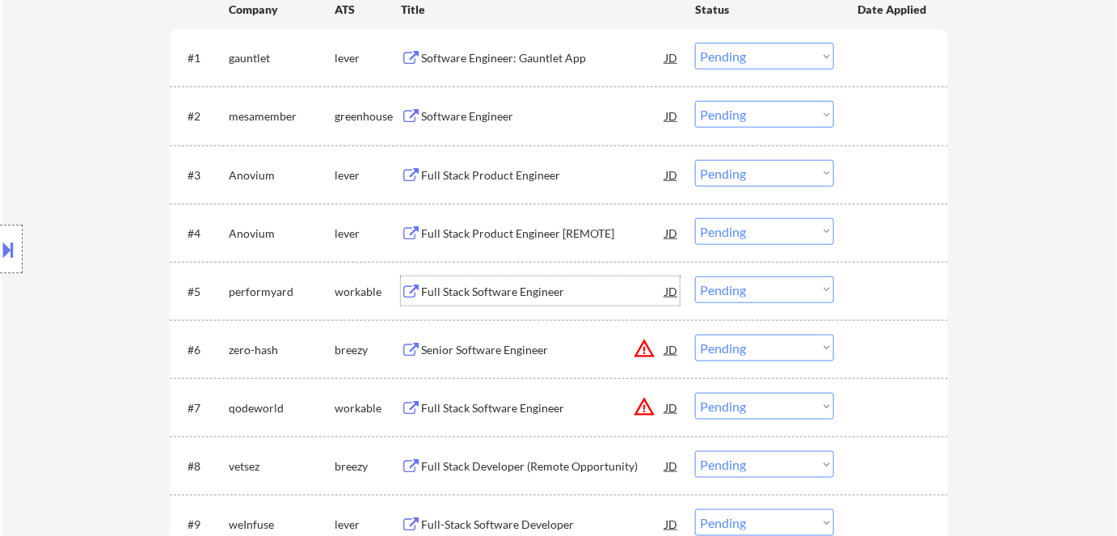
click at [518, 297] on div "Full Stack Software Engineer" at bounding box center [543, 292] width 244 height 16
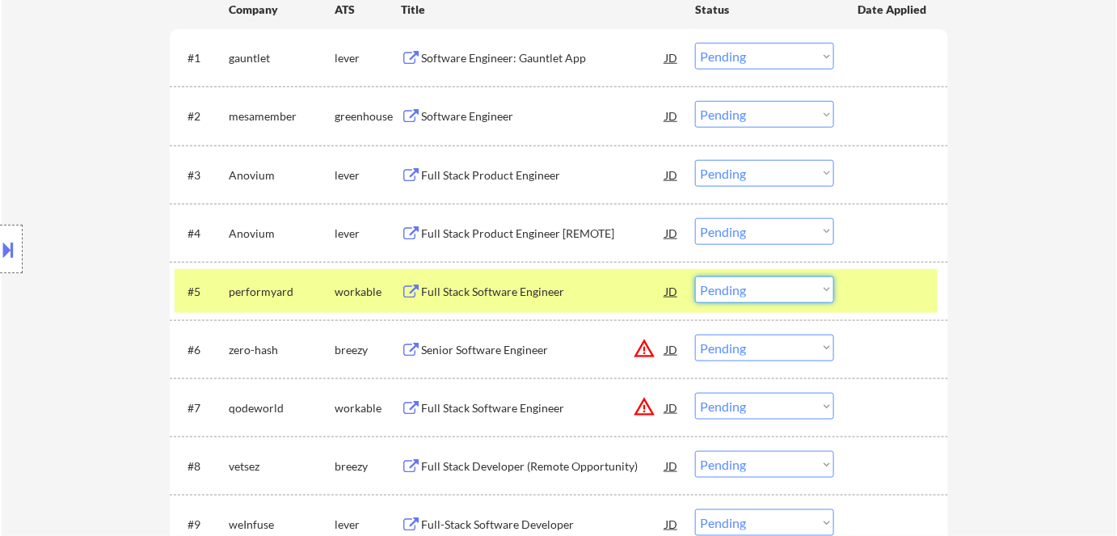
click at [576, 285] on select "Choose an option... Pending Applied Excluded (Questions) Excluded (Expired) Exc…" at bounding box center [764, 290] width 139 height 27
click at [576, 277] on select "Choose an option... Pending Applied Excluded (Questions) Excluded (Expired) Exc…" at bounding box center [764, 290] width 139 height 27
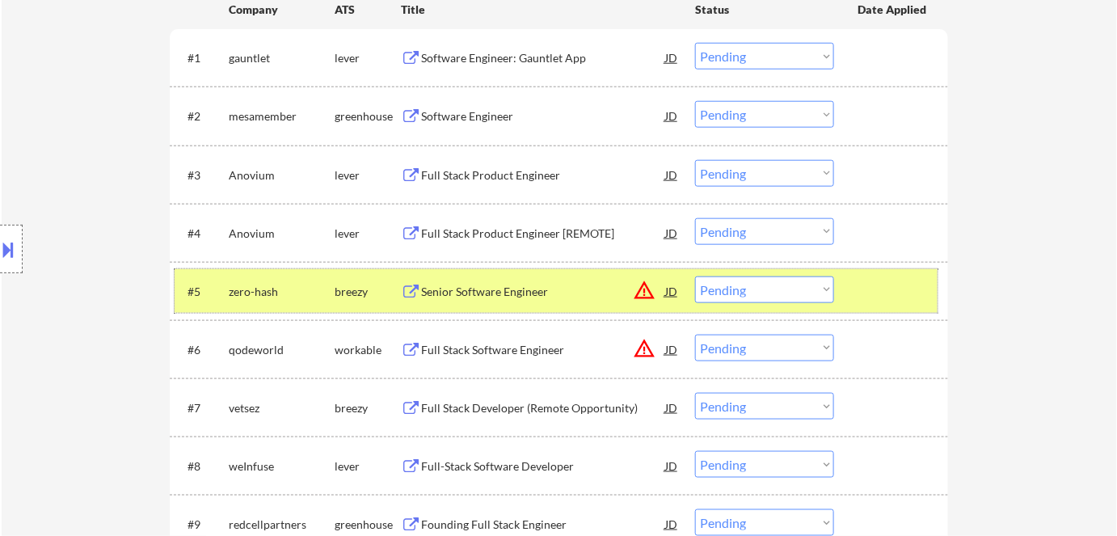
drag, startPoint x: 353, startPoint y: 289, endPoint x: 404, endPoint y: 323, distance: 60.8
click at [357, 289] on div "breezy" at bounding box center [368, 292] width 66 height 16
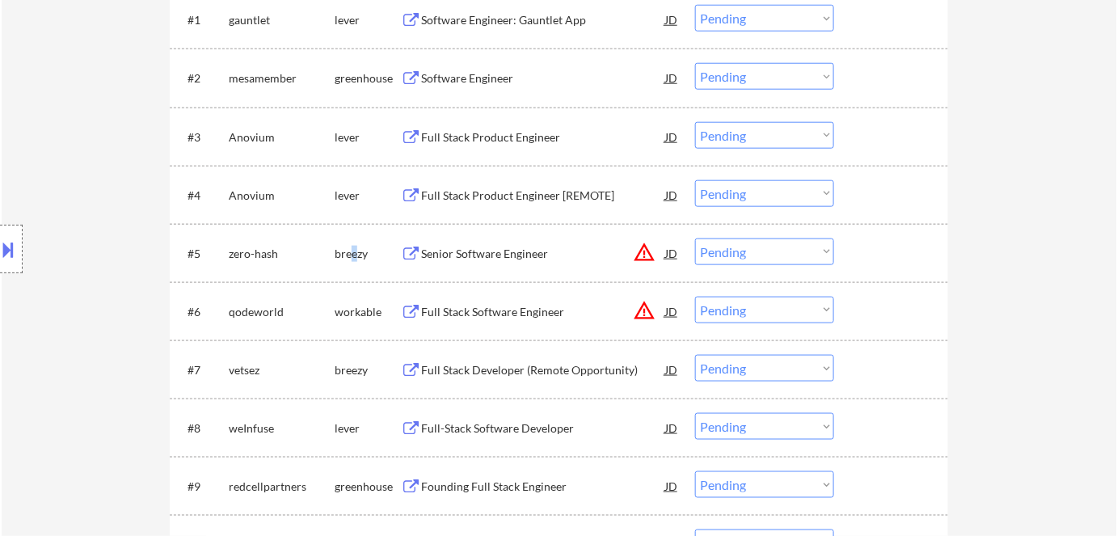
scroll to position [564, 0]
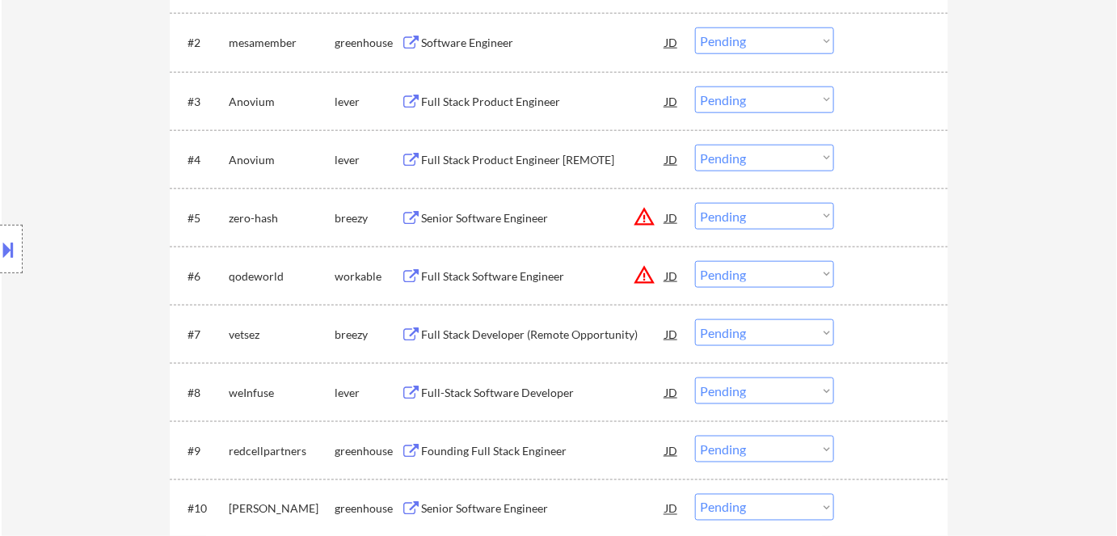
click at [114, 247] on div "Location Inclusions: [GEOGRAPHIC_DATA], [GEOGRAPHIC_DATA] [GEOGRAPHIC_DATA], [G…" at bounding box center [144, 249] width 289 height 300
click at [545, 327] on div "Full Stack Developer (Remote Opportunity)" at bounding box center [543, 335] width 244 height 16
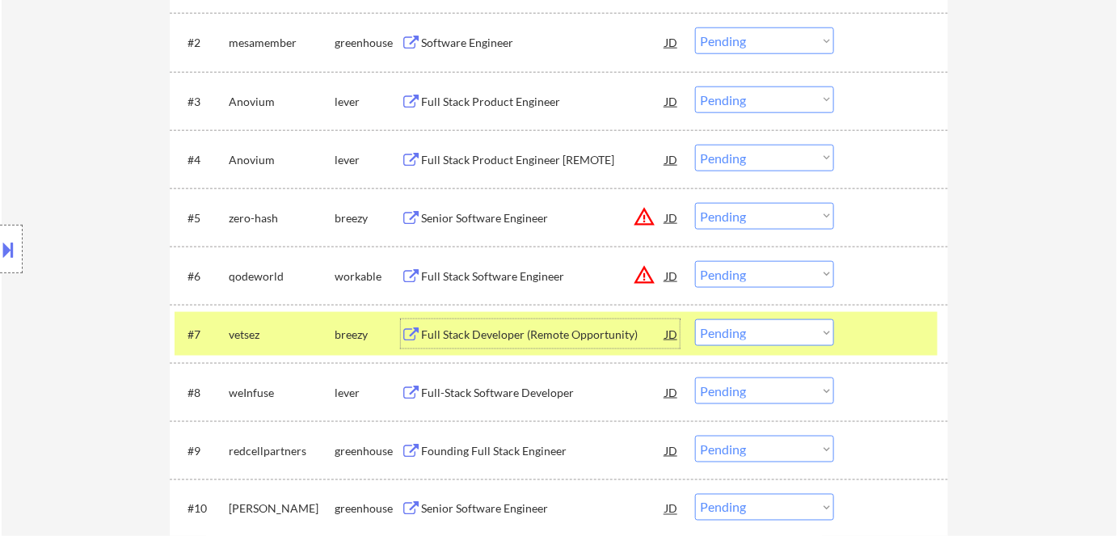
click at [576, 336] on select "Choose an option... Pending Applied Excluded (Questions) Excluded (Expired) Exc…" at bounding box center [764, 332] width 139 height 27
click at [576, 319] on select "Choose an option... Pending Applied Excluded (Questions) Excluded (Expired) Exc…" at bounding box center [764, 332] width 139 height 27
click at [479, 336] on div "Full-Stack Software Developer" at bounding box center [543, 335] width 244 height 16
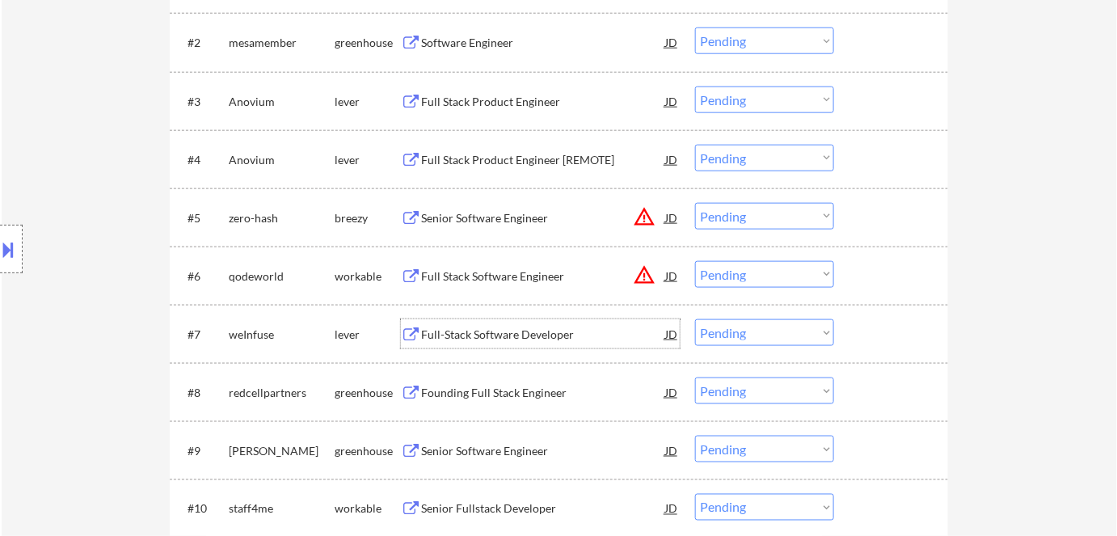
click at [576, 338] on select "Choose an option... Pending Applied Excluded (Questions) Excluded (Expired) Exc…" at bounding box center [764, 332] width 139 height 27
click at [576, 319] on select "Choose an option... Pending Applied Excluded (Questions) Excluded (Expired) Exc…" at bounding box center [764, 332] width 139 height 27
click at [517, 328] on div "Founding Full Stack Engineer" at bounding box center [543, 335] width 244 height 16
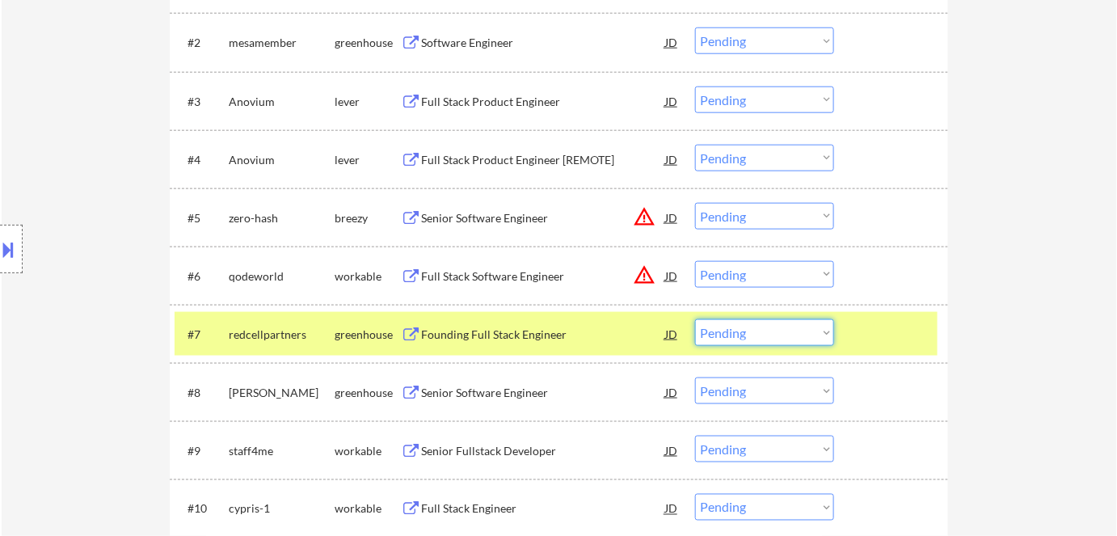
click at [576, 336] on select "Choose an option... Pending Applied Excluded (Questions) Excluded (Expired) Exc…" at bounding box center [764, 332] width 139 height 27
click at [576, 319] on select "Choose an option... Pending Applied Excluded (Questions) Excluded (Expired) Exc…" at bounding box center [764, 332] width 139 height 27
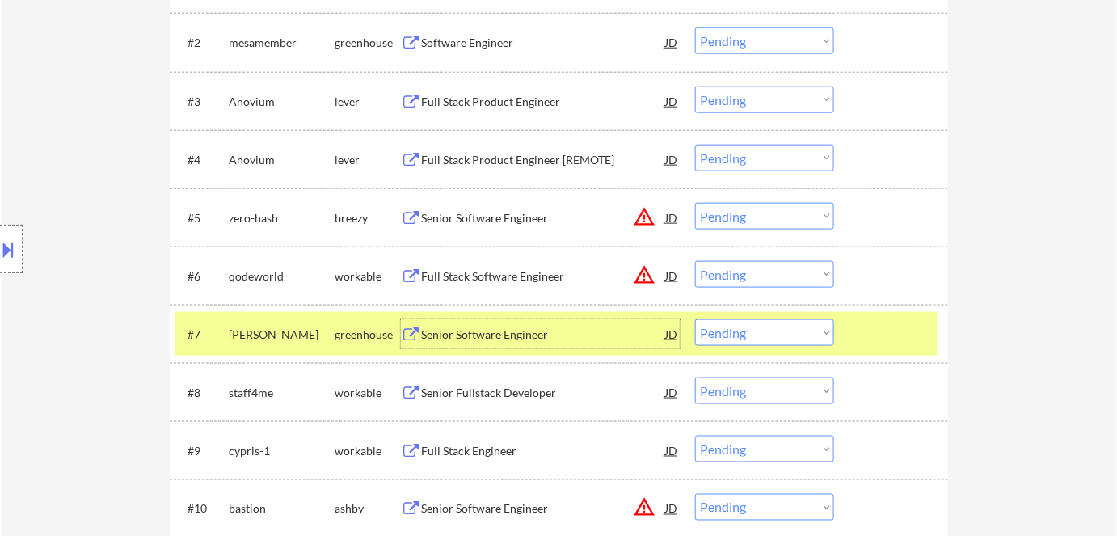
click at [505, 340] on div "Senior Software Engineer" at bounding box center [543, 335] width 244 height 16
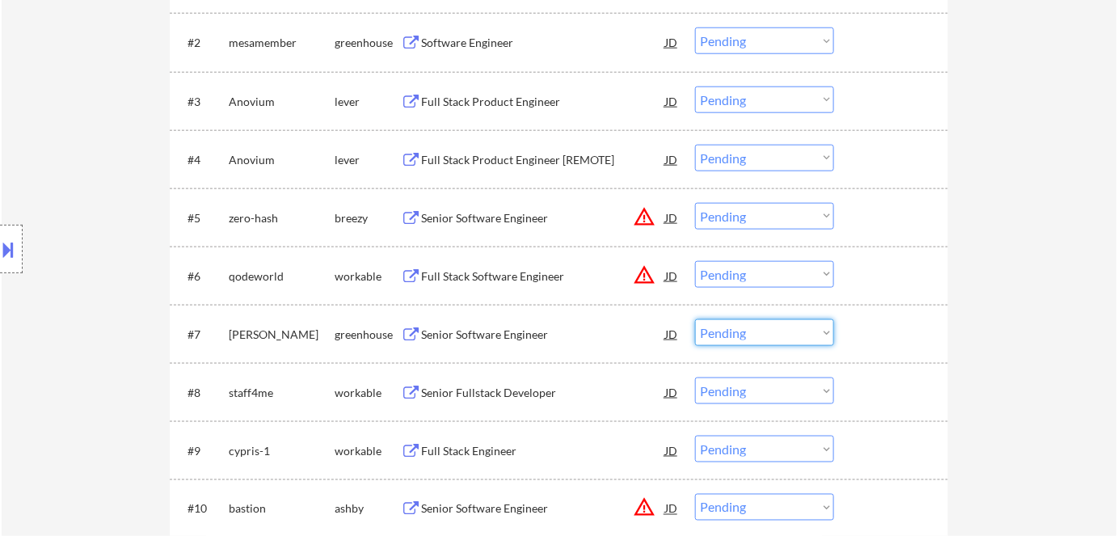
click at [576, 339] on select "Choose an option... Pending Applied Excluded (Questions) Excluded (Expired) Exc…" at bounding box center [764, 332] width 139 height 27
click at [576, 319] on select "Choose an option... Pending Applied Excluded (Questions) Excluded (Expired) Exc…" at bounding box center [764, 332] width 139 height 27
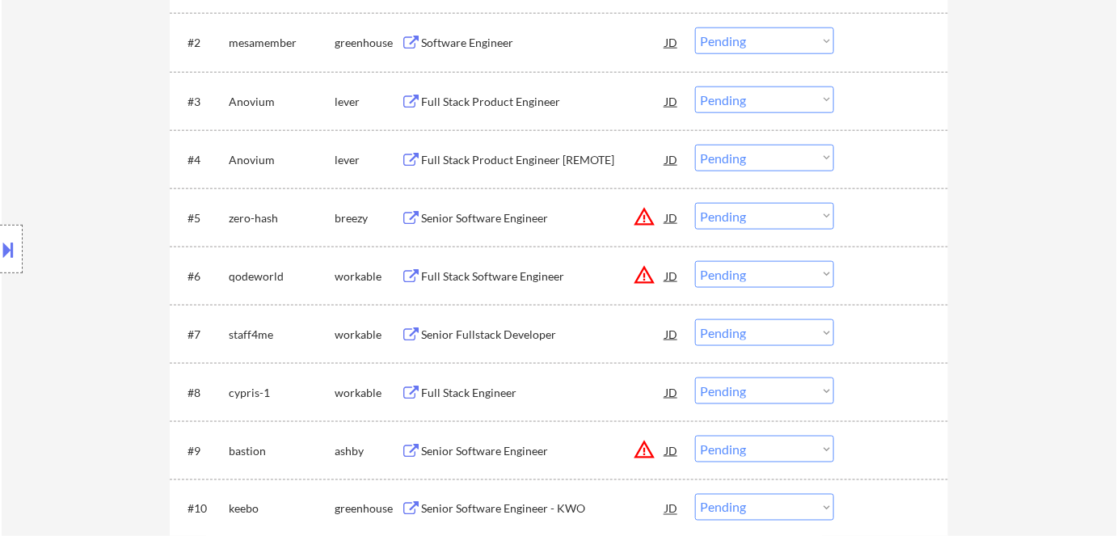
click at [466, 332] on div "Senior Fullstack Developer" at bounding box center [543, 335] width 244 height 16
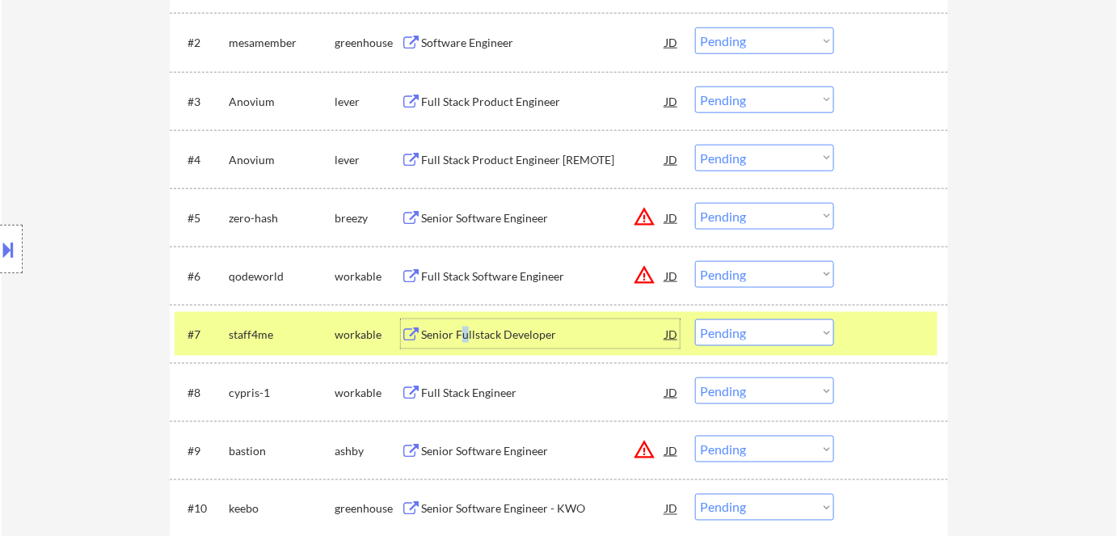
click at [576, 332] on select "Choose an option... Pending Applied Excluded (Questions) Excluded (Expired) Exc…" at bounding box center [764, 332] width 139 height 27
click at [576, 319] on select "Choose an option... Pending Applied Excluded (Questions) Excluded (Expired) Exc…" at bounding box center [764, 332] width 139 height 27
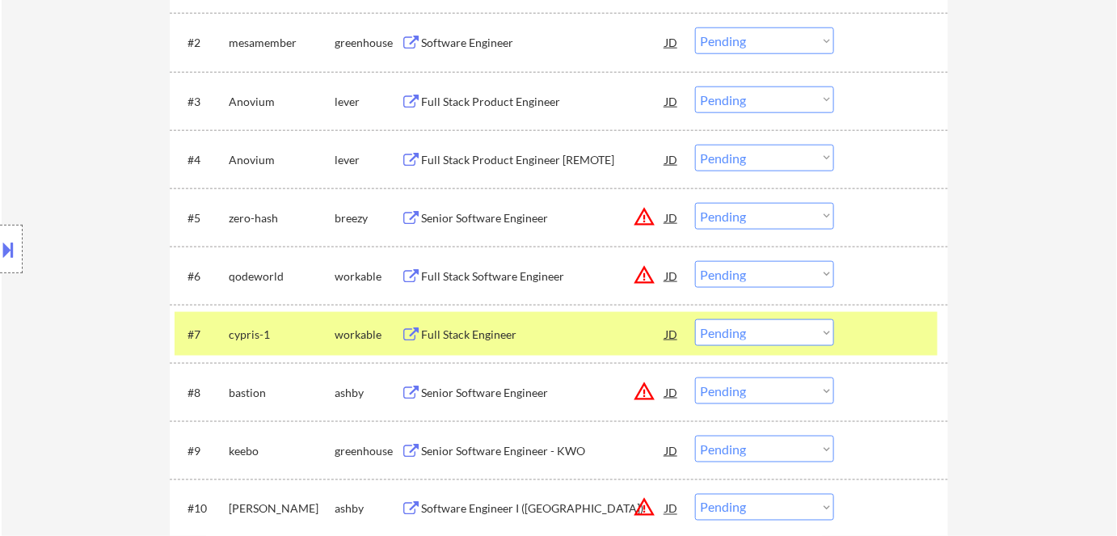
click at [493, 337] on div "Full Stack Engineer" at bounding box center [543, 335] width 244 height 16
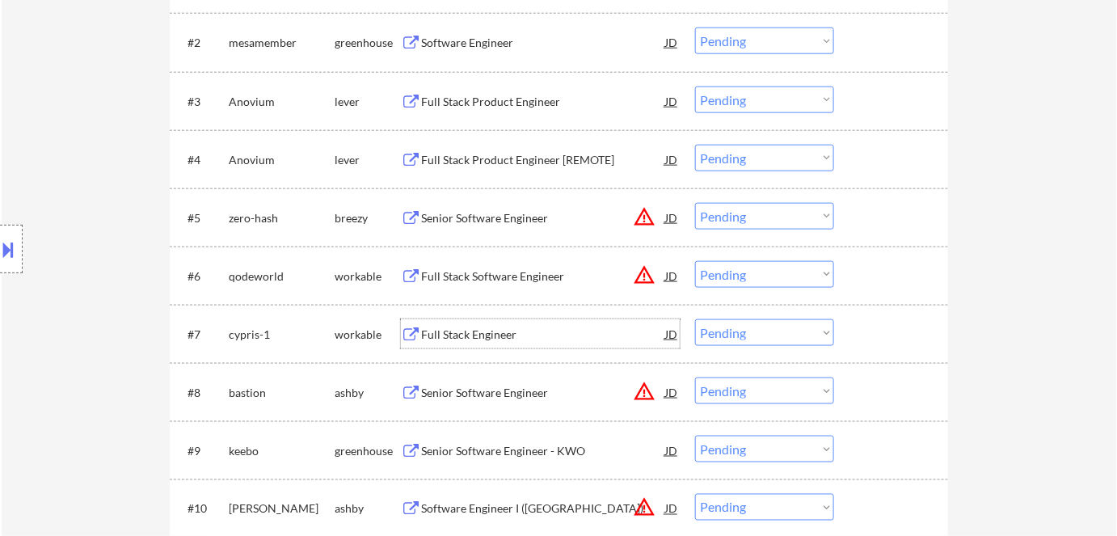
click at [576, 338] on select "Choose an option... Pending Applied Excluded (Questions) Excluded (Expired) Exc…" at bounding box center [764, 332] width 139 height 27
click at [576, 319] on select "Choose an option... Pending Applied Excluded (Questions) Excluded (Expired) Exc…" at bounding box center [764, 332] width 139 height 27
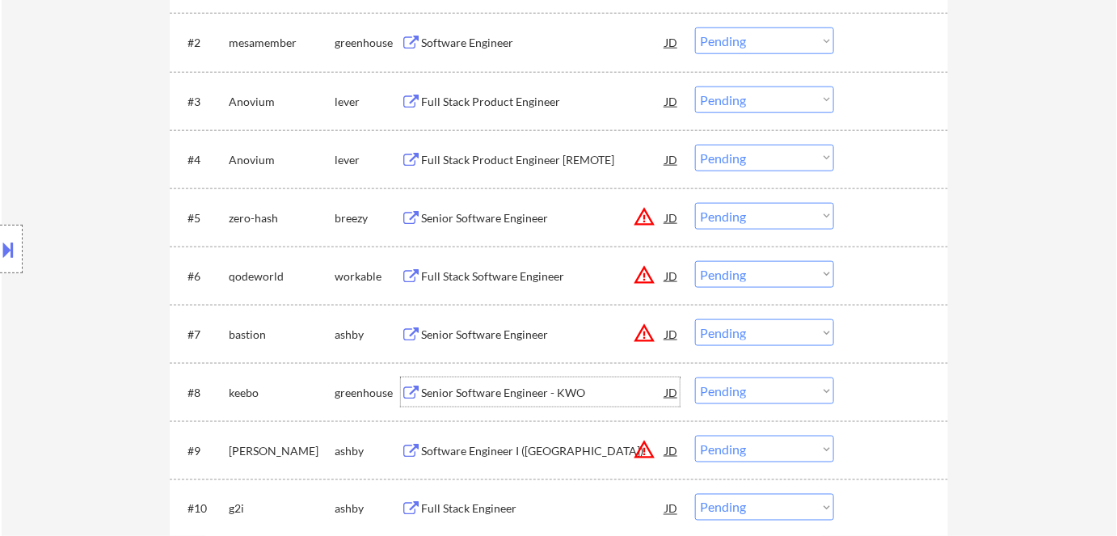
click at [532, 387] on div "Senior Software Engineer - KWO" at bounding box center [543, 393] width 244 height 16
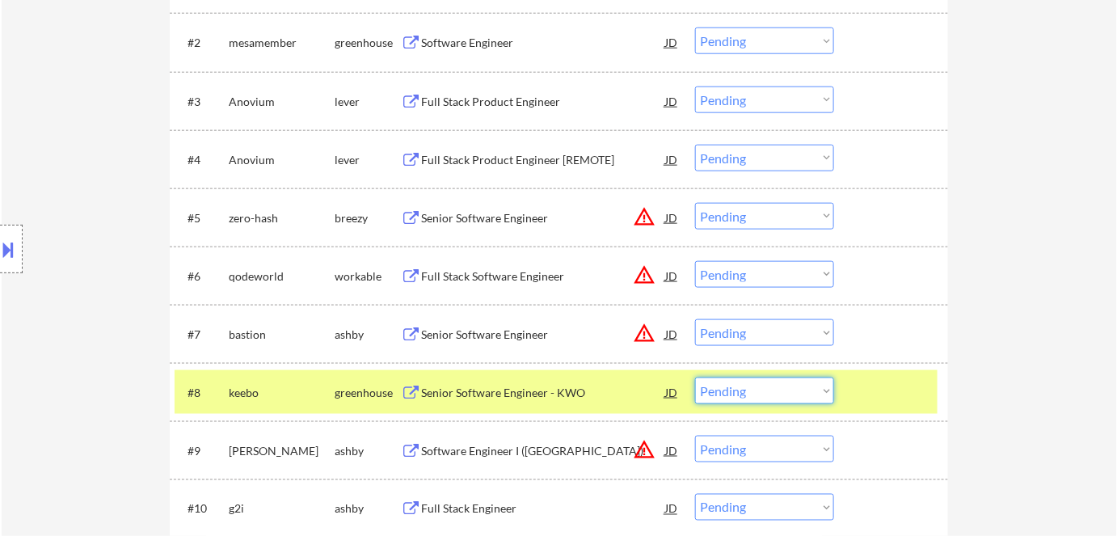
click at [576, 391] on select "Choose an option... Pending Applied Excluded (Questions) Excluded (Expired) Exc…" at bounding box center [764, 391] width 139 height 27
click at [576, 378] on select "Choose an option... Pending Applied Excluded (Questions) Excluded (Expired) Exc…" at bounding box center [764, 391] width 139 height 27
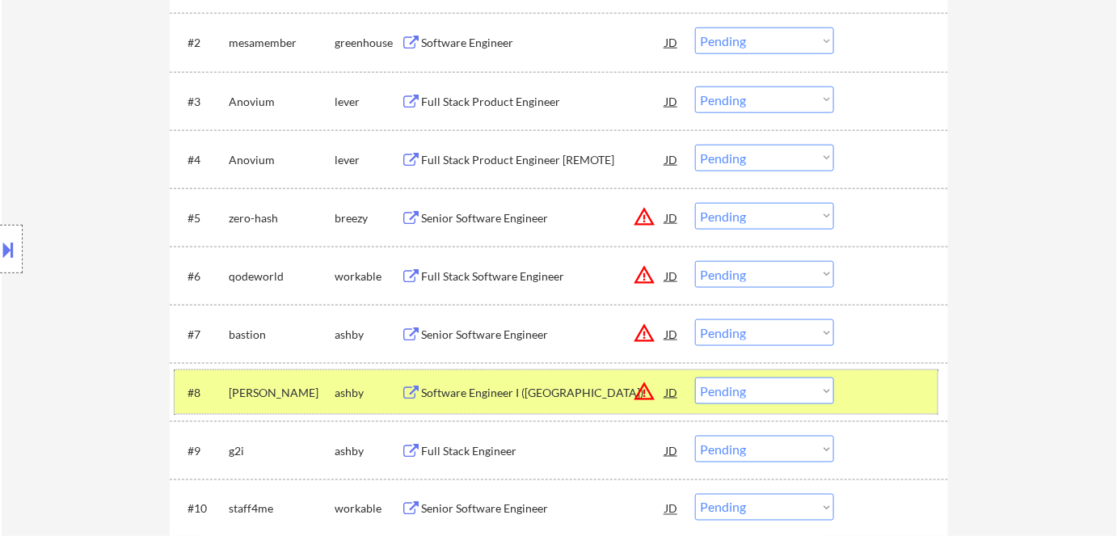
click at [343, 389] on div "ashby" at bounding box center [368, 393] width 66 height 16
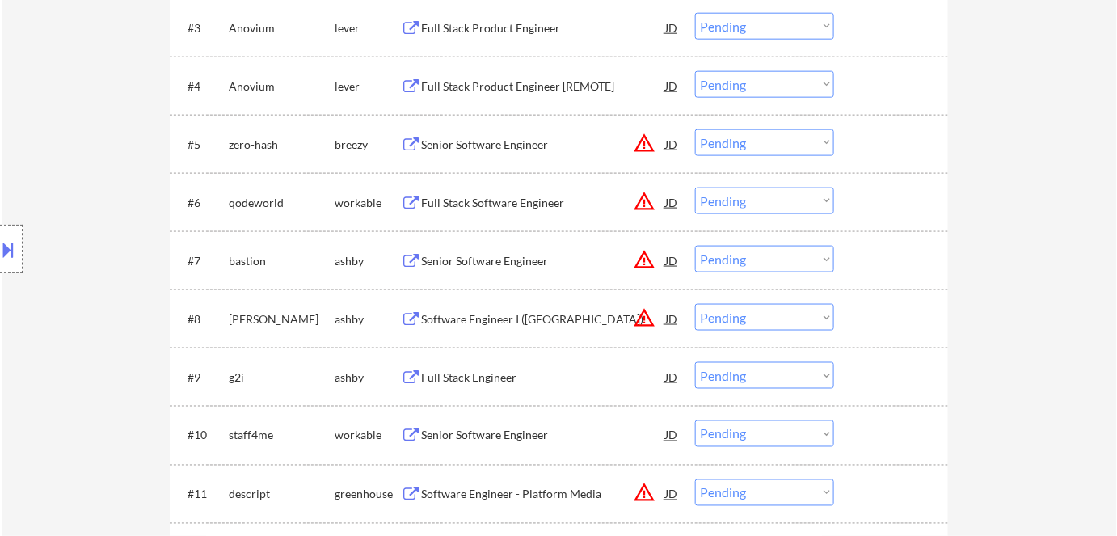
scroll to position [784, 0]
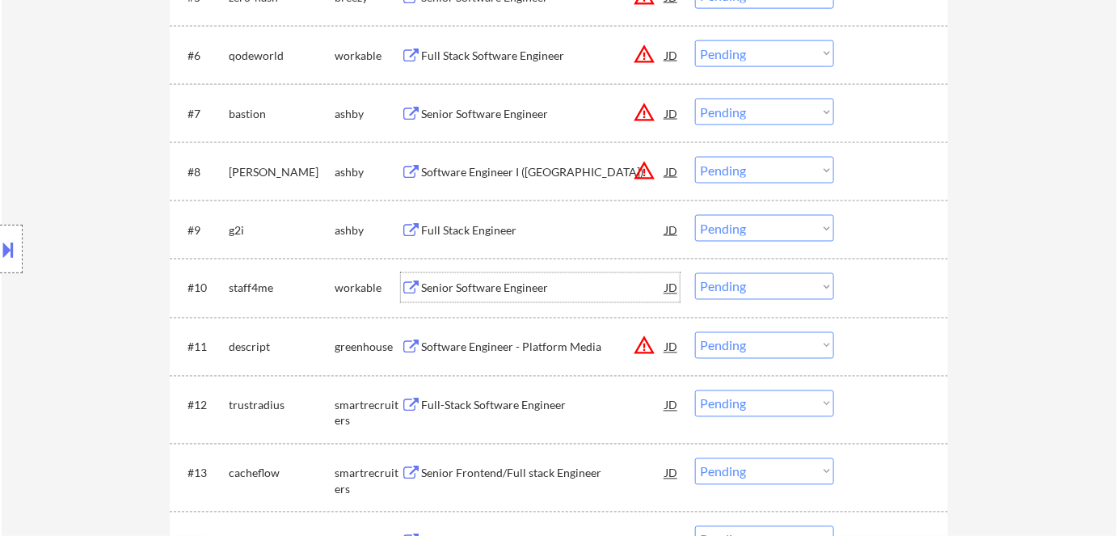
click at [509, 286] on div "Senior Software Engineer" at bounding box center [543, 289] width 244 height 16
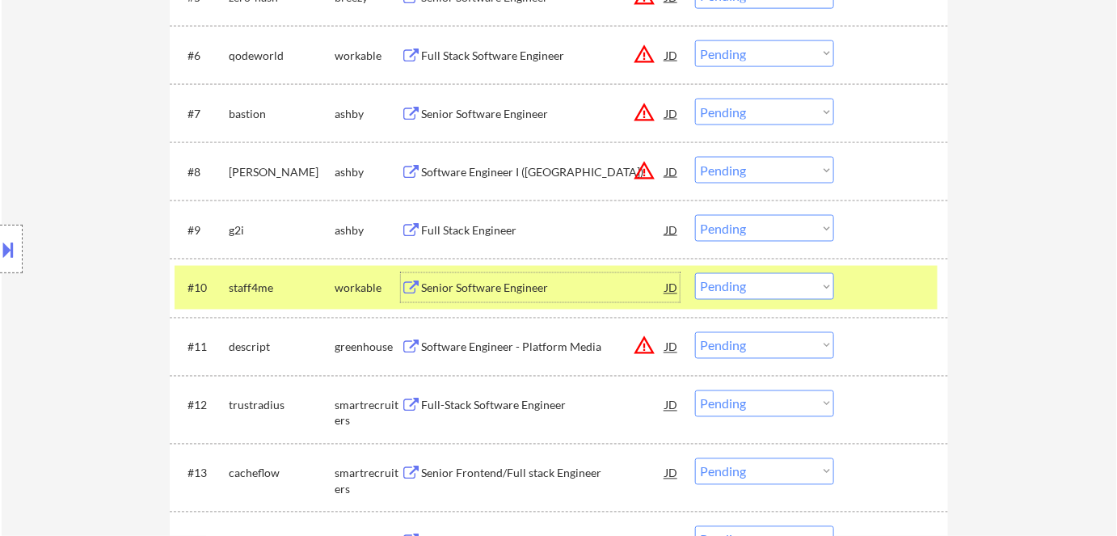
click at [520, 287] on div "Senior Software Engineer" at bounding box center [543, 289] width 244 height 16
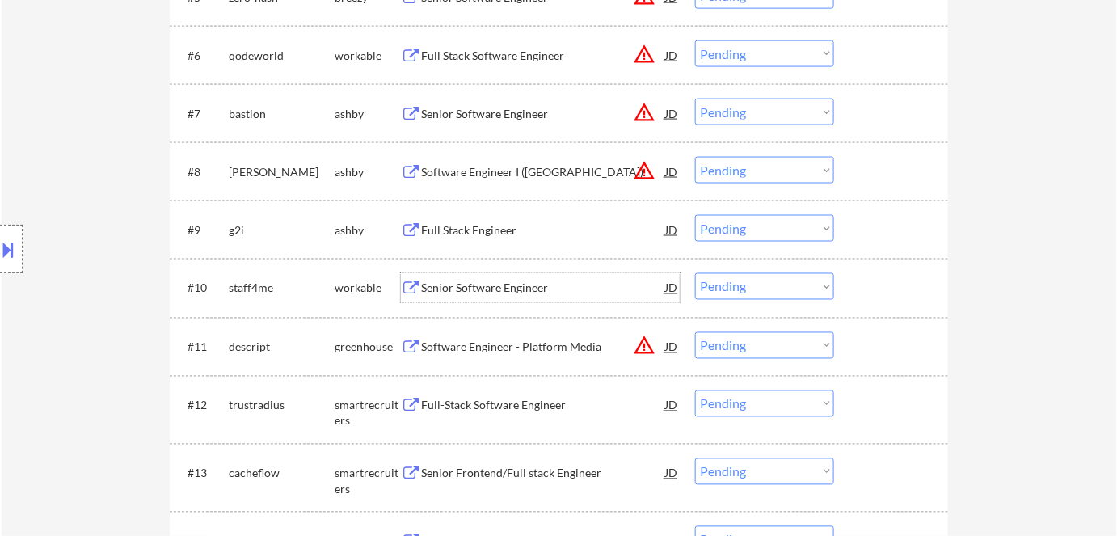
click at [474, 233] on div "Full Stack Engineer" at bounding box center [543, 230] width 244 height 16
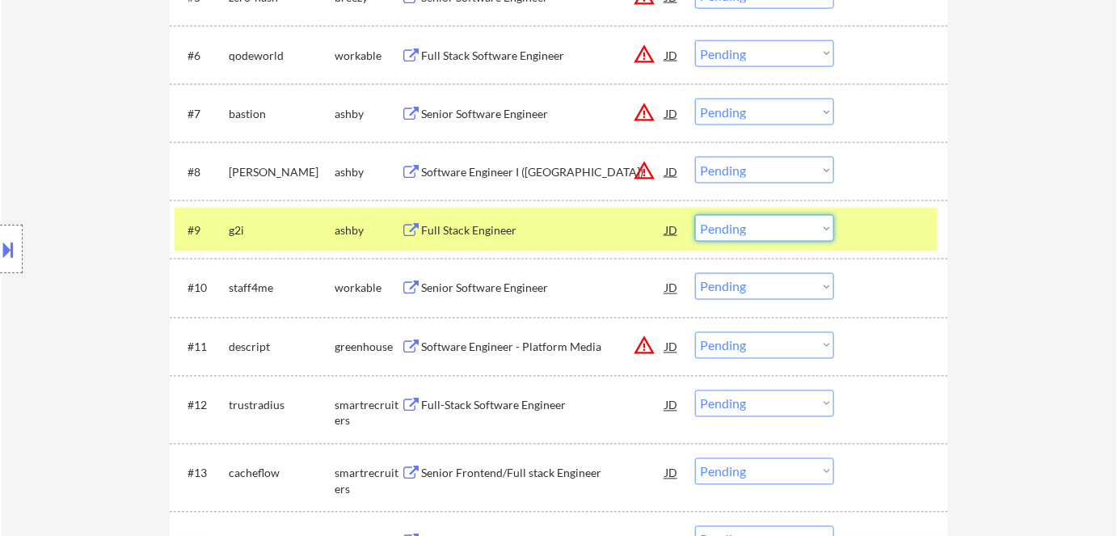
click at [576, 224] on select "Choose an option... Pending Applied Excluded (Questions) Excluded (Expired) Exc…" at bounding box center [764, 228] width 139 height 27
click at [576, 215] on select "Choose an option... Pending Applied Excluded (Questions) Excluded (Expired) Exc…" at bounding box center [764, 228] width 139 height 27
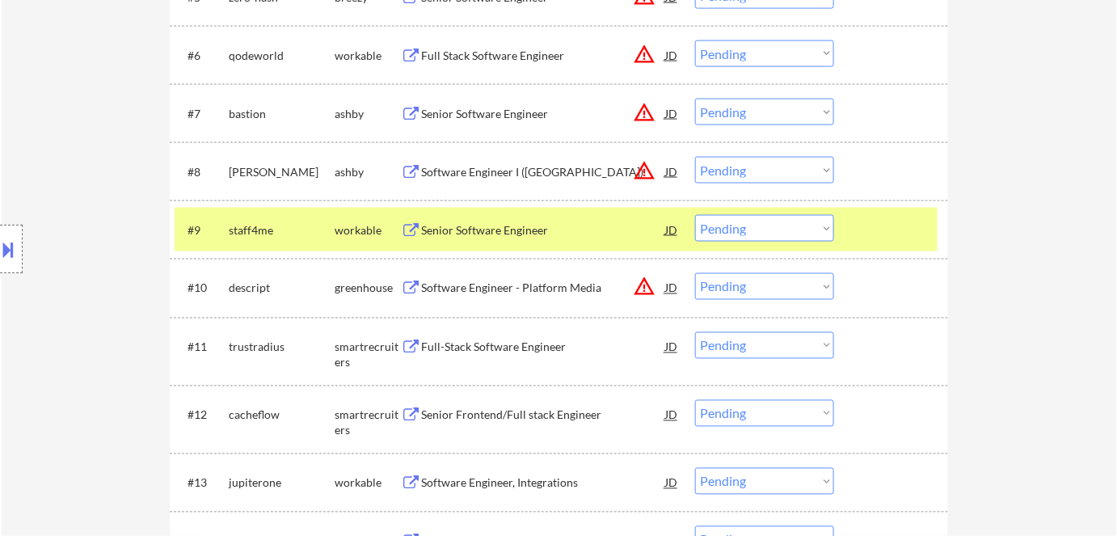
scroll to position [932, 0]
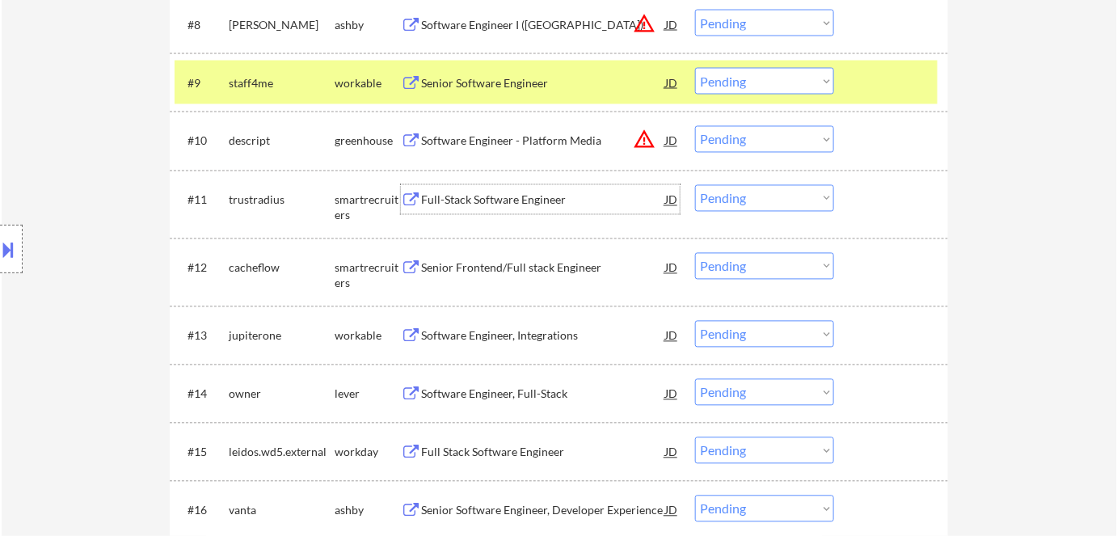
click at [480, 195] on div "Full-Stack Software Engineer" at bounding box center [543, 200] width 244 height 16
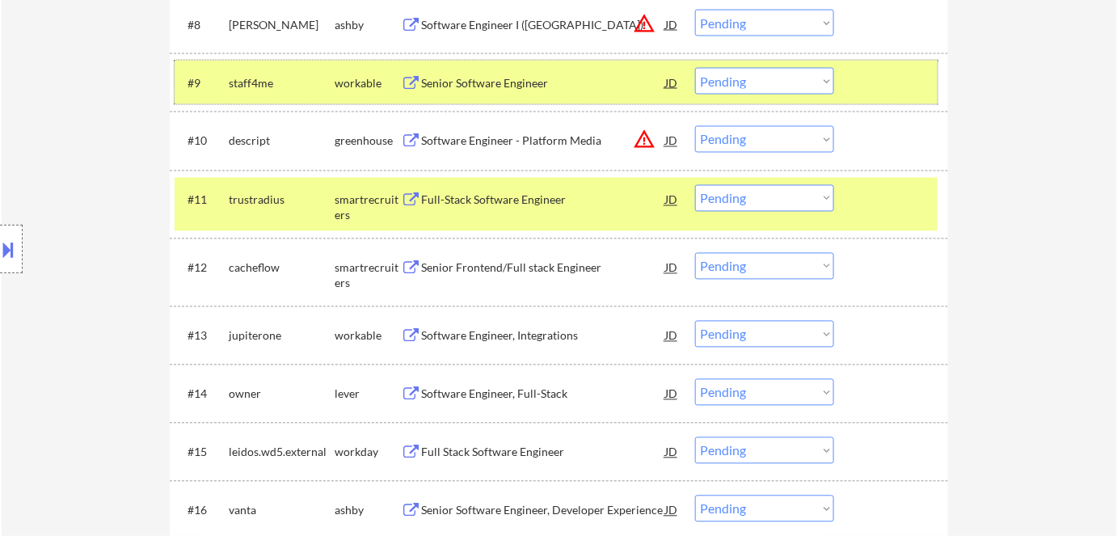
click at [370, 82] on div "workable" at bounding box center [368, 83] width 66 height 16
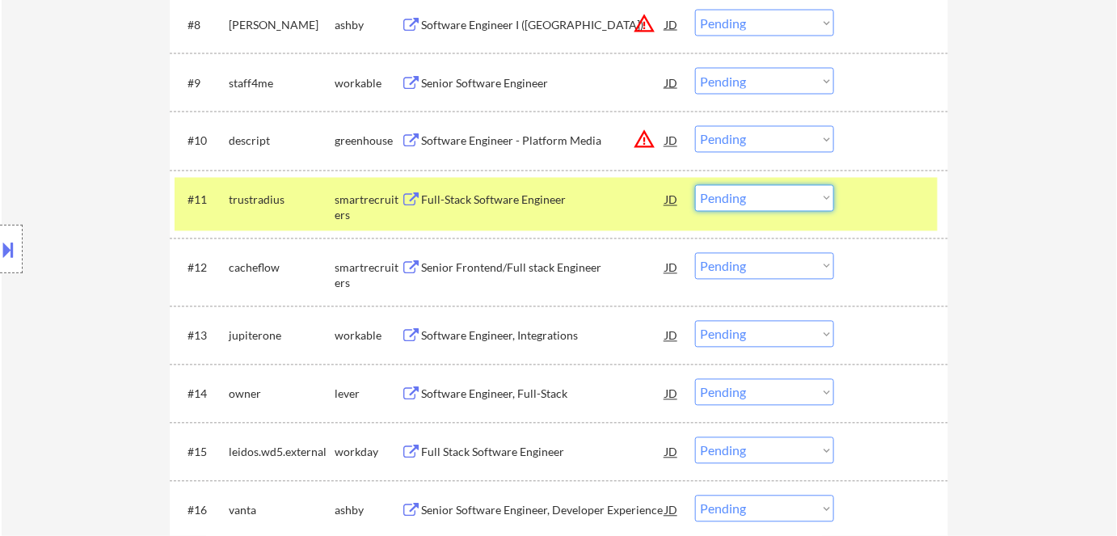
click at [576, 190] on select "Choose an option... Pending Applied Excluded (Questions) Excluded (Expired) Exc…" at bounding box center [764, 198] width 139 height 27
click at [576, 185] on select "Choose an option... Pending Applied Excluded (Questions) Excluded (Expired) Exc…" at bounding box center [764, 198] width 139 height 27
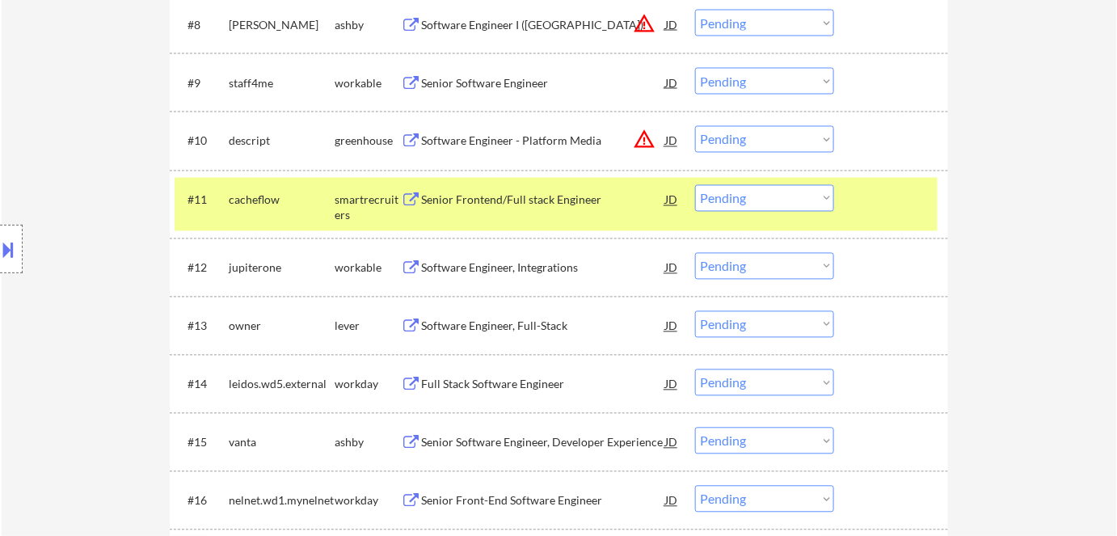
click at [506, 210] on div "Senior Frontend/Full stack Engineer" at bounding box center [543, 199] width 244 height 29
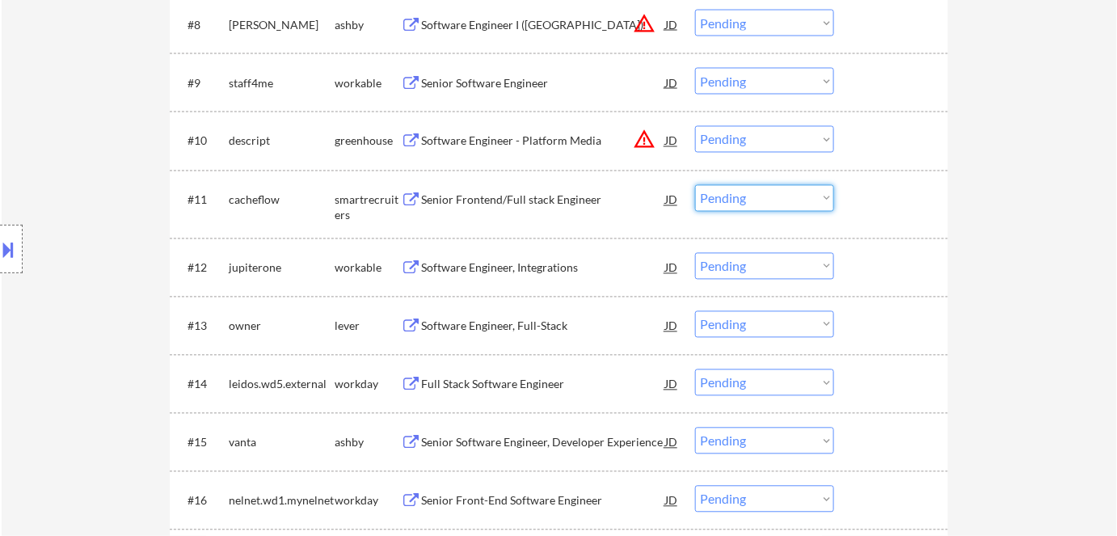
click at [576, 200] on select "Choose an option... Pending Applied Excluded (Questions) Excluded (Expired) Exc…" at bounding box center [764, 198] width 139 height 27
click at [576, 185] on select "Choose an option... Pending Applied Excluded (Questions) Excluded (Expired) Exc…" at bounding box center [764, 198] width 139 height 27
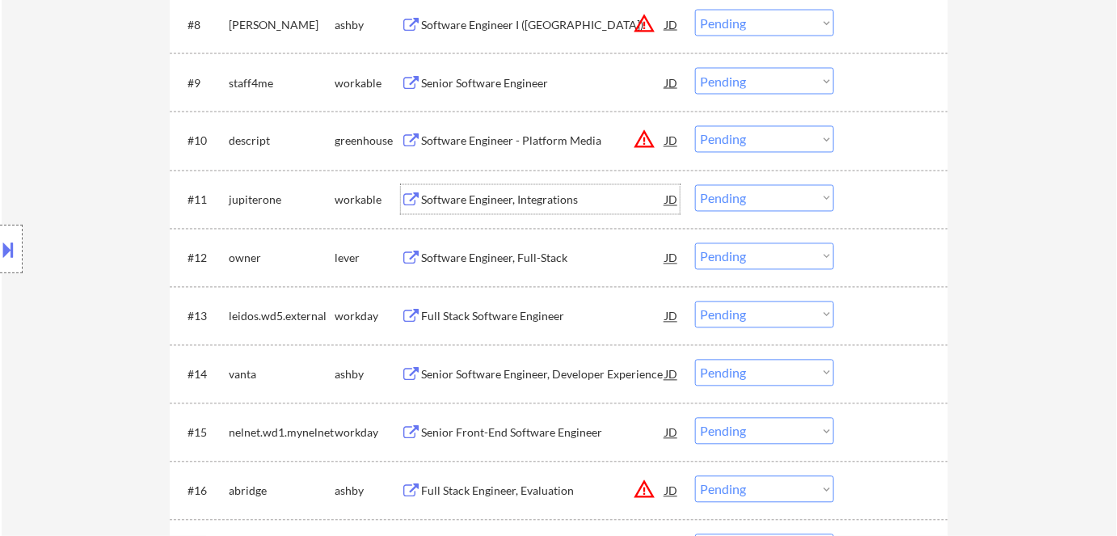
click at [498, 203] on div "Software Engineer, Integrations" at bounding box center [543, 200] width 244 height 16
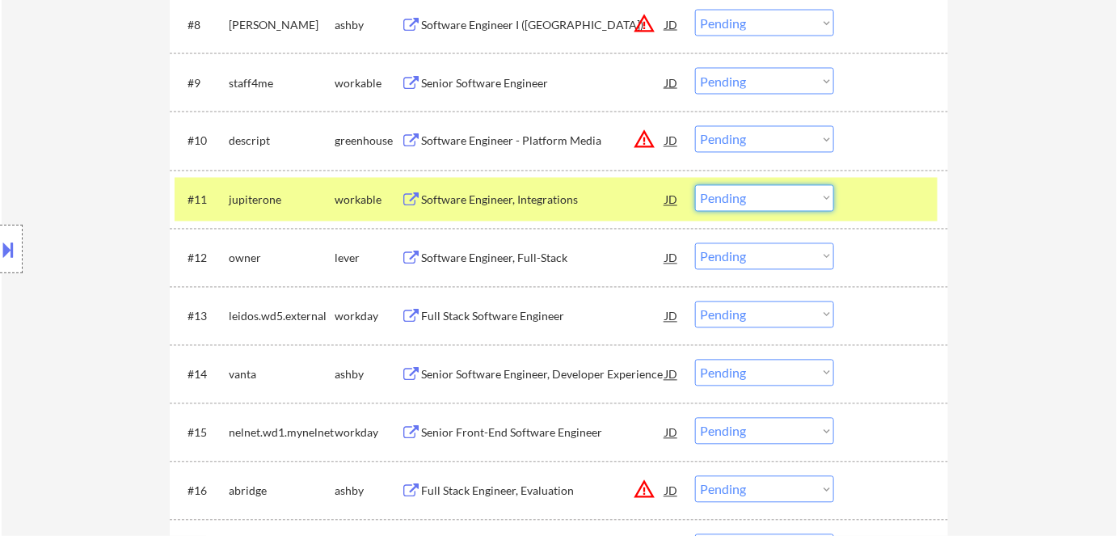
drag, startPoint x: 752, startPoint y: 201, endPoint x: 754, endPoint y: 210, distance: 10.0
click at [576, 201] on select "Choose an option... Pending Applied Excluded (Questions) Excluded (Expired) Exc…" at bounding box center [764, 198] width 139 height 27
click at [576, 185] on select "Choose an option... Pending Applied Excluded (Questions) Excluded (Expired) Exc…" at bounding box center [764, 198] width 139 height 27
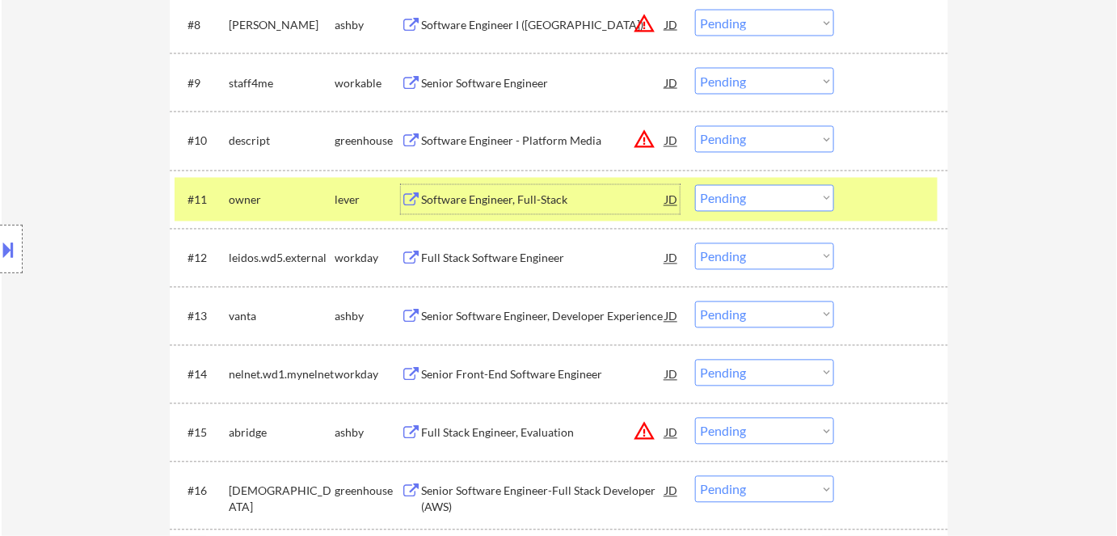
click at [461, 201] on div "Software Engineer, Full-Stack" at bounding box center [543, 200] width 244 height 16
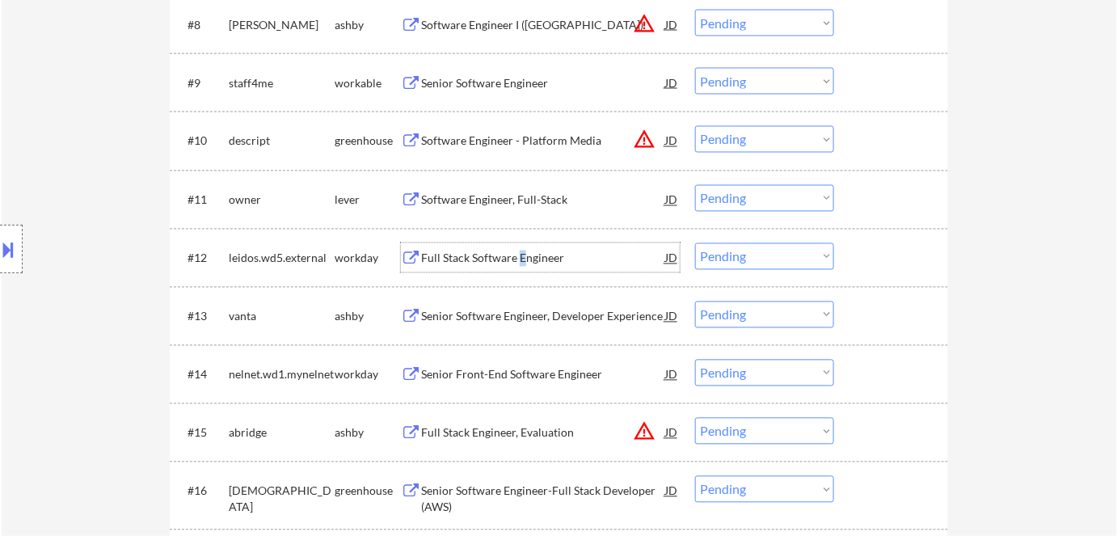
click at [522, 254] on div "Full Stack Software Engineer" at bounding box center [543, 259] width 244 height 16
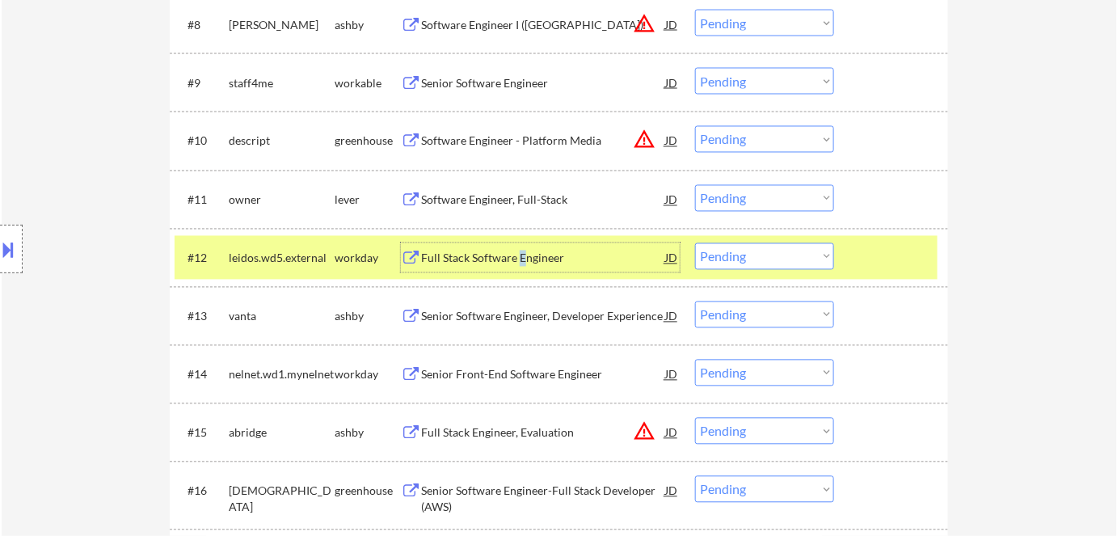
drag, startPoint x: 750, startPoint y: 257, endPoint x: 759, endPoint y: 264, distance: 11.7
click at [576, 257] on select "Choose an option... Pending Applied Excluded (Questions) Excluded (Expired) Exc…" at bounding box center [764, 256] width 139 height 27
click at [576, 243] on select "Choose an option... Pending Applied Excluded (Questions) Excluded (Expired) Exc…" at bounding box center [764, 256] width 139 height 27
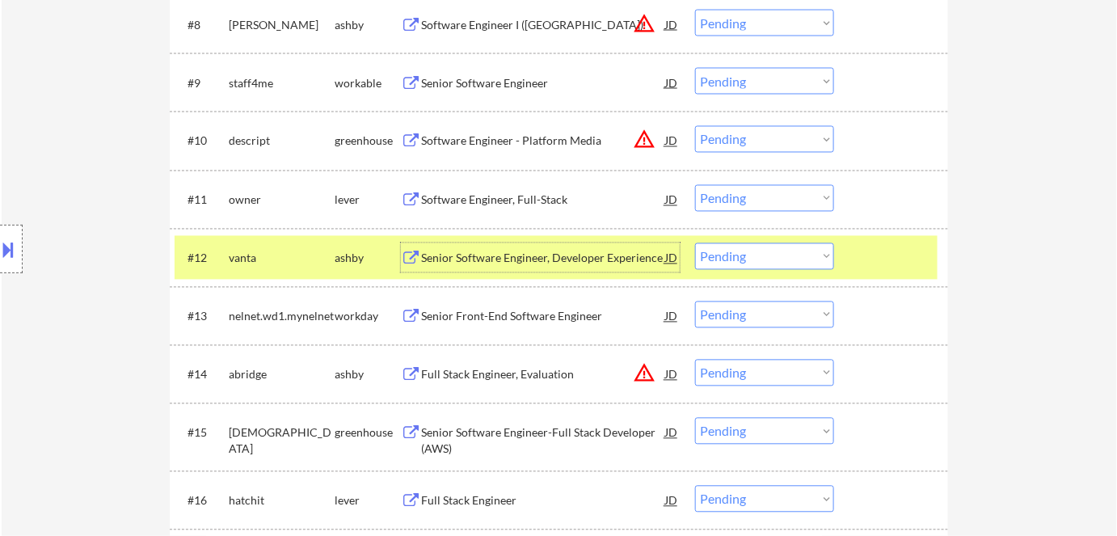
click at [551, 249] on div "Senior Software Engineer, Developer Experience" at bounding box center [543, 257] width 244 height 29
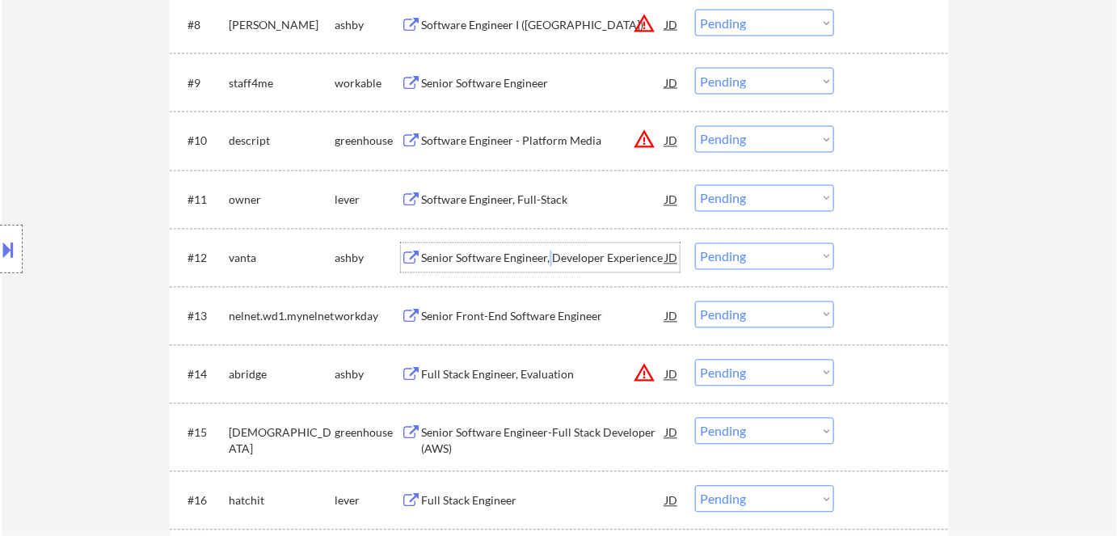
click at [576, 251] on select "Choose an option... Pending Applied Excluded (Questions) Excluded (Expired) Exc…" at bounding box center [764, 256] width 139 height 27
click at [576, 243] on select "Choose an option... Pending Applied Excluded (Questions) Excluded (Expired) Exc…" at bounding box center [764, 256] width 139 height 27
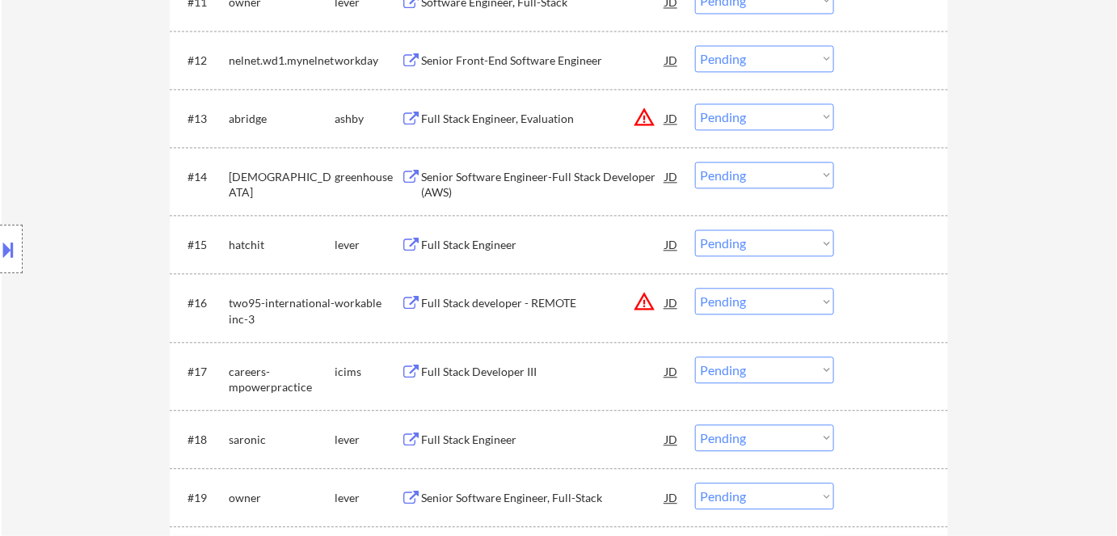
scroll to position [1151, 0]
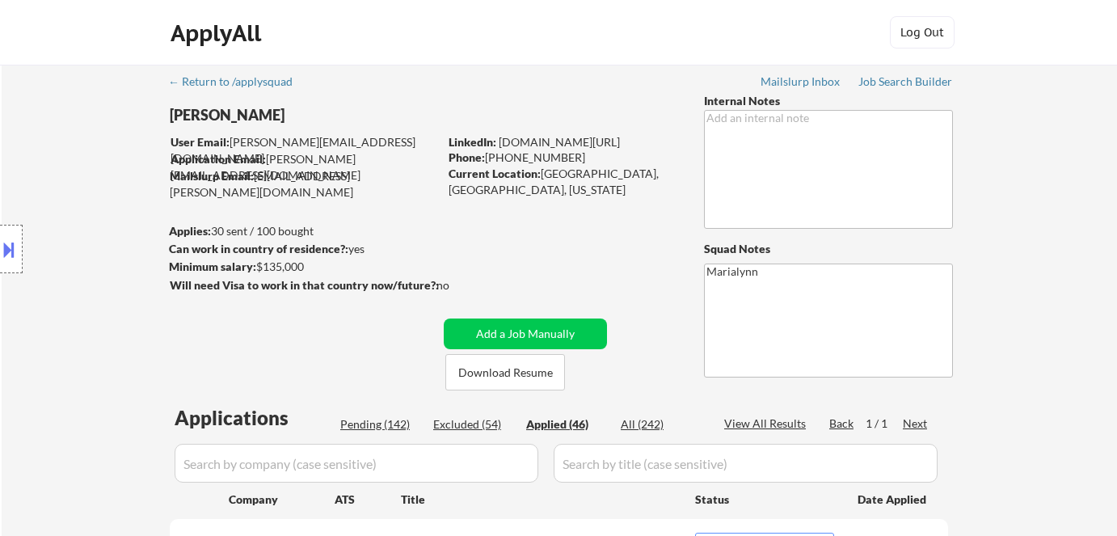
select select ""applied""
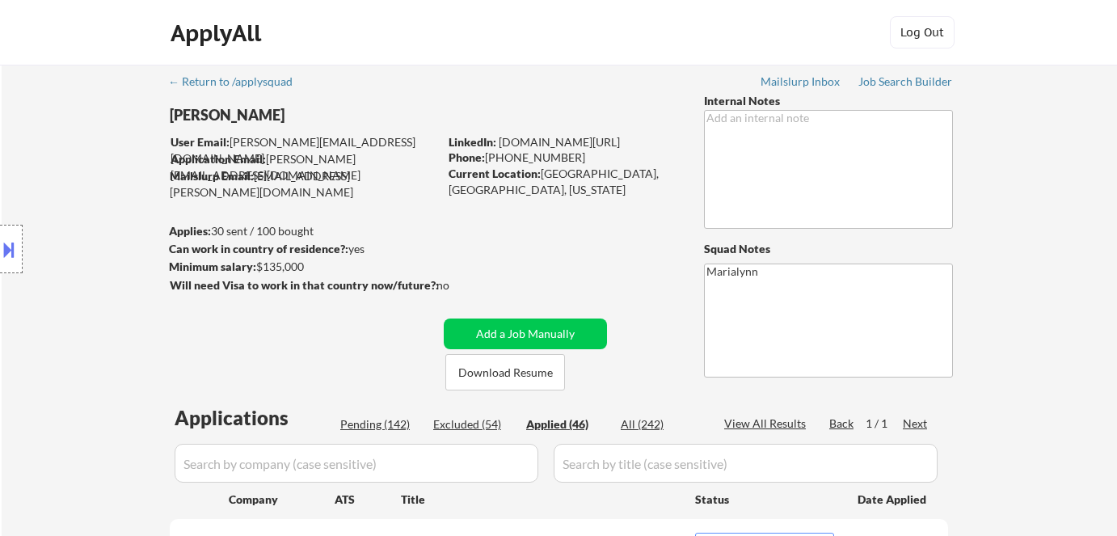
select select ""applied""
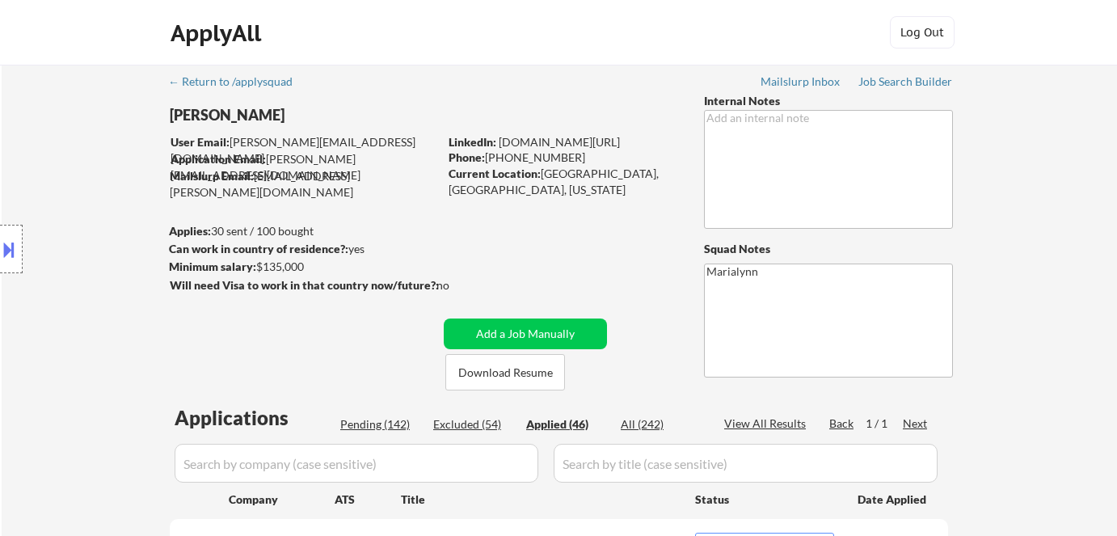
select select ""applied""
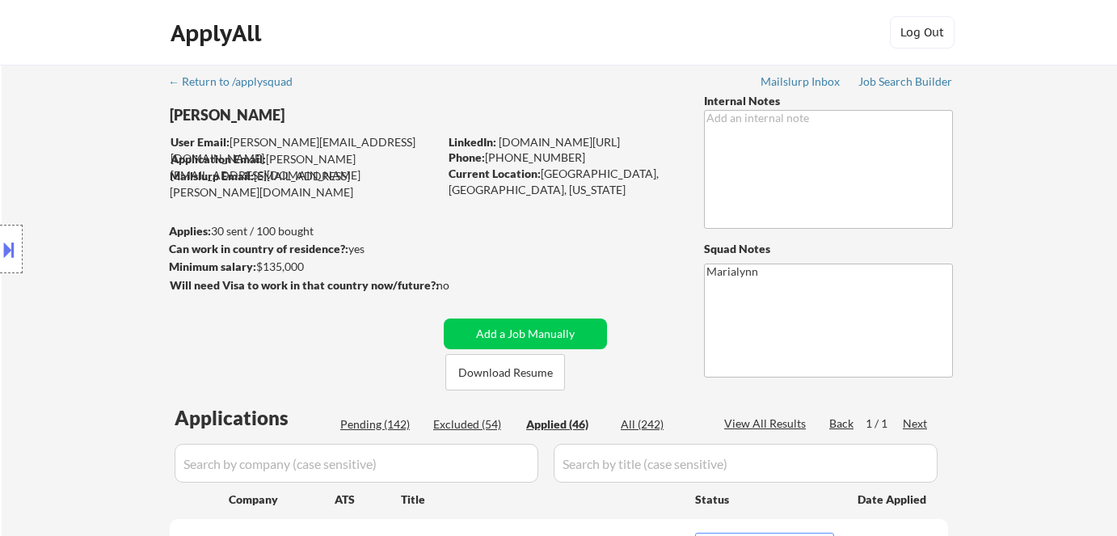
select select ""applied""
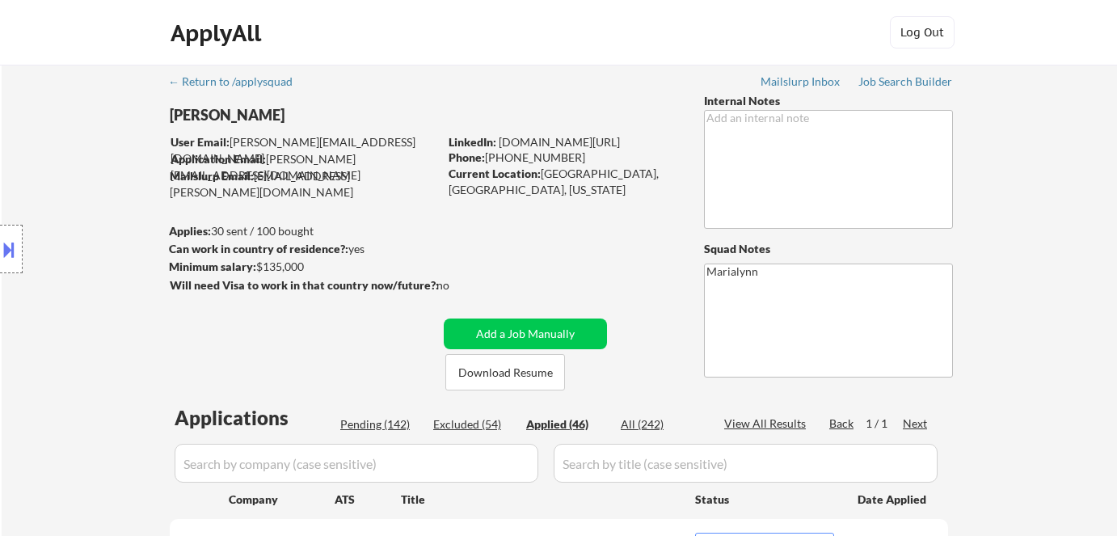
select select ""applied""
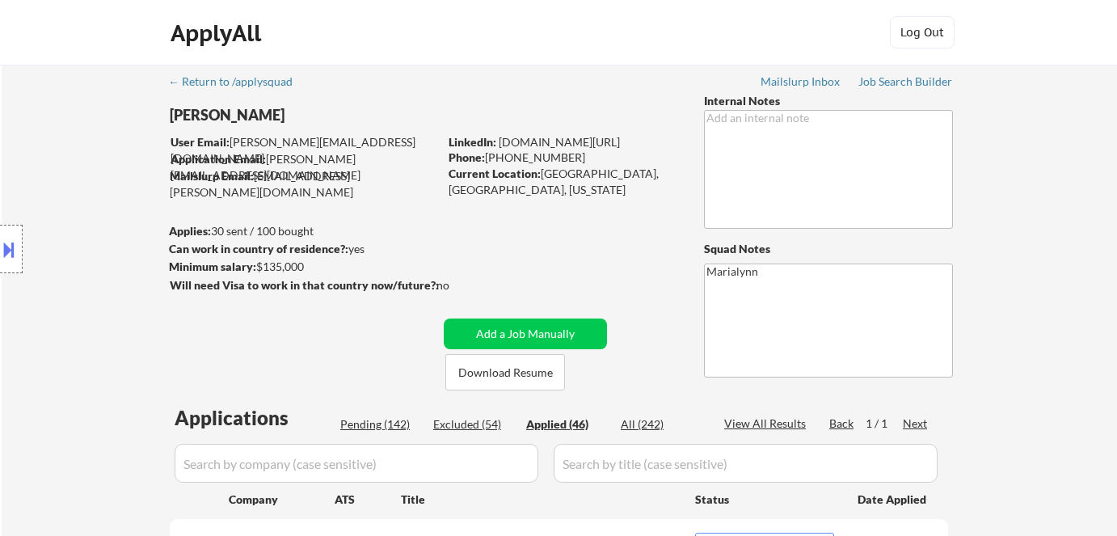
select select ""applied""
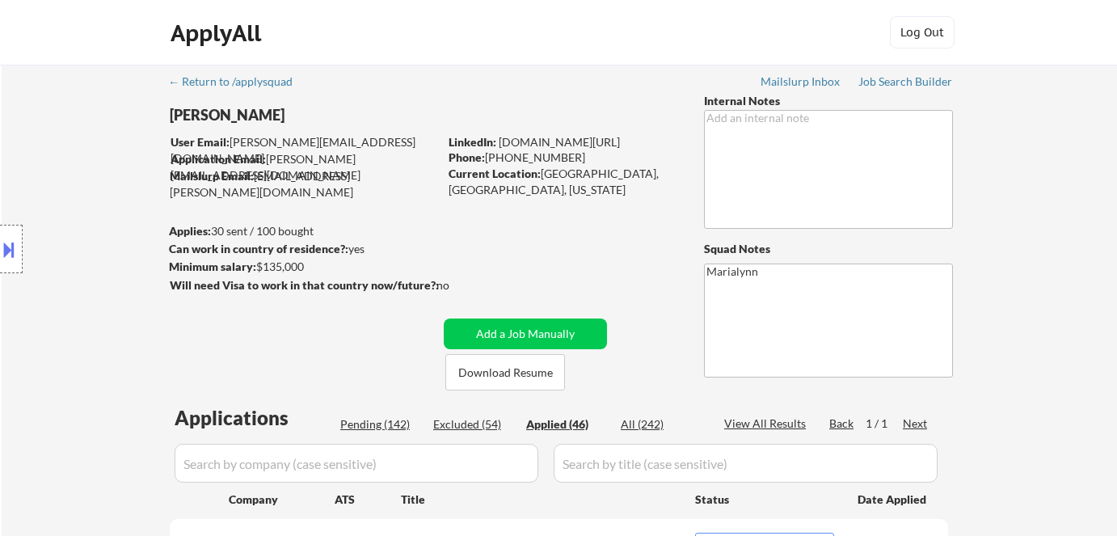
select select ""applied""
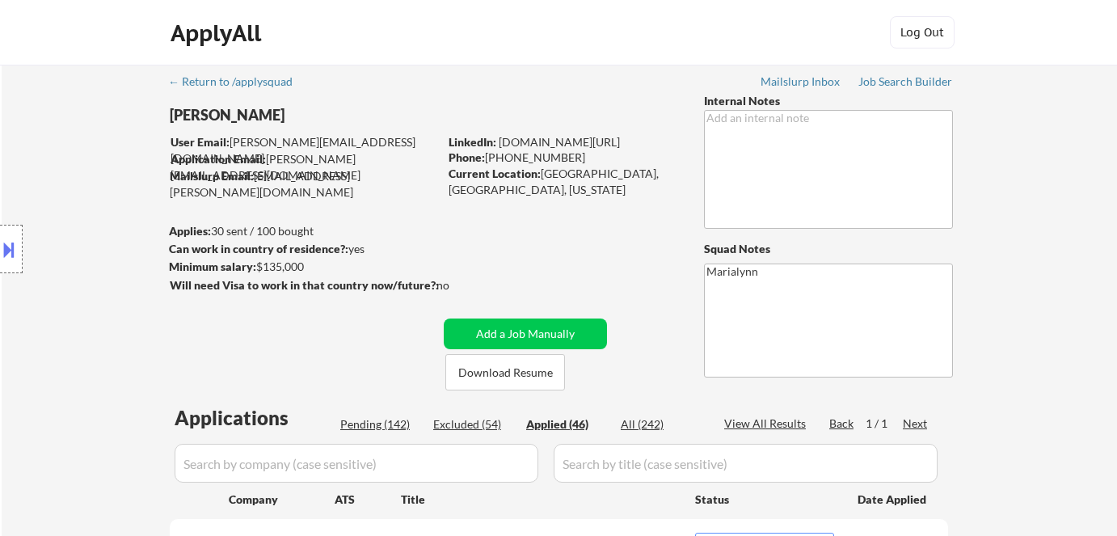
select select ""applied""
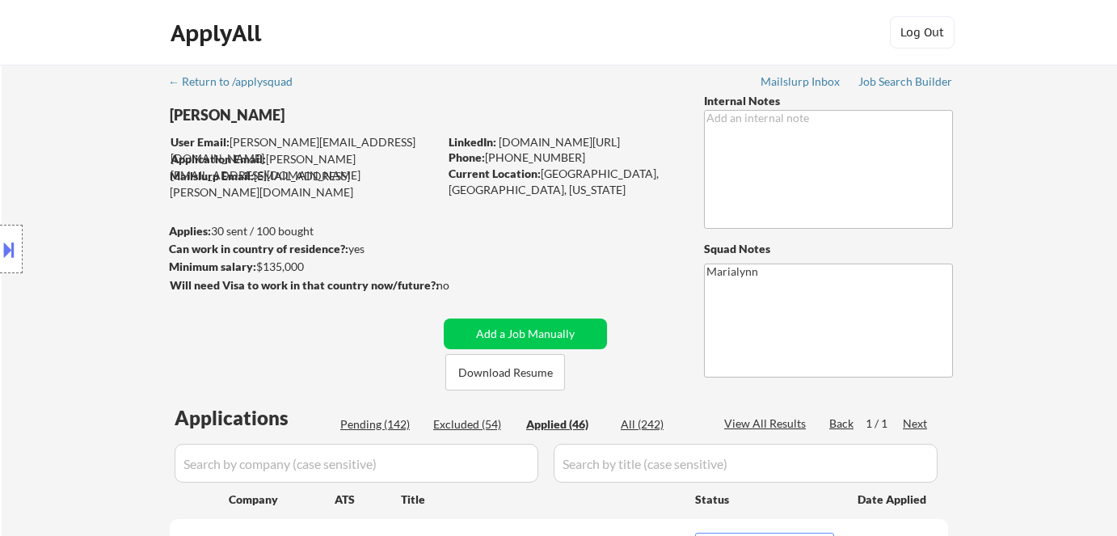
select select ""applied""
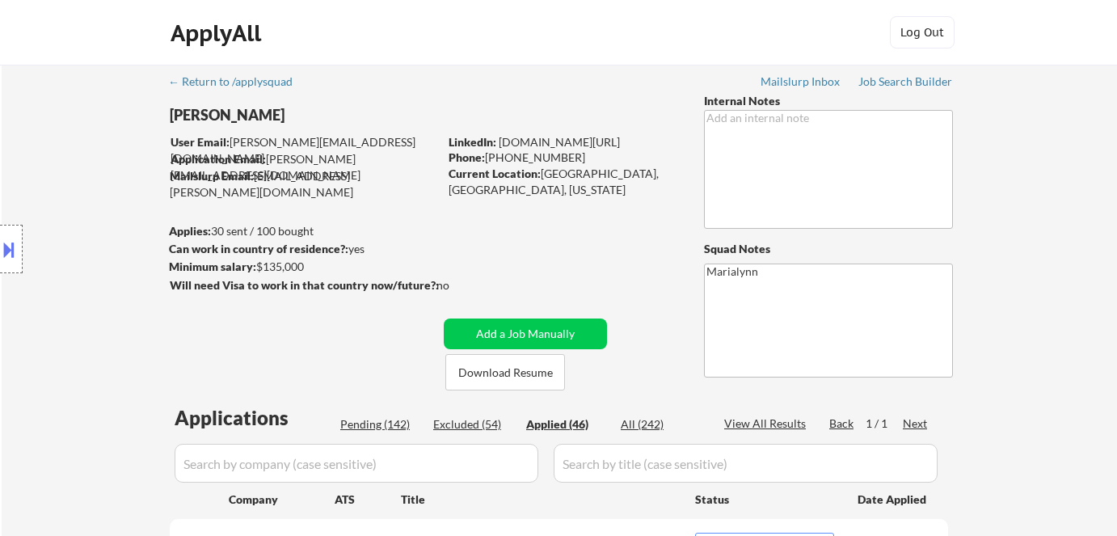
select select ""applied""
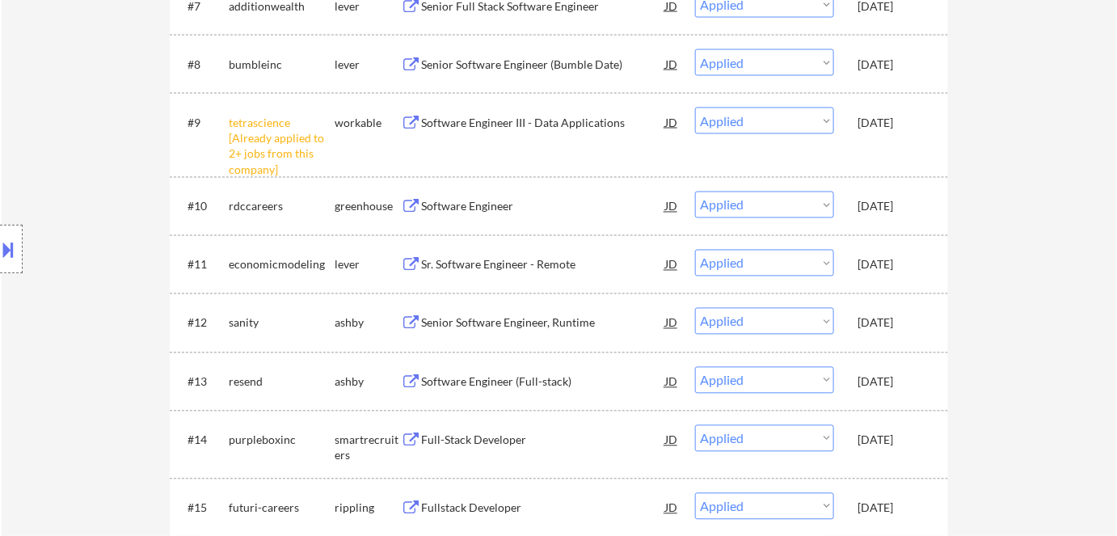
scroll to position [1029, 0]
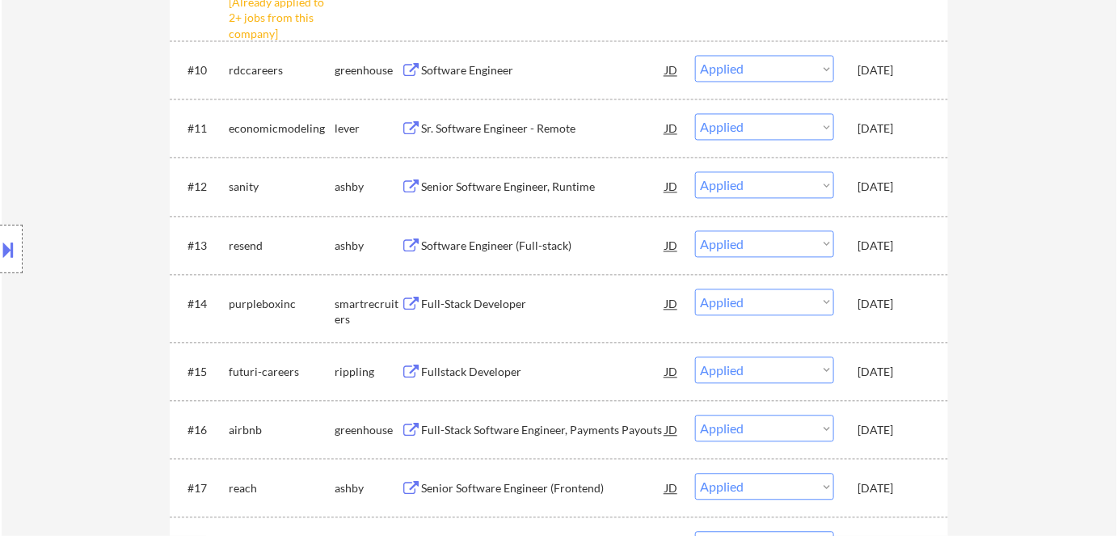
select select ""applied""
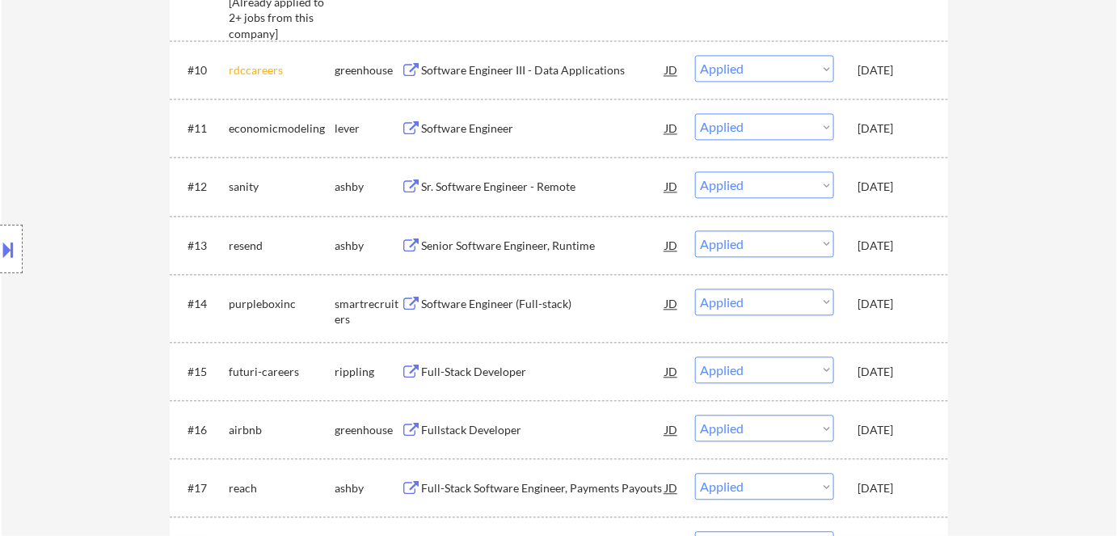
select select ""applied""
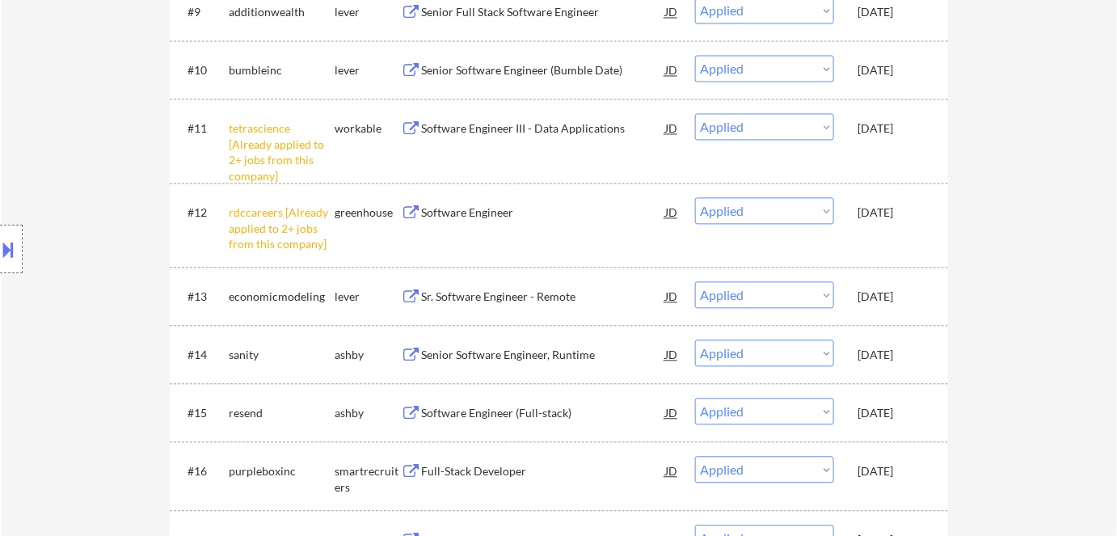
select select ""applied""
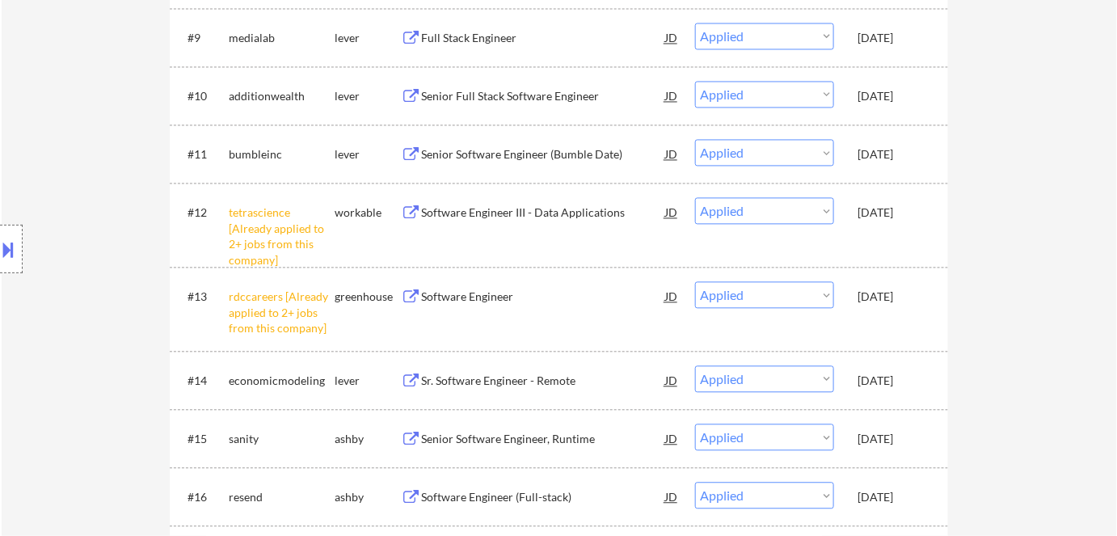
select select ""applied""
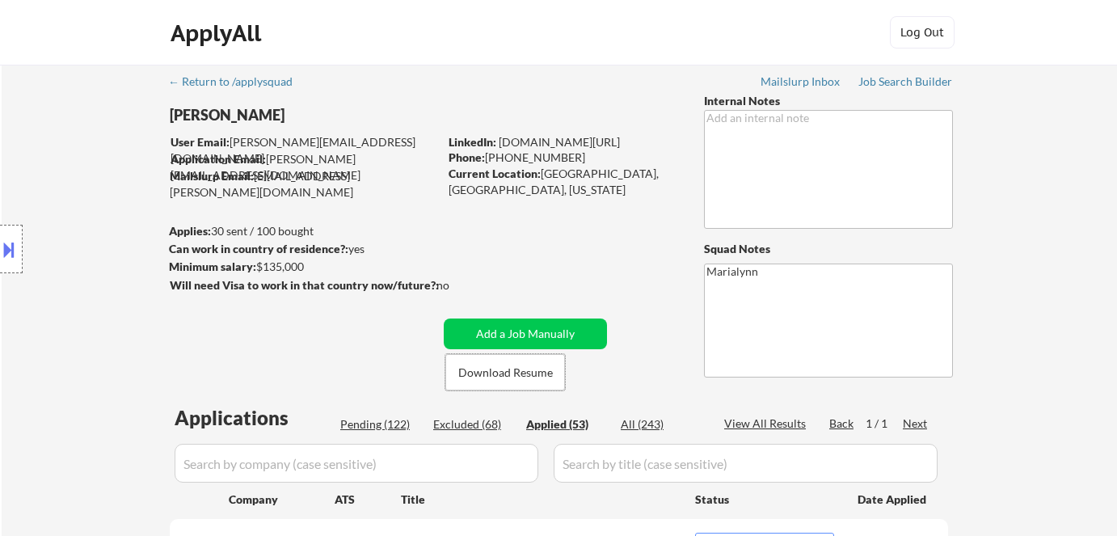
select select ""applied""
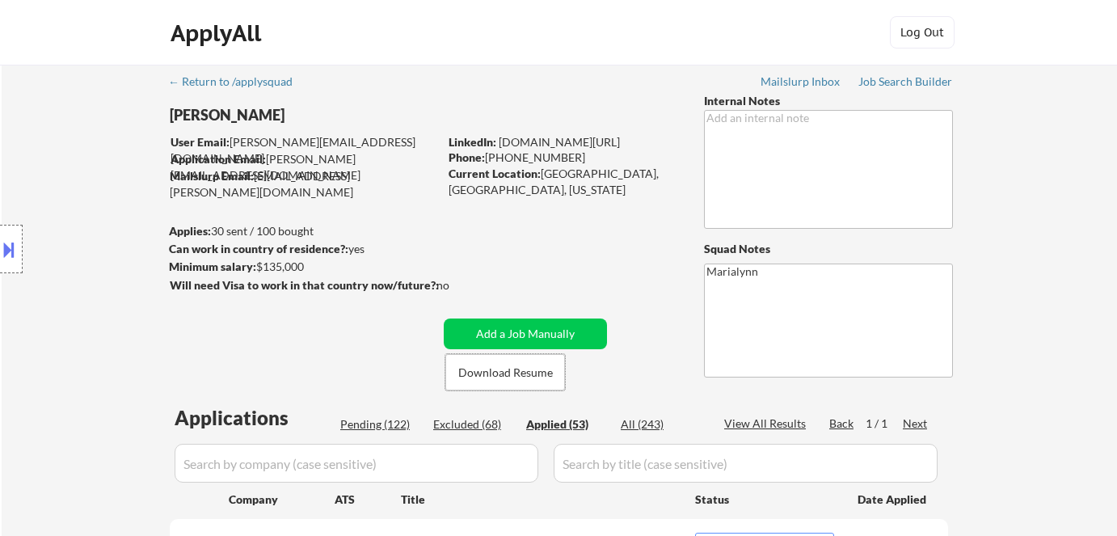
select select ""applied""
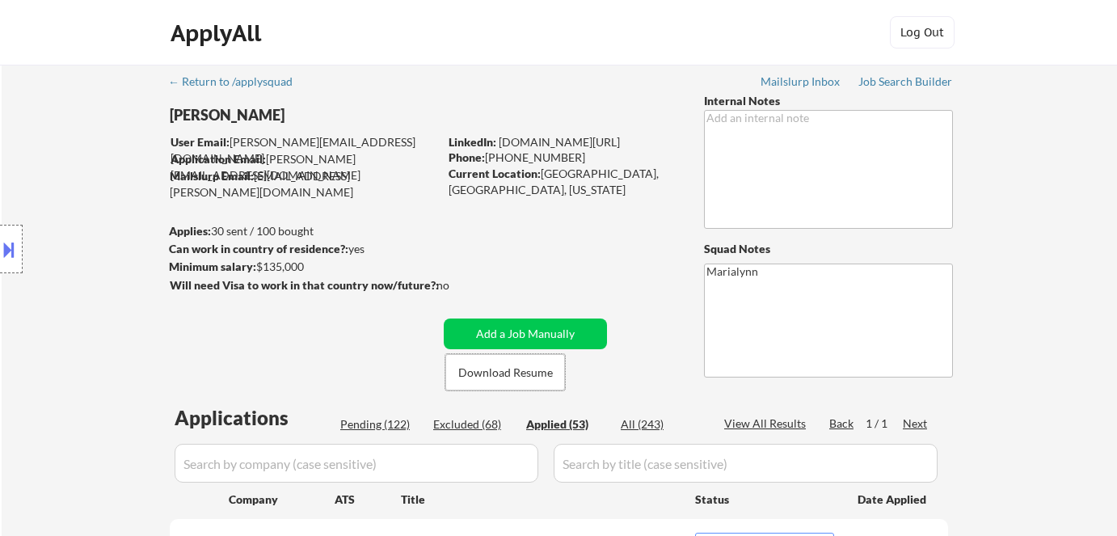
select select ""applied""
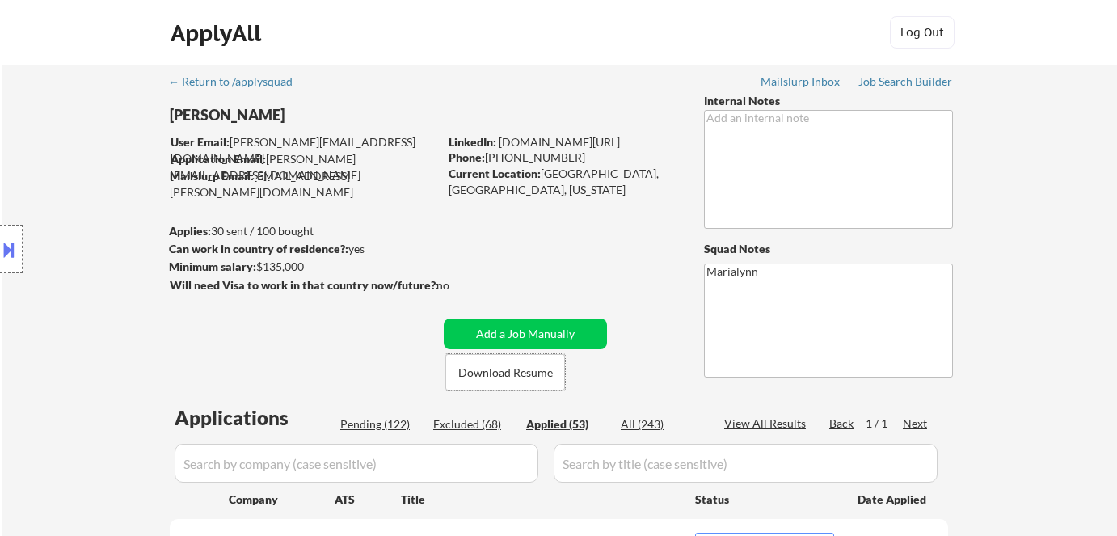
select select ""applied""
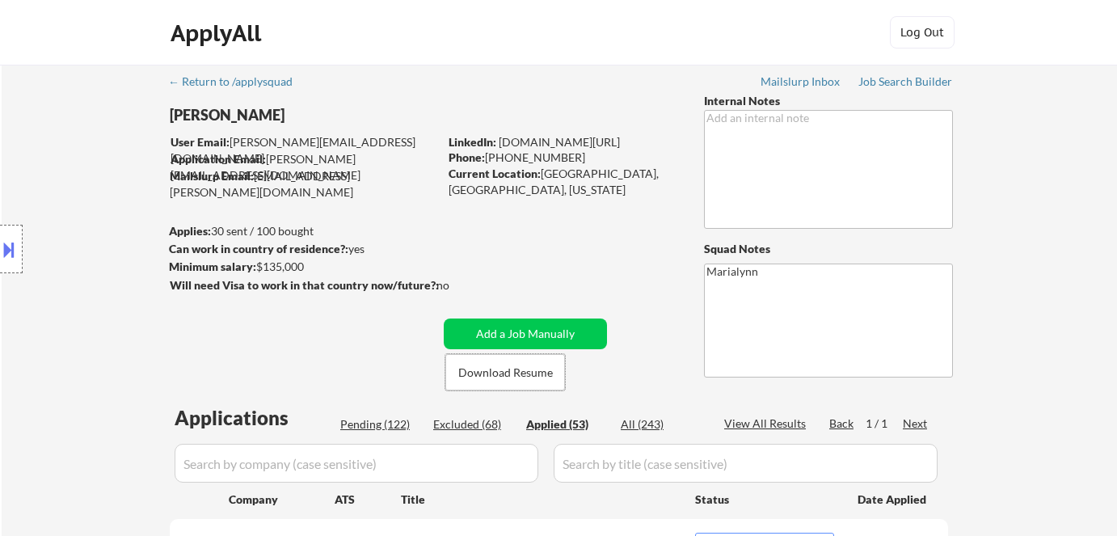
select select ""applied""
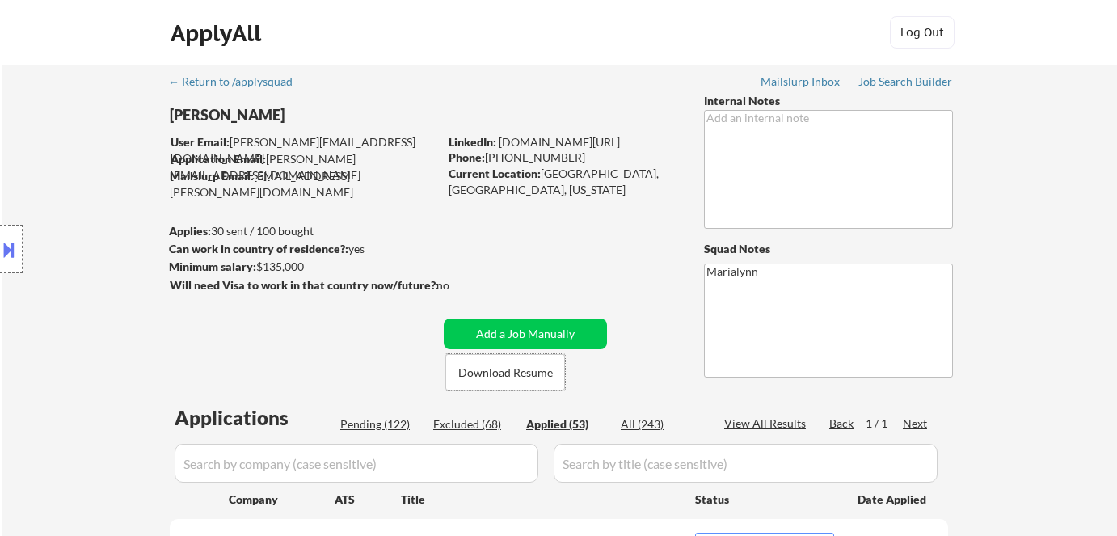
select select ""applied""
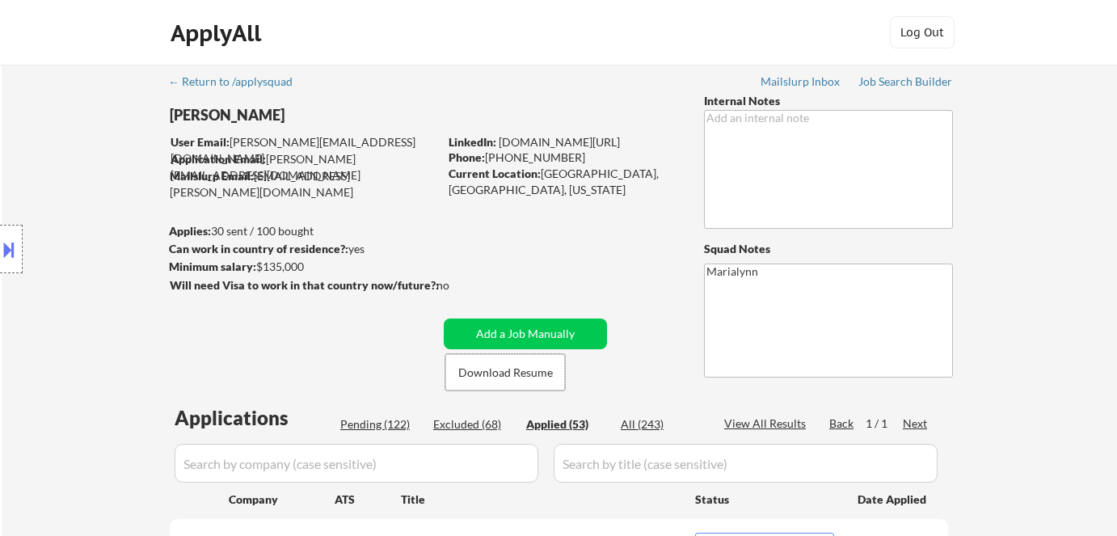
select select ""applied""
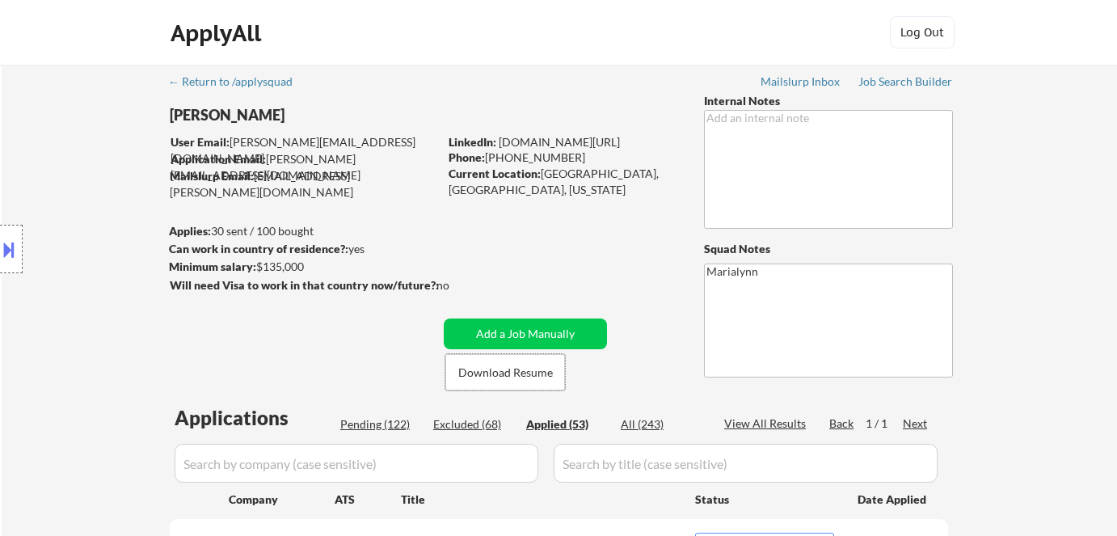
select select ""applied""
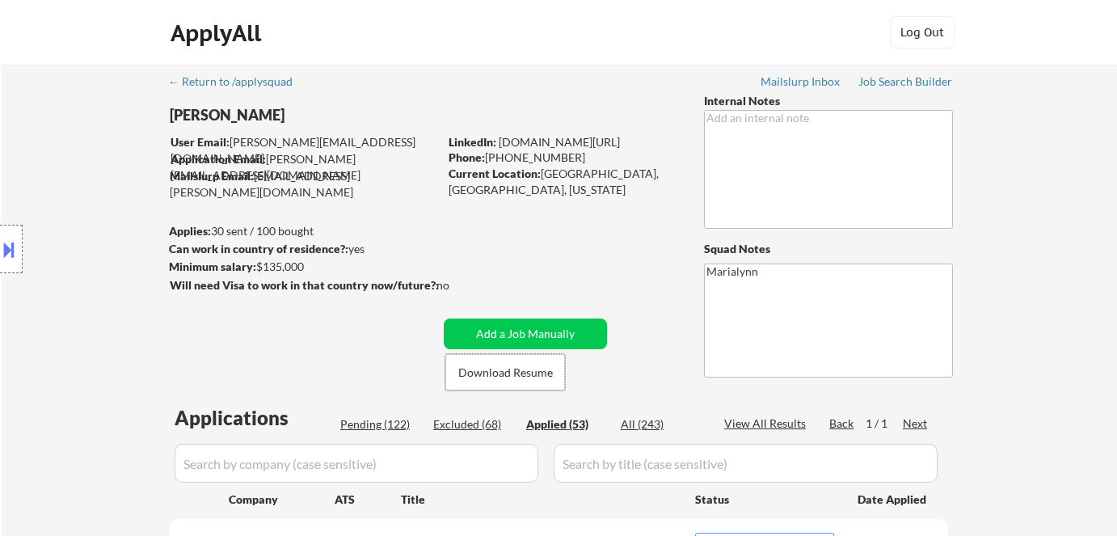
select select ""applied""
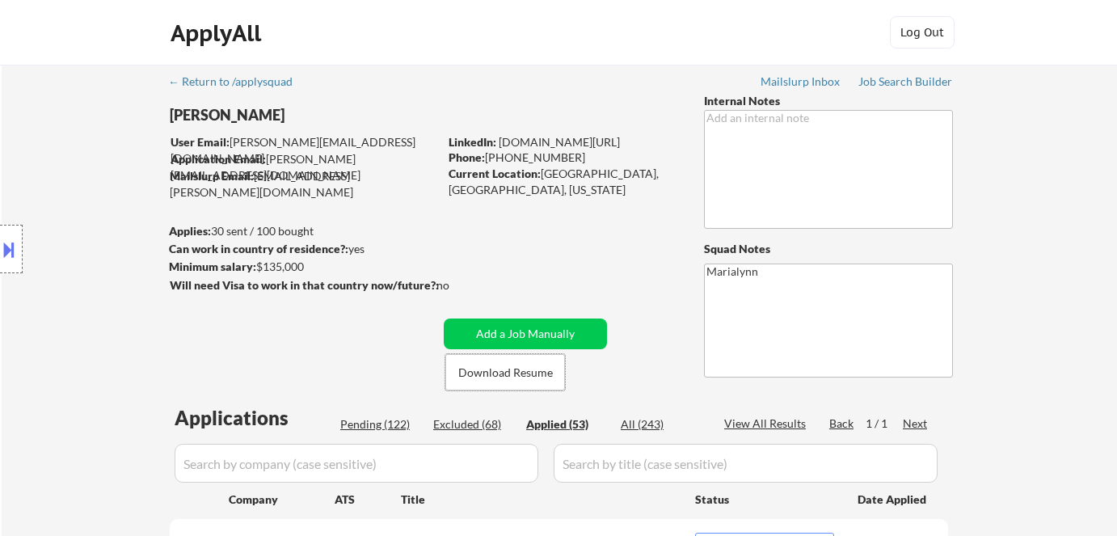
select select ""applied""
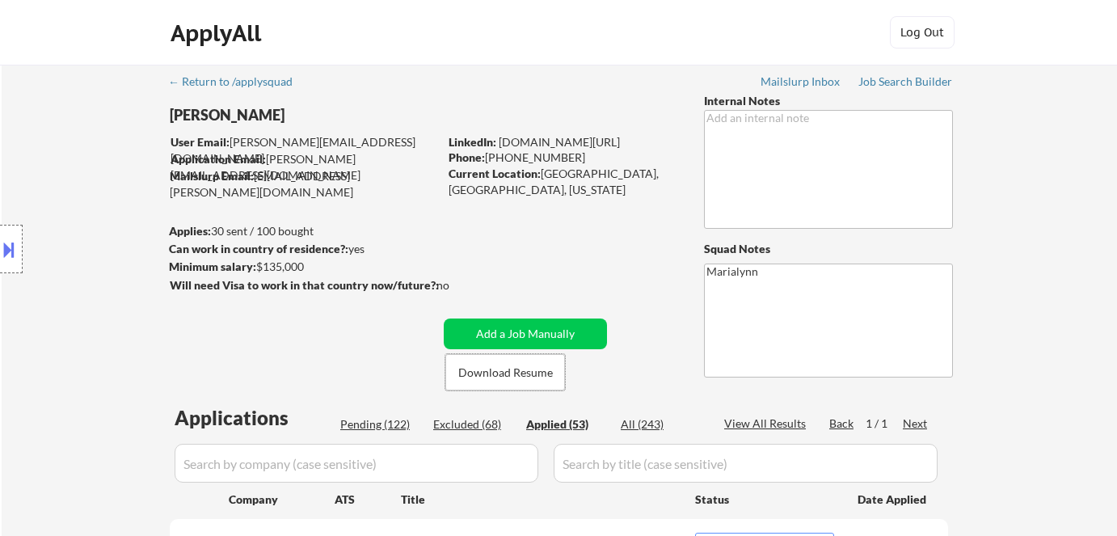
select select ""applied""
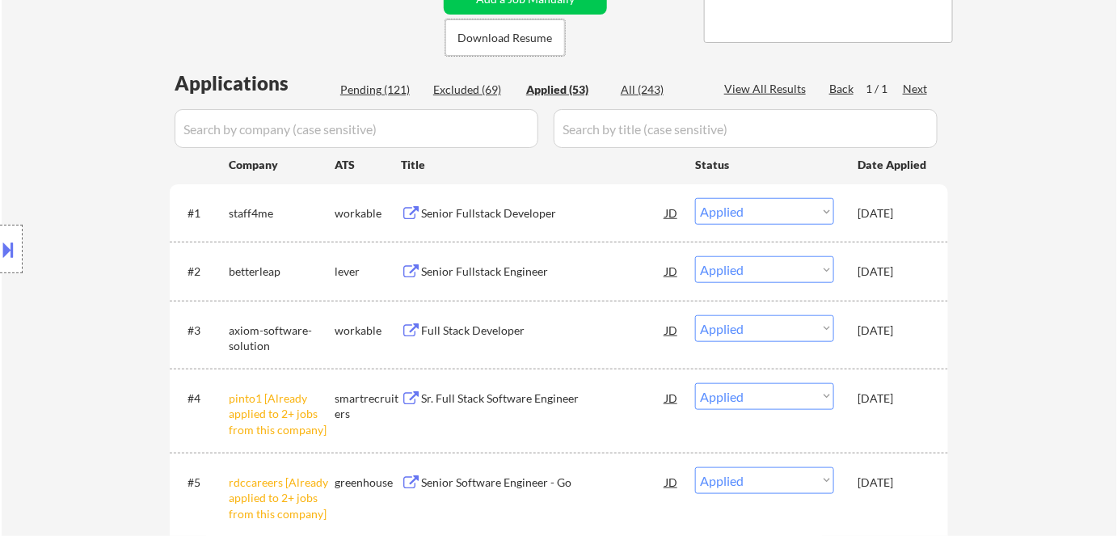
scroll to position [367, 0]
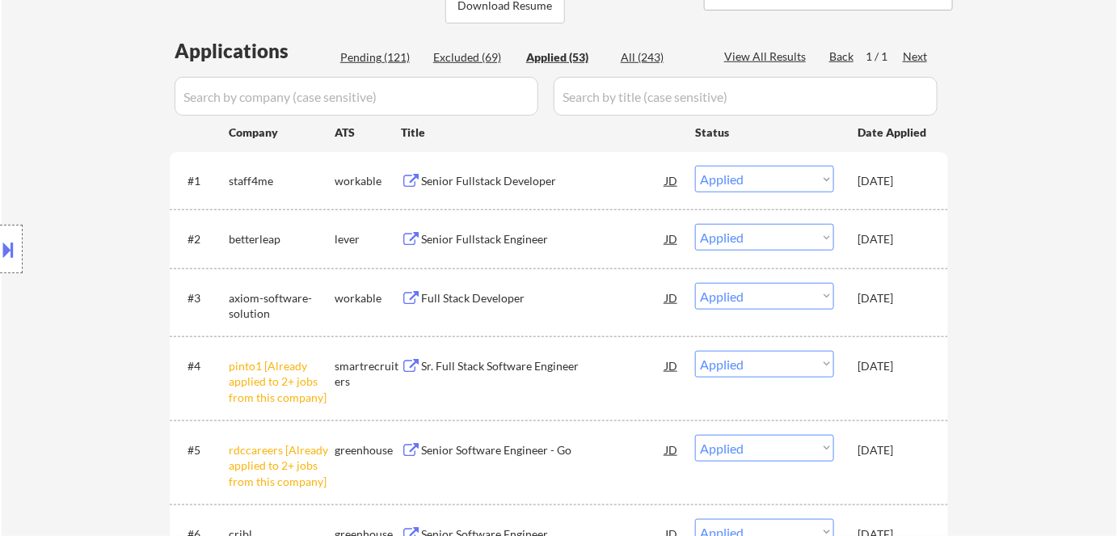
select select ""applied""
